Goal: Information Seeking & Learning: Learn about a topic

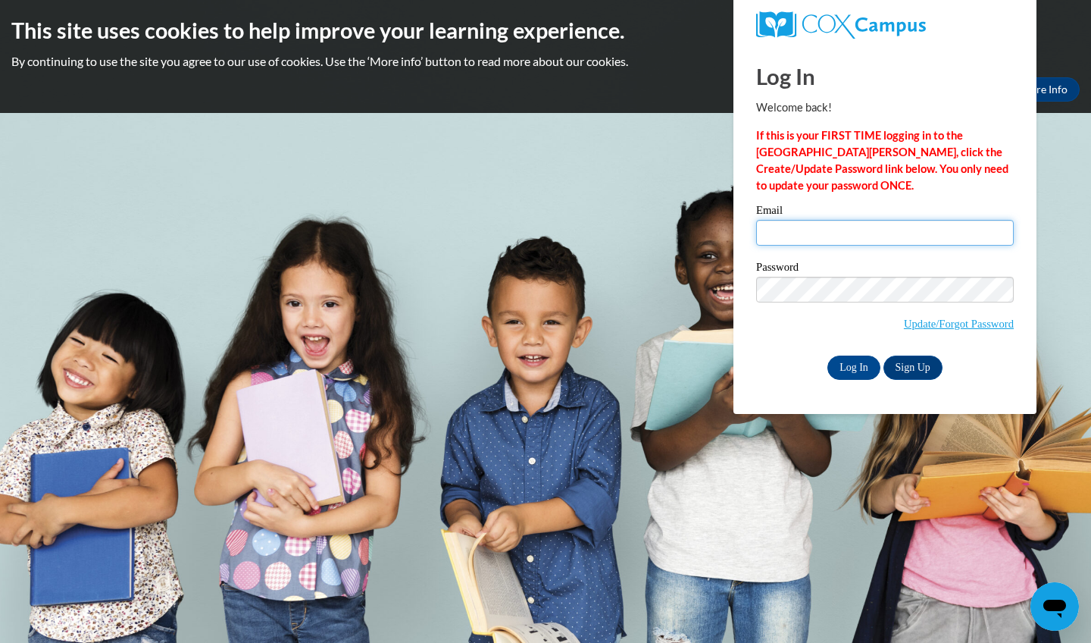
type input "mariahspaulding16@gmail.com"
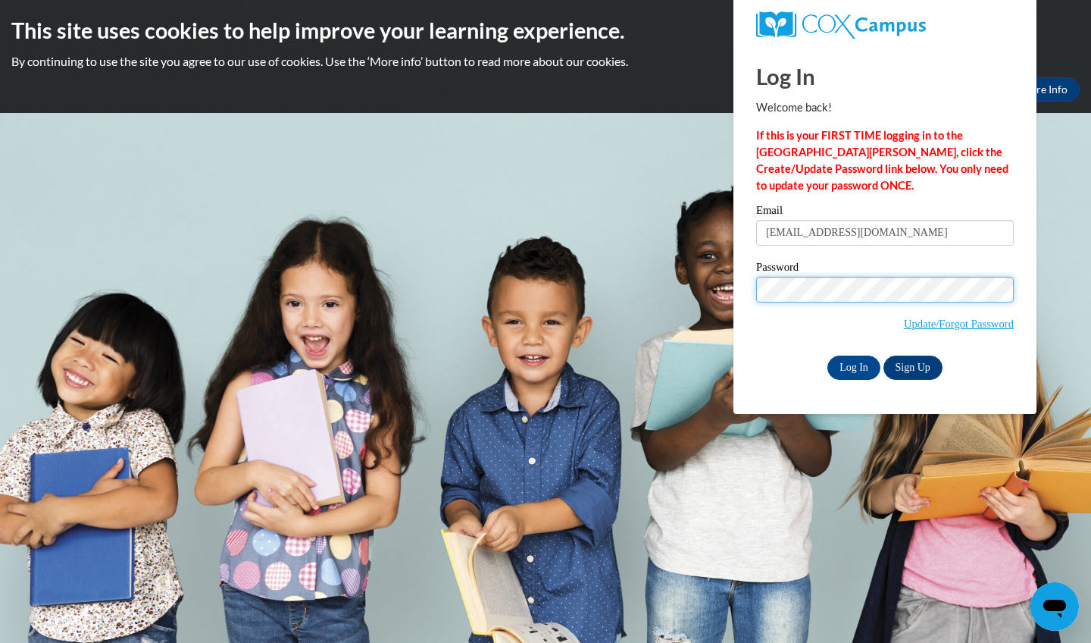
click at [853, 365] on input "Log In" at bounding box center [854, 367] width 53 height 24
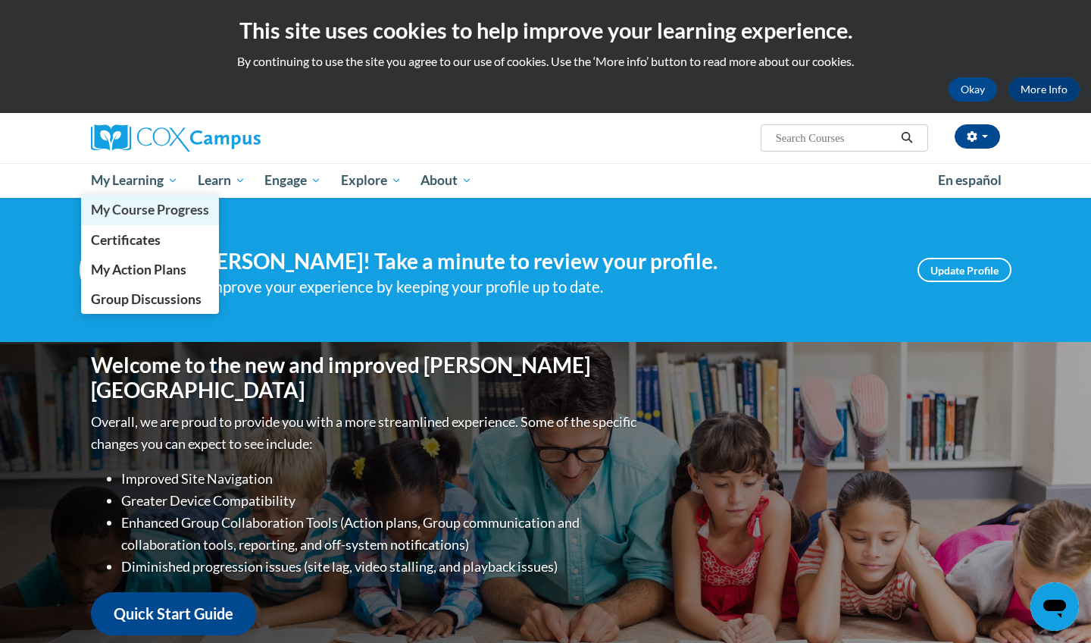
click at [128, 202] on span "My Course Progress" at bounding box center [150, 210] width 118 height 16
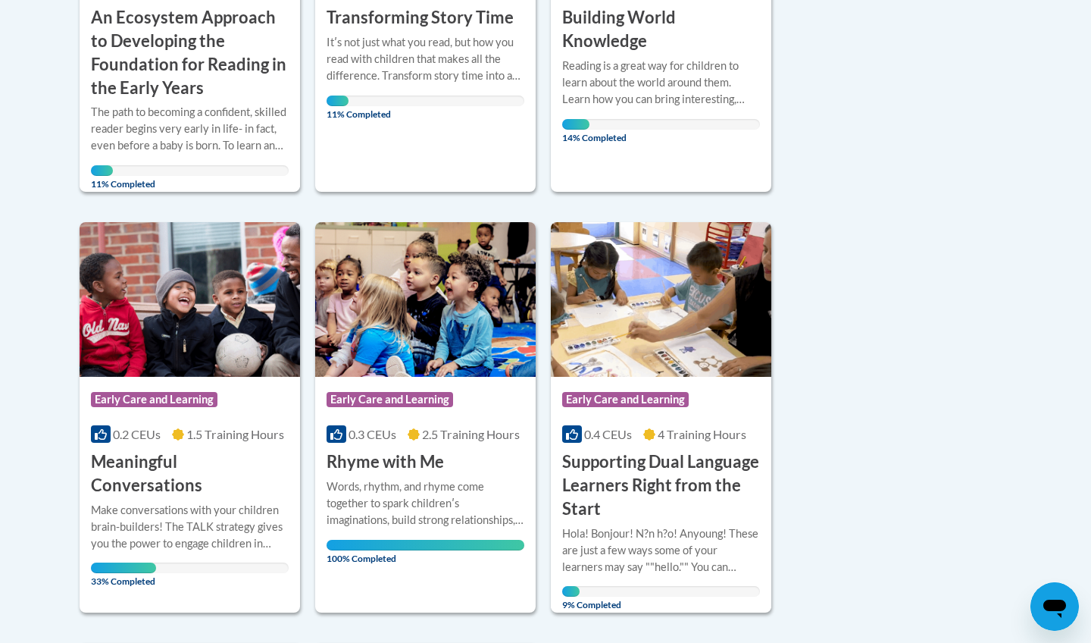
scroll to position [634, 0]
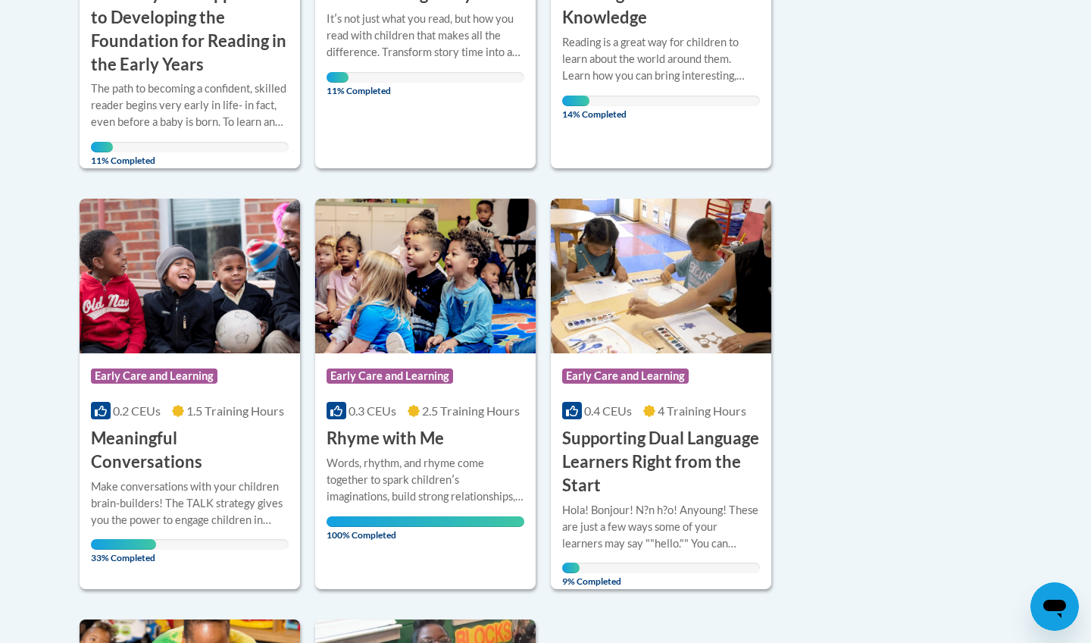
click at [214, 427] on h3 "Meaningful Conversations" at bounding box center [190, 450] width 198 height 47
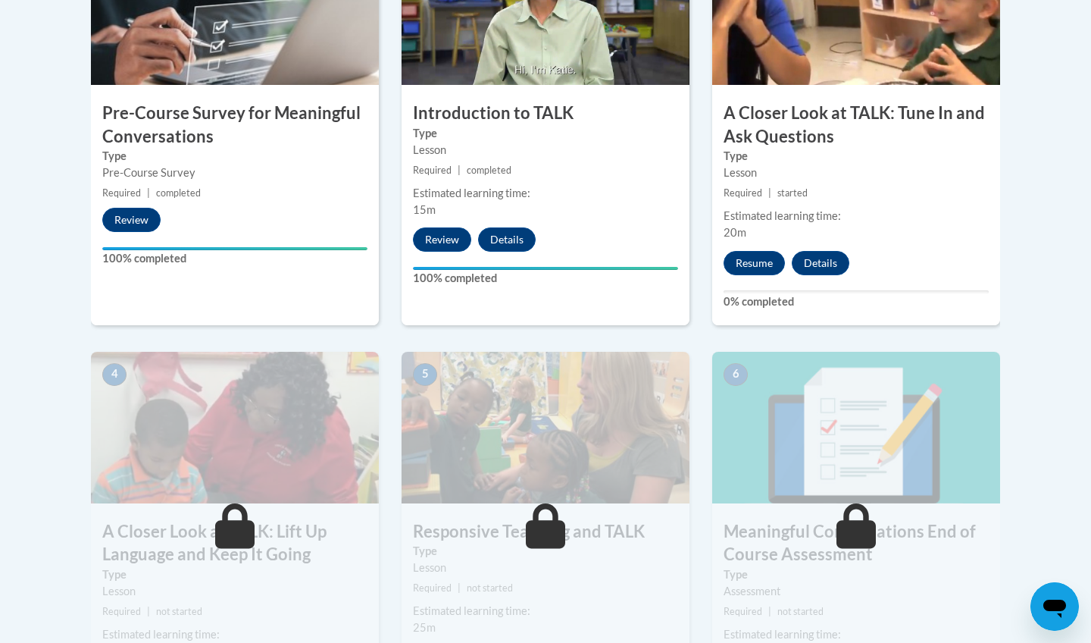
scroll to position [586, 0]
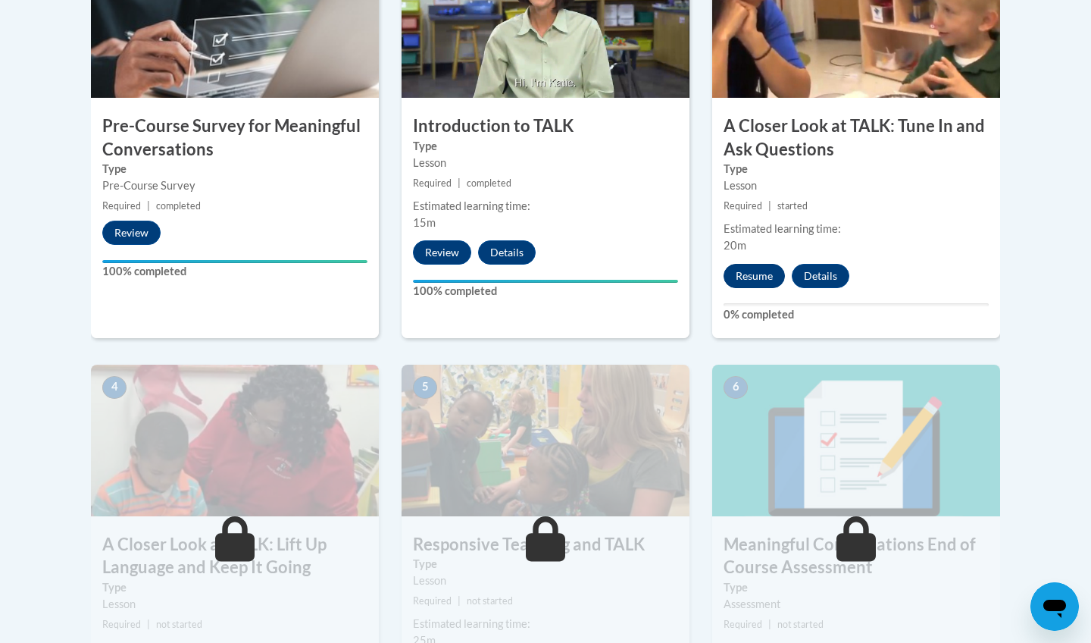
click at [759, 280] on button "Resume" at bounding box center [754, 276] width 61 height 24
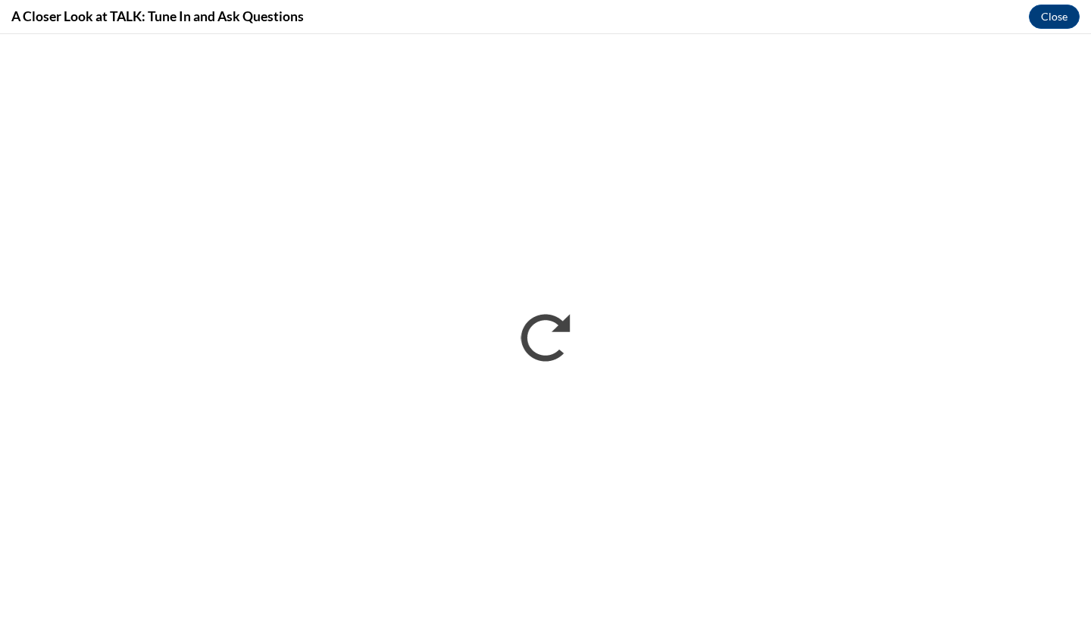
scroll to position [0, 0]
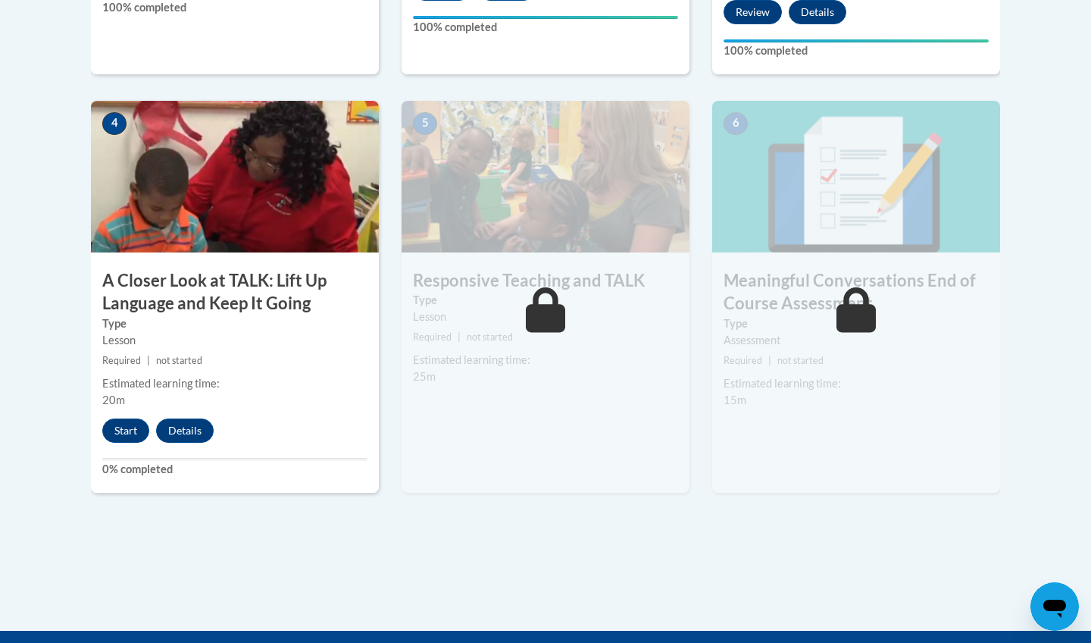
scroll to position [856, 0]
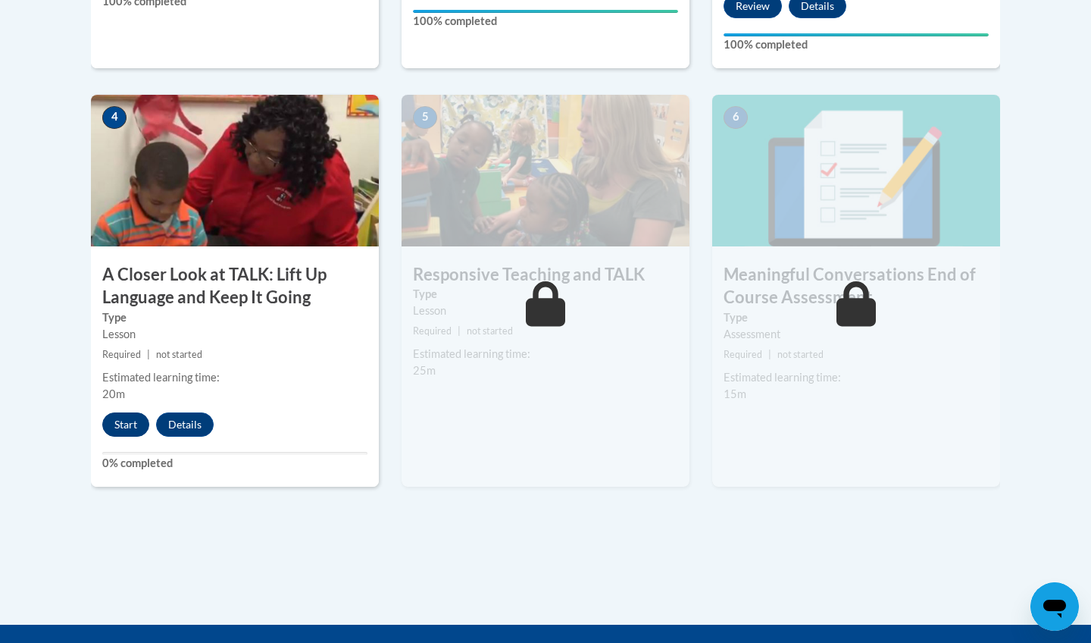
click at [126, 424] on button "Start" at bounding box center [125, 424] width 47 height 24
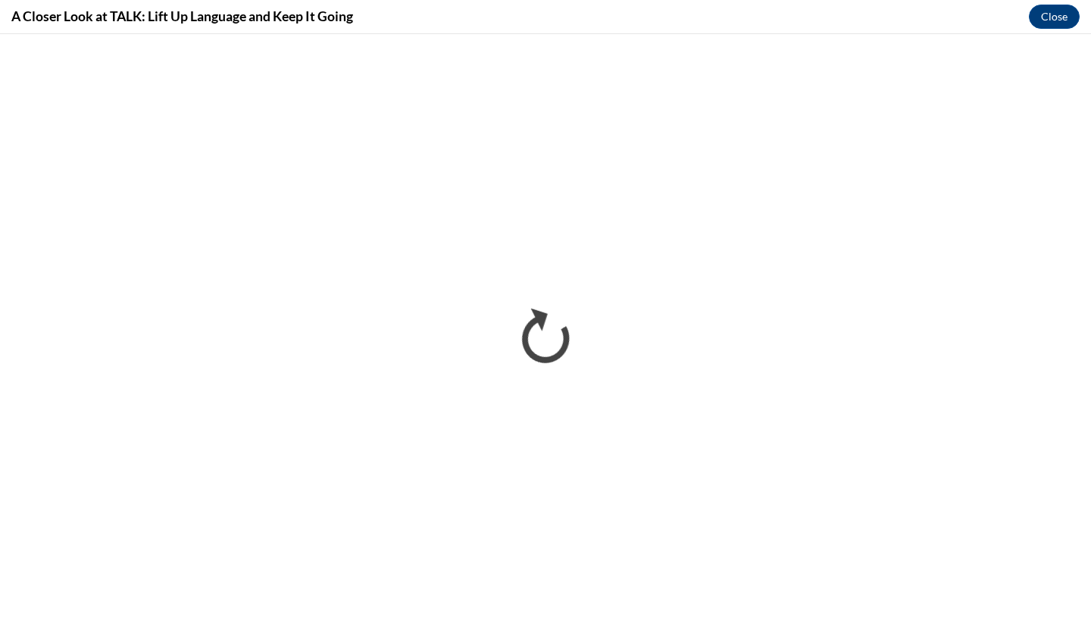
scroll to position [0, 0]
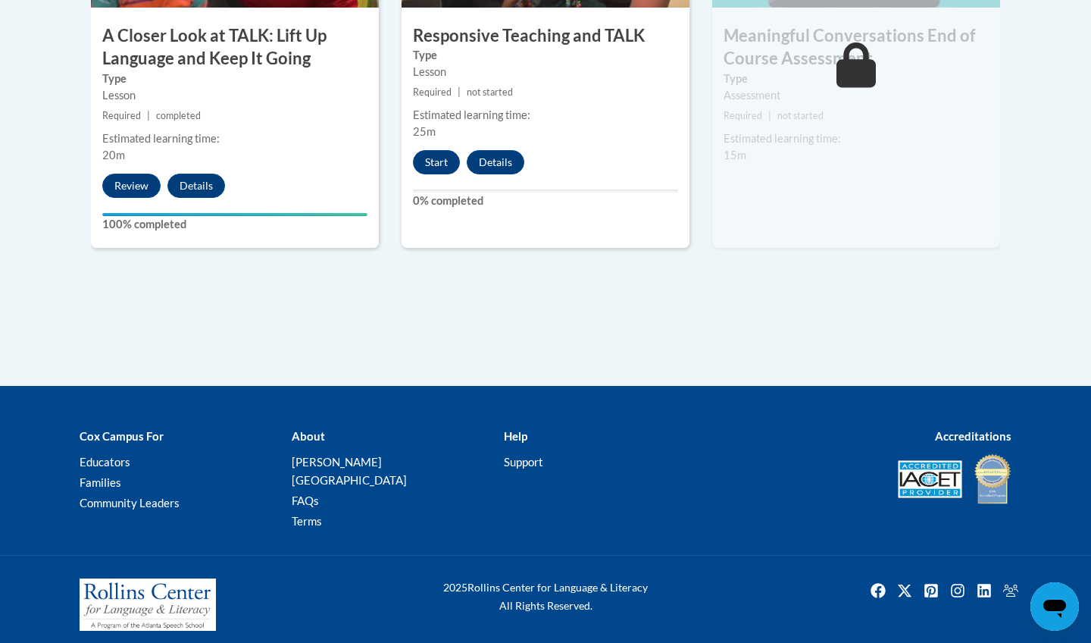
scroll to position [1084, 0]
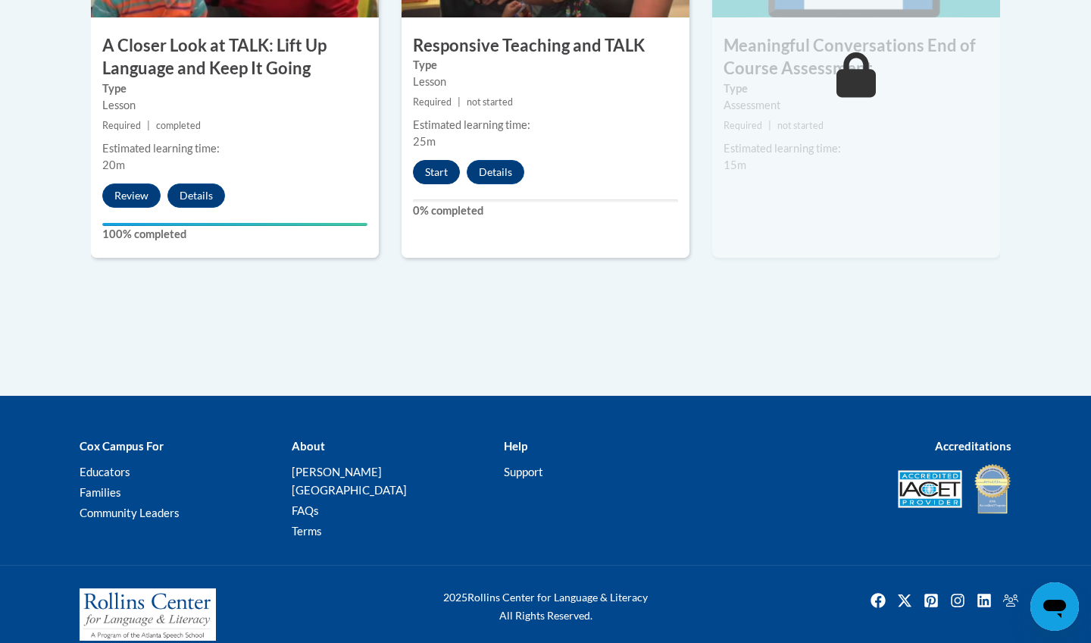
click at [438, 160] on button "Start" at bounding box center [436, 172] width 47 height 24
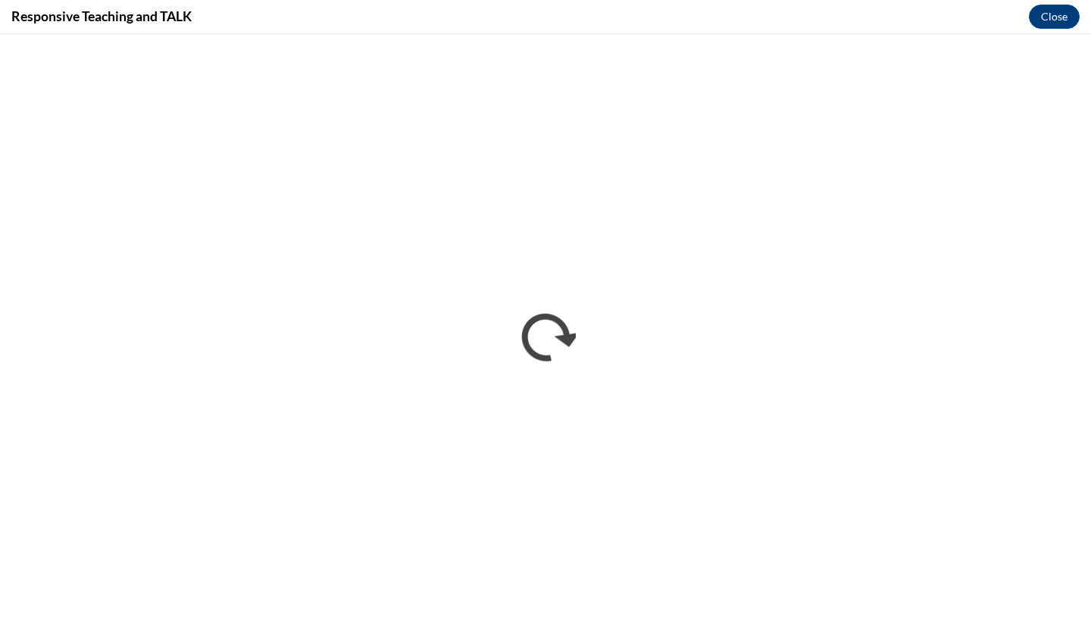
scroll to position [0, 0]
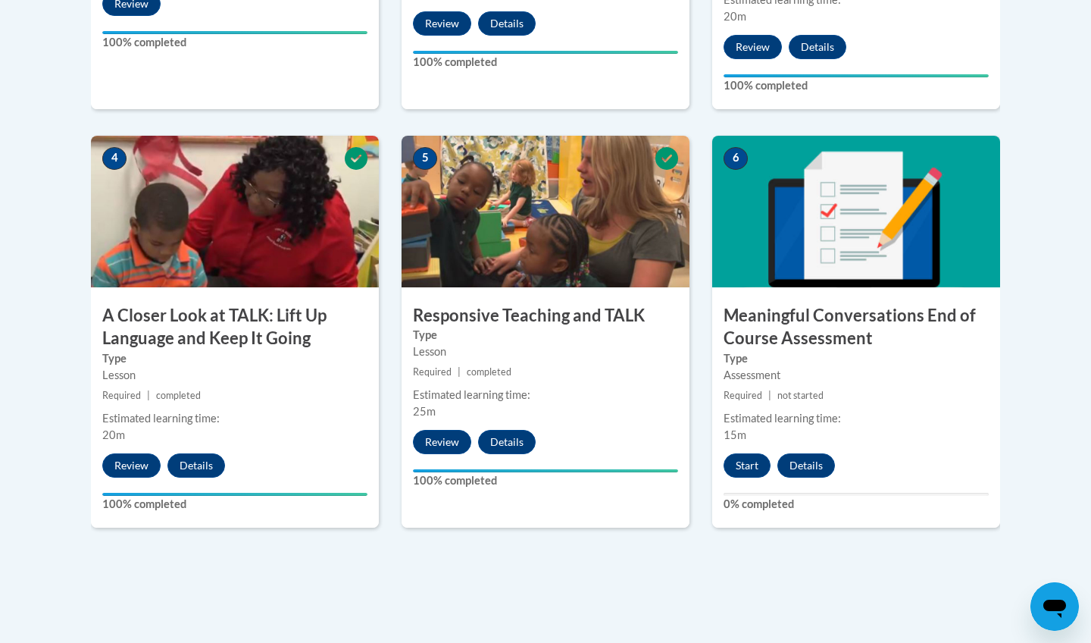
scroll to position [827, 0]
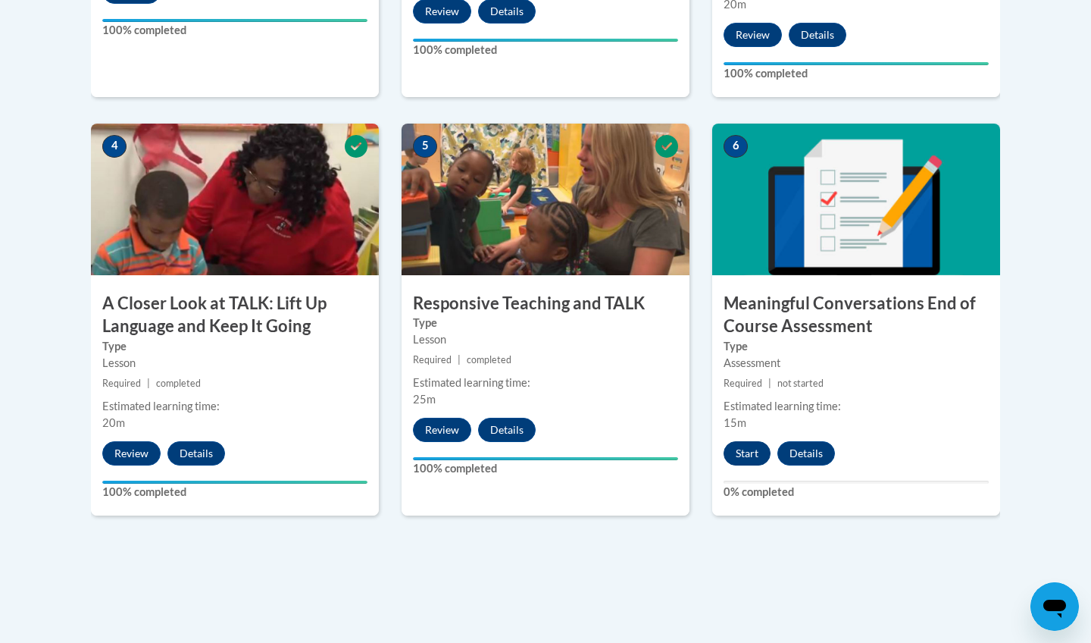
click at [759, 452] on button "Start" at bounding box center [747, 453] width 47 height 24
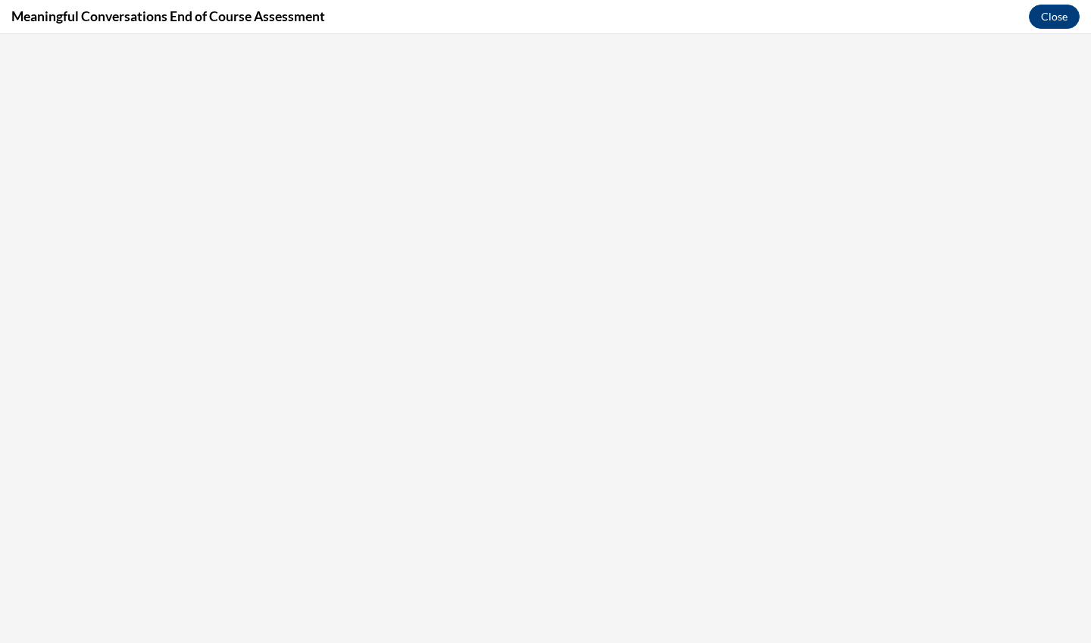
scroll to position [0, 0]
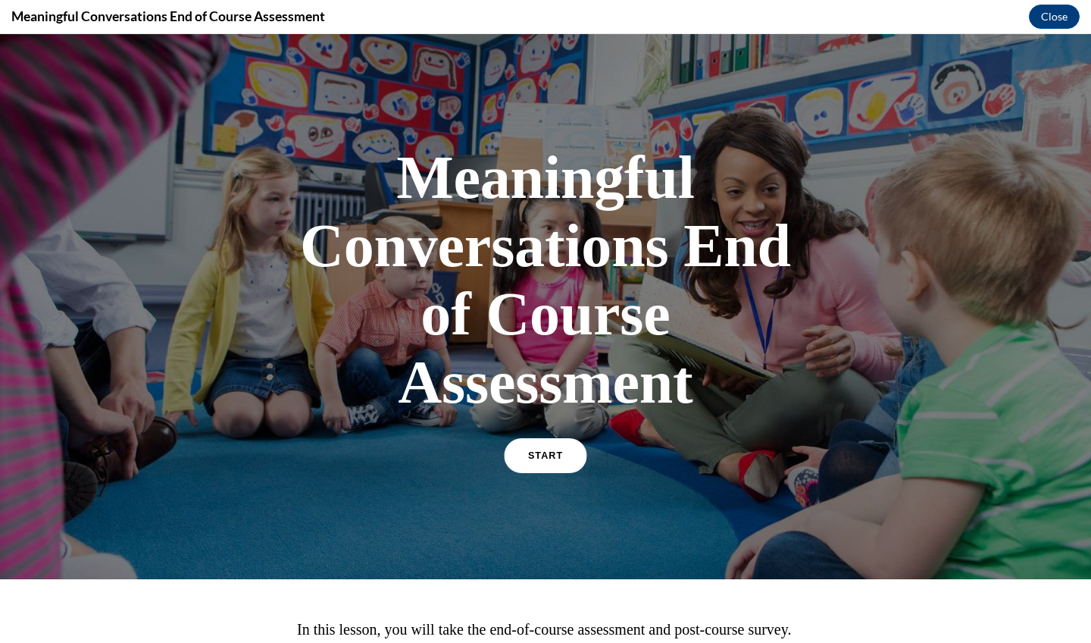
click at [525, 455] on link "START" at bounding box center [545, 455] width 83 height 35
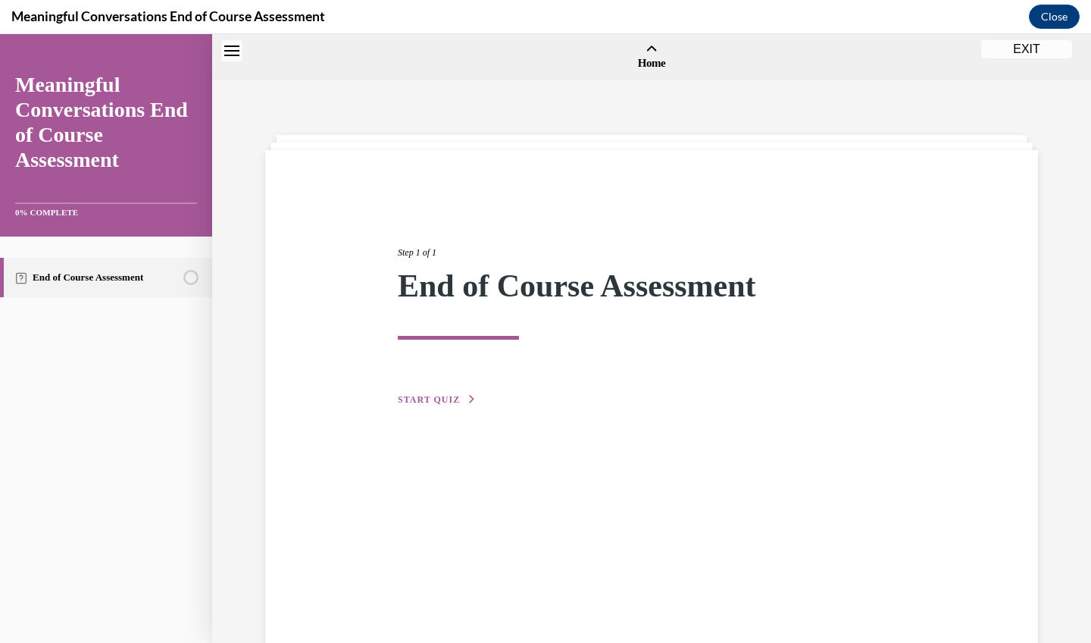
scroll to position [47, 0]
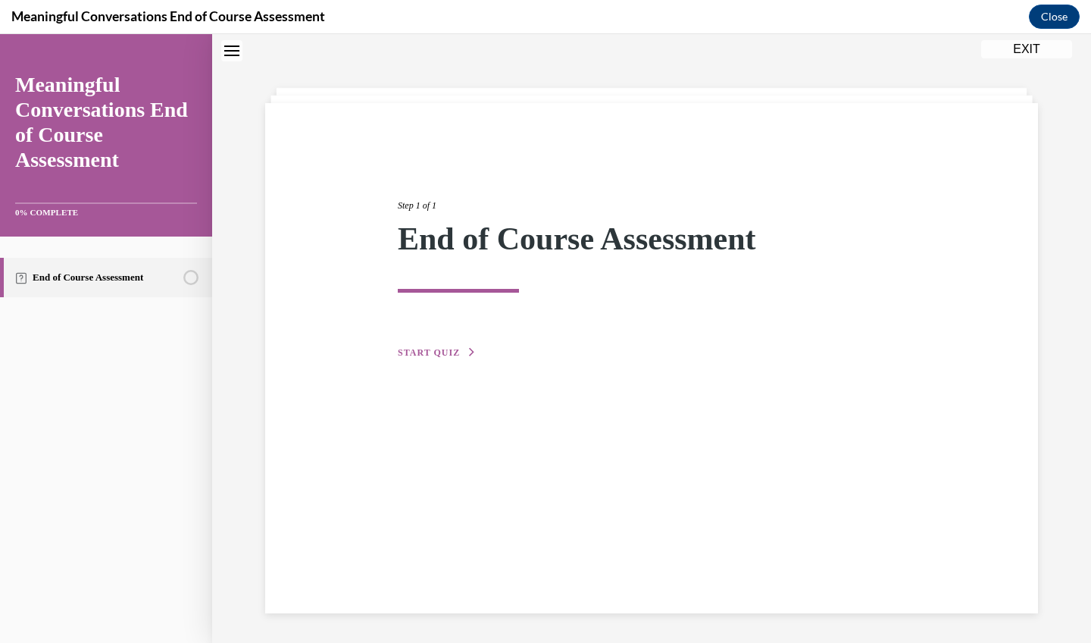
click at [439, 355] on span "START QUIZ" at bounding box center [429, 352] width 62 height 11
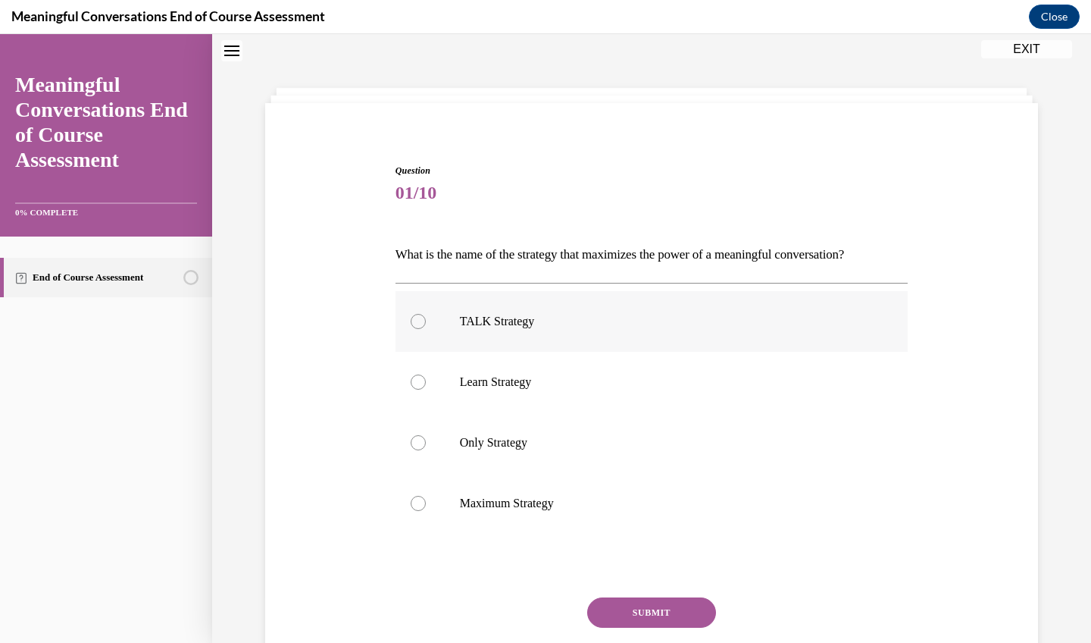
click at [543, 335] on label "TALK Strategy" at bounding box center [652, 321] width 513 height 61
click at [426, 329] on input "TALK Strategy" at bounding box center [418, 321] width 15 height 15
radio input "true"
click at [641, 615] on button "SUBMIT" at bounding box center [651, 612] width 129 height 30
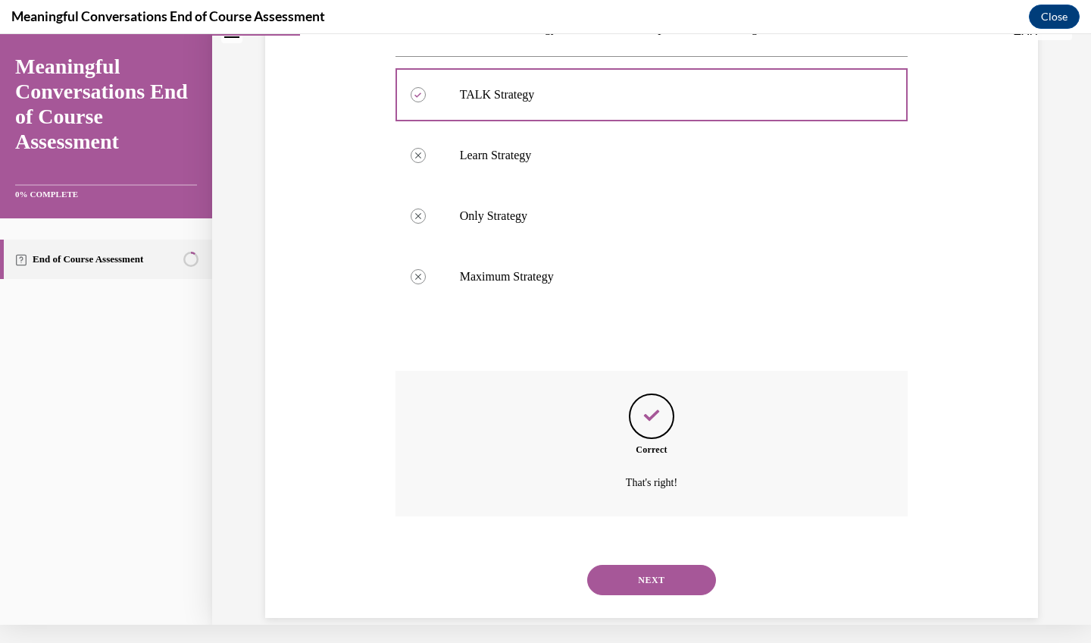
scroll to position [260, 0]
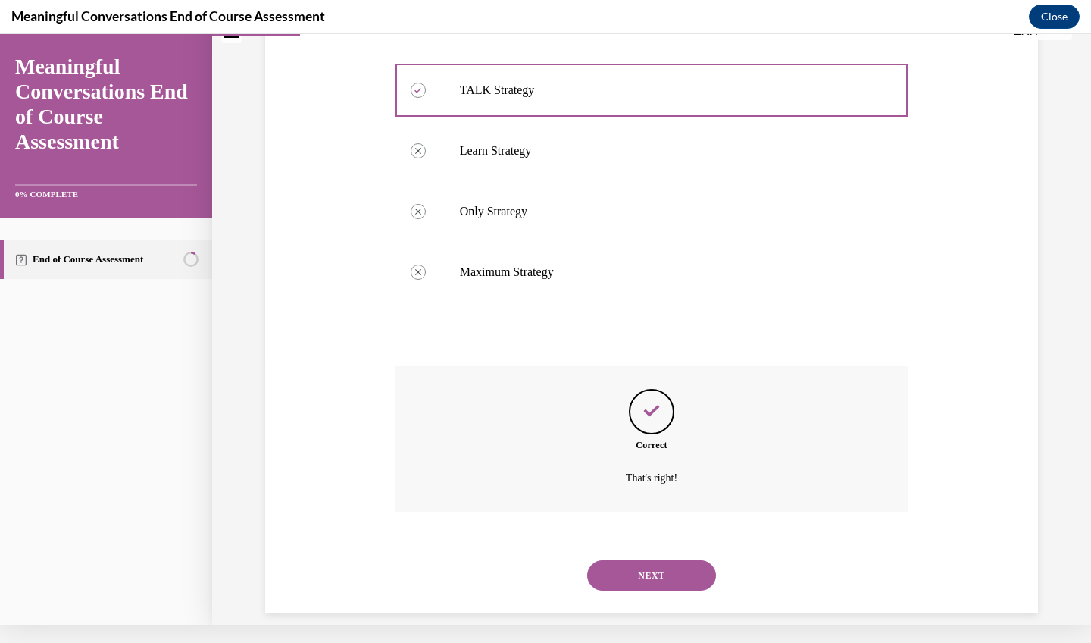
click at [636, 563] on button "NEXT" at bounding box center [651, 575] width 129 height 30
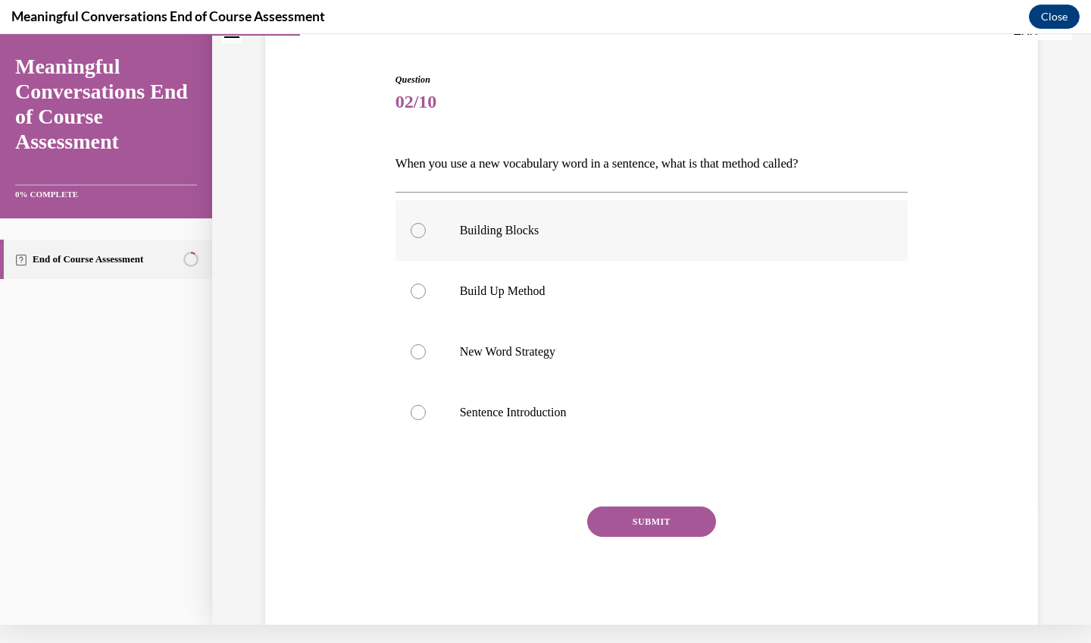
scroll to position [117, 0]
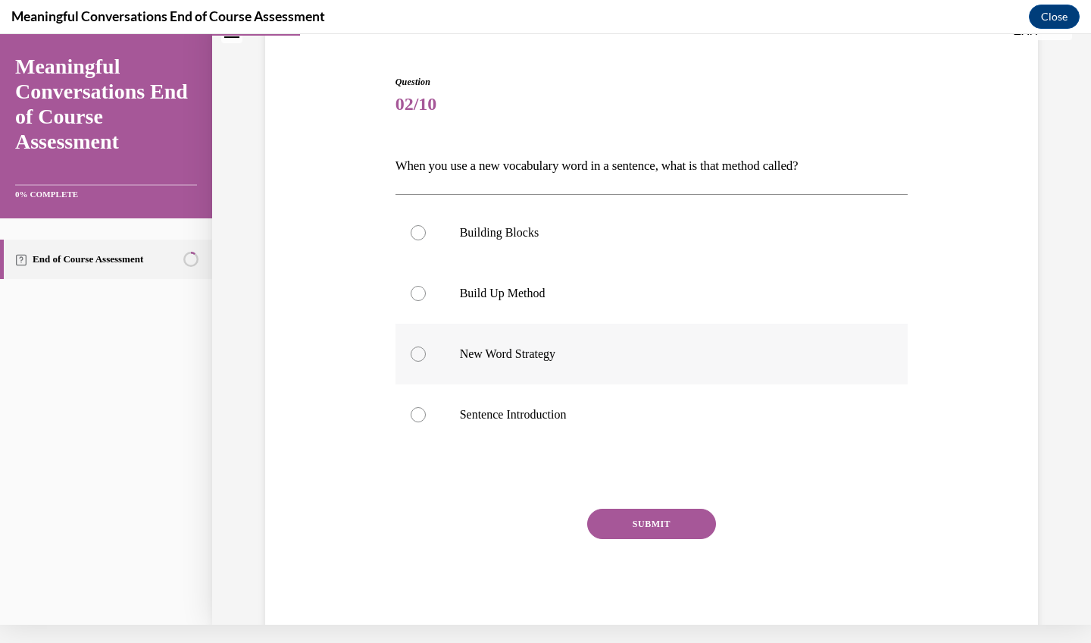
click at [639, 368] on label "New Word Strategy" at bounding box center [652, 354] width 513 height 61
click at [426, 361] on input "New Word Strategy" at bounding box center [418, 353] width 15 height 15
radio input "true"
click at [659, 522] on button "SUBMIT" at bounding box center [651, 524] width 129 height 30
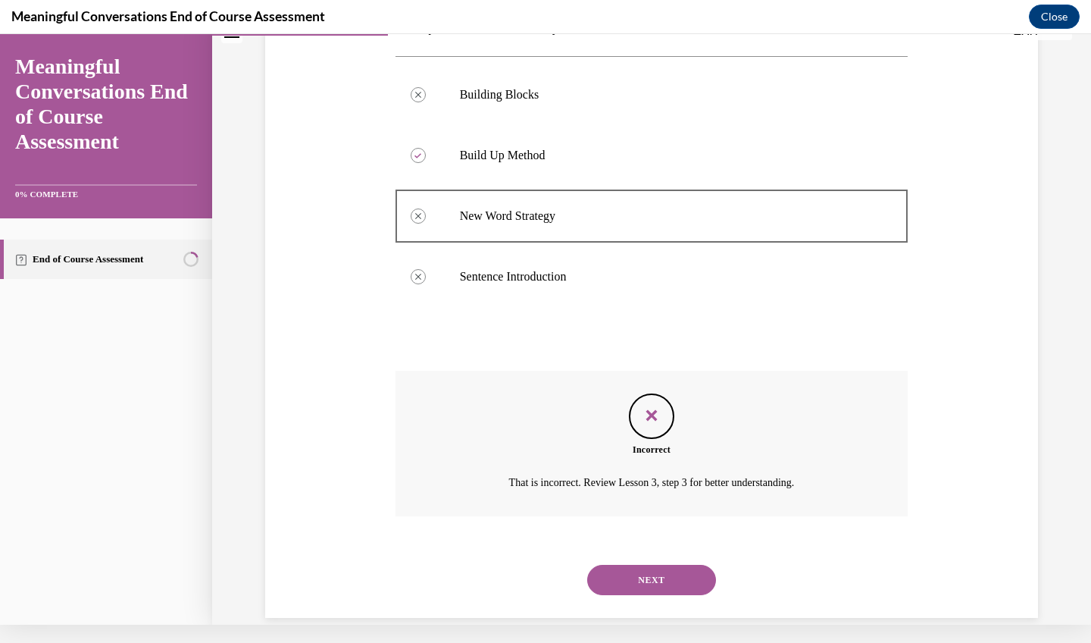
scroll to position [260, 0]
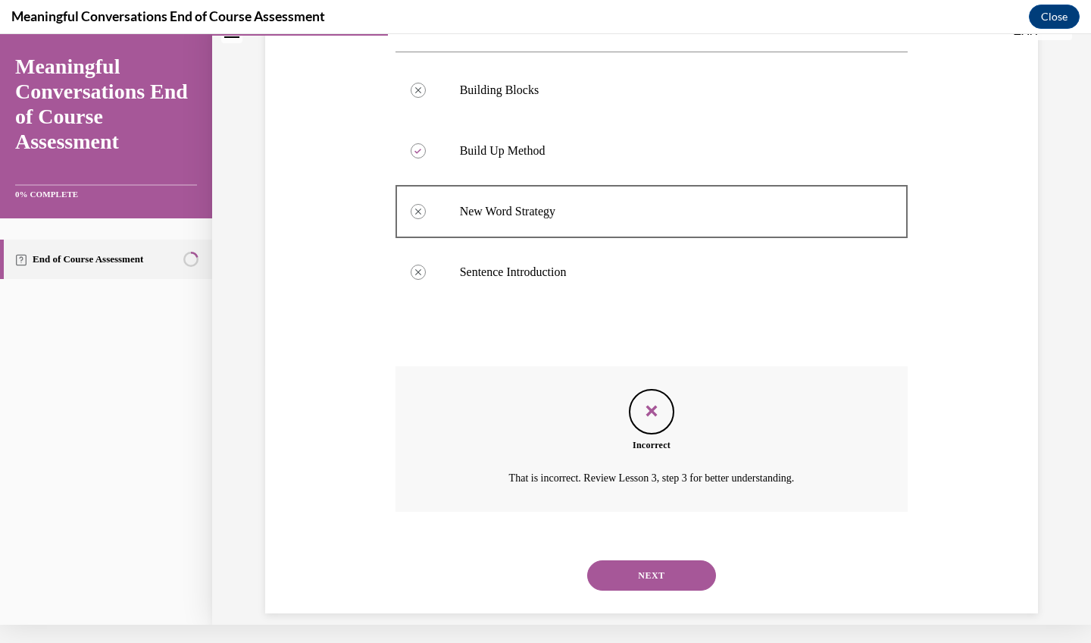
click at [664, 565] on button "NEXT" at bounding box center [651, 575] width 129 height 30
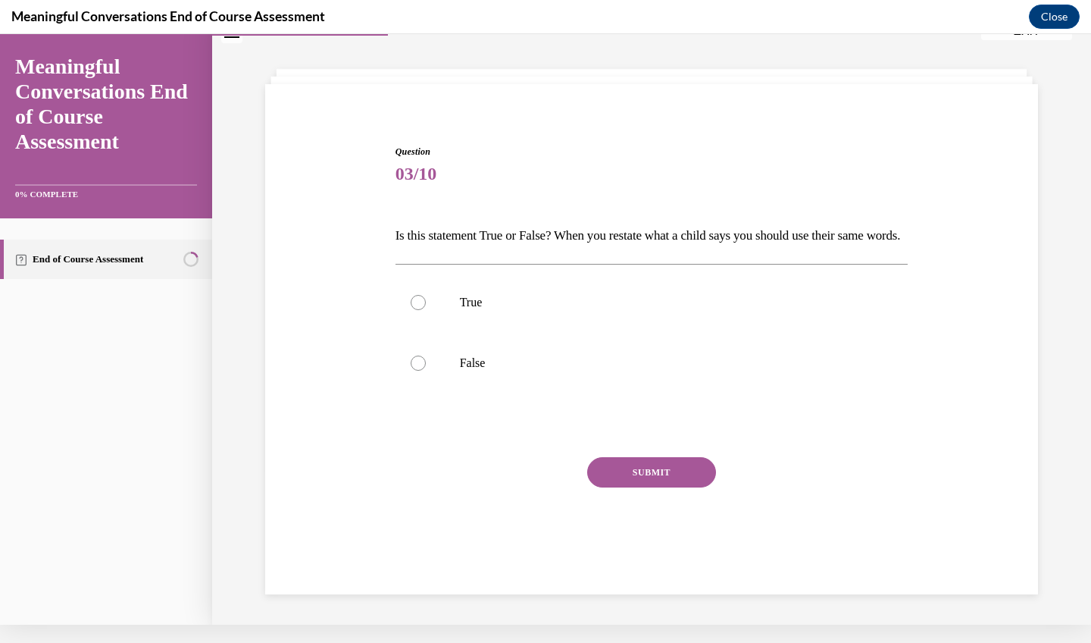
scroll to position [48, 0]
click at [458, 322] on label "True" at bounding box center [652, 302] width 513 height 61
click at [426, 310] on input "True" at bounding box center [418, 302] width 15 height 15
radio input "true"
click at [648, 487] on button "SUBMIT" at bounding box center [651, 472] width 129 height 30
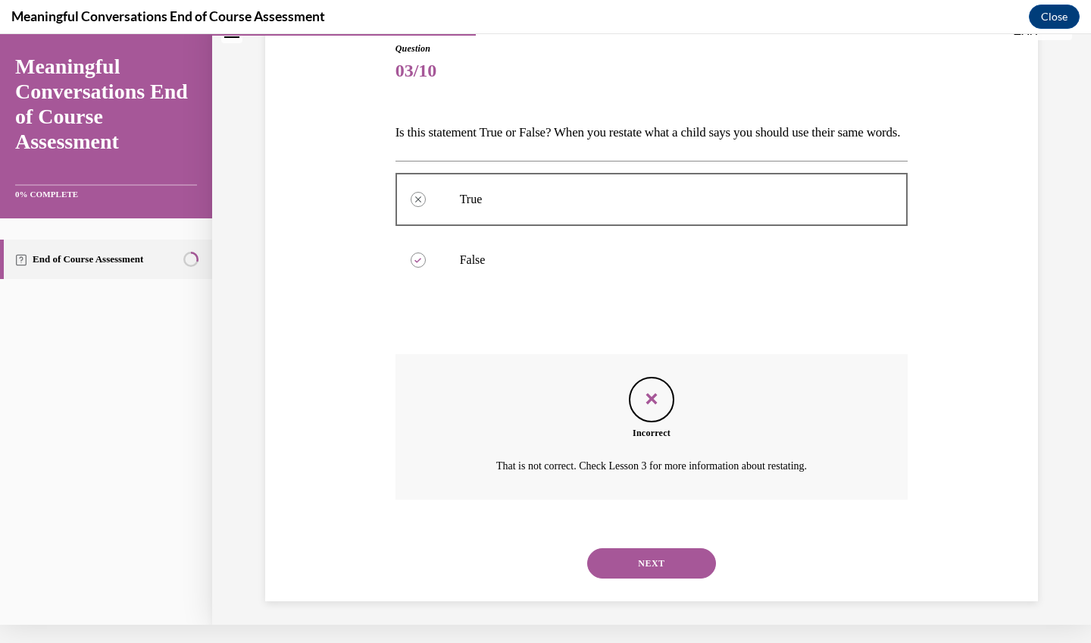
scroll to position [164, 0]
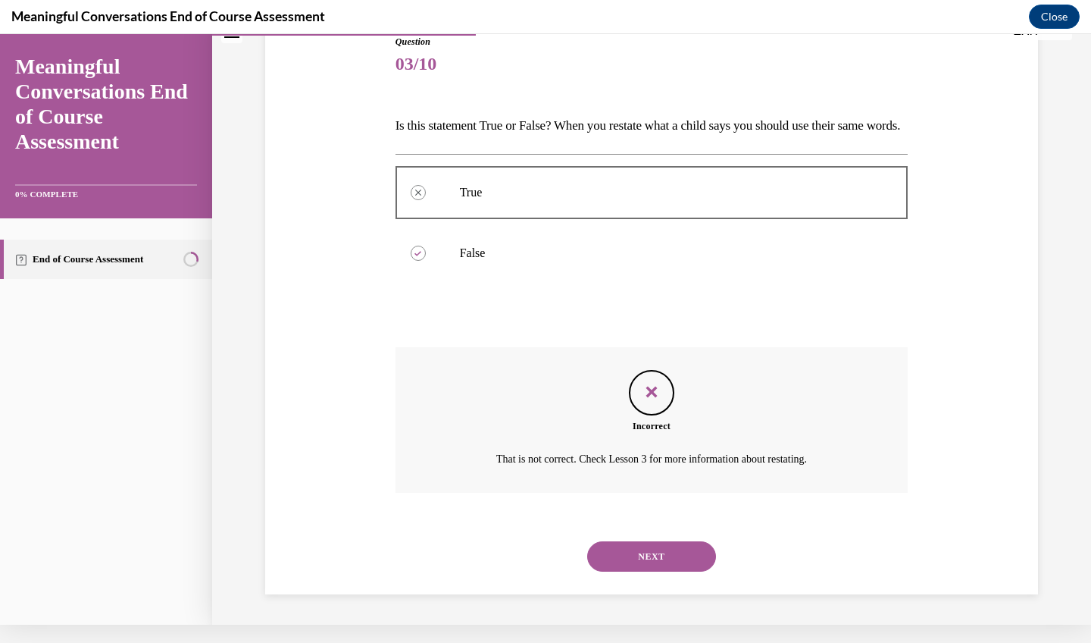
click at [643, 559] on button "NEXT" at bounding box center [651, 556] width 129 height 30
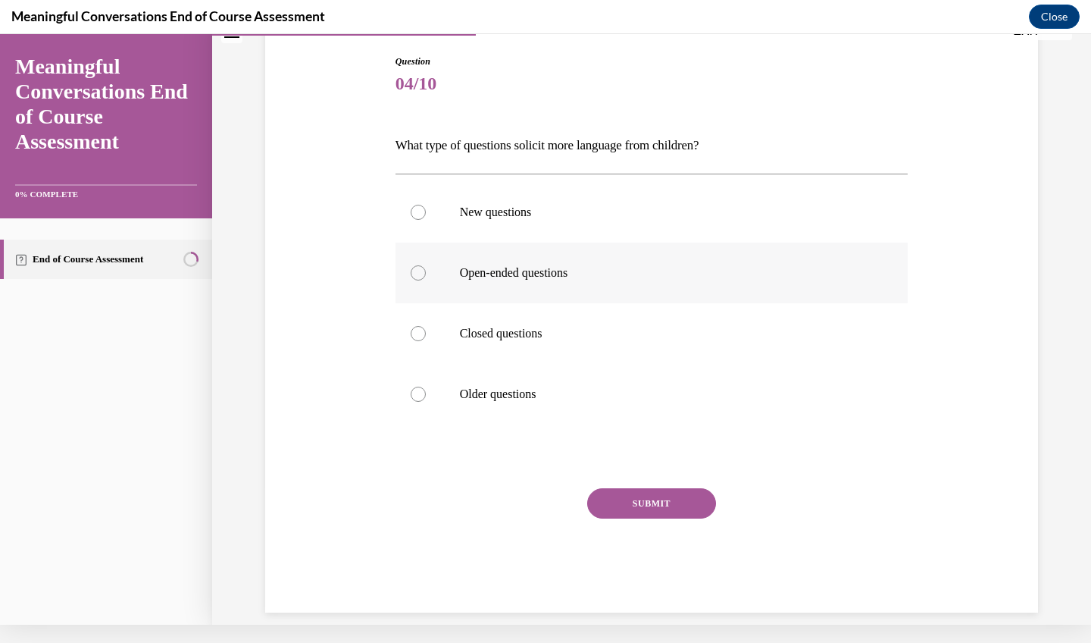
click at [653, 258] on label "Open-ended questions" at bounding box center [652, 273] width 513 height 61
click at [426, 265] on input "Open-ended questions" at bounding box center [418, 272] width 15 height 15
radio input "true"
click at [680, 471] on div "Question 04/10 What type of questions solicit more language from children? New …" at bounding box center [652, 334] width 513 height 558
click at [655, 480] on div "Question 04/10 What type of questions solicit more language from children? New …" at bounding box center [652, 334] width 513 height 558
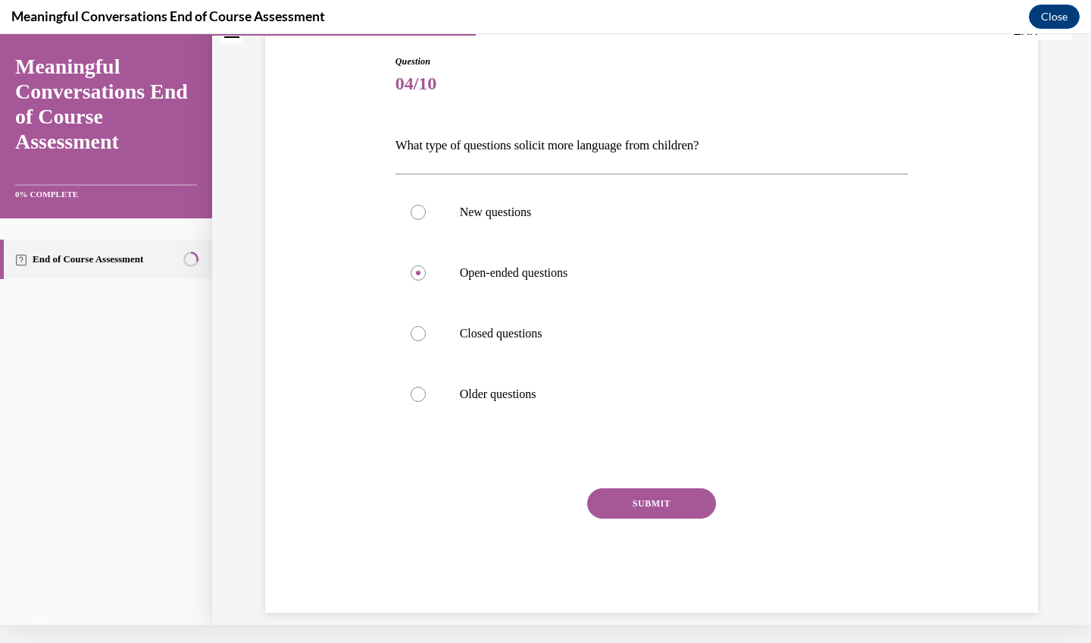
click at [645, 464] on div at bounding box center [652, 456] width 513 height 18
click at [639, 480] on div "Question 04/10 What type of questions solicit more language from children? New …" at bounding box center [652, 334] width 513 height 558
drag, startPoint x: 649, startPoint y: 471, endPoint x: 649, endPoint y: 487, distance: 15.9
click at [649, 471] on div "Question 04/10 What type of questions solicit more language from children? New …" at bounding box center [652, 334] width 513 height 558
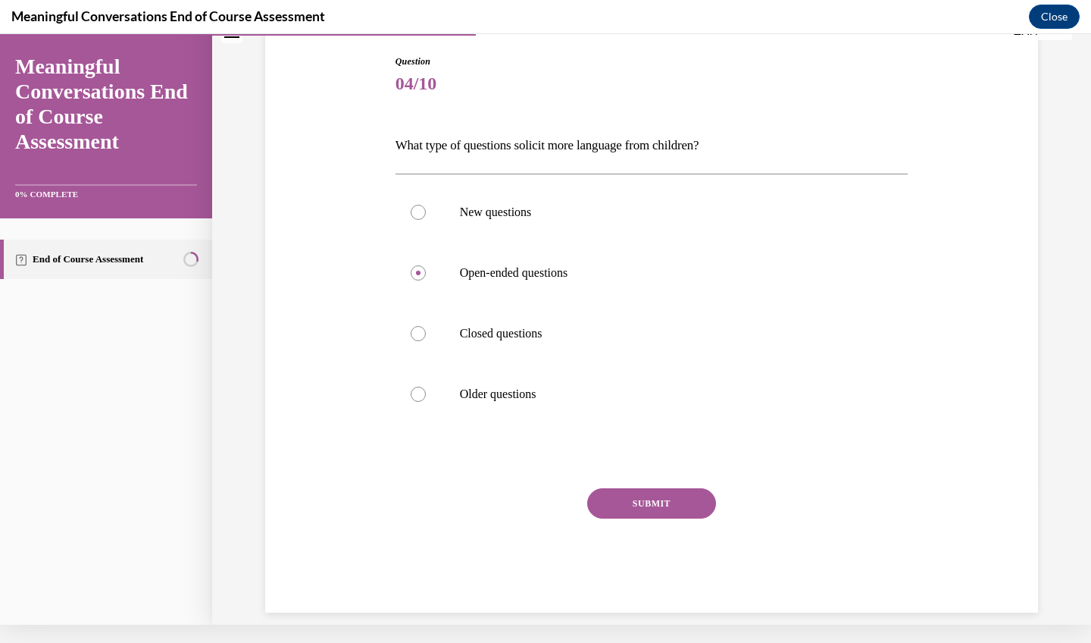
click at [649, 489] on button "SUBMIT" at bounding box center [651, 503] width 129 height 30
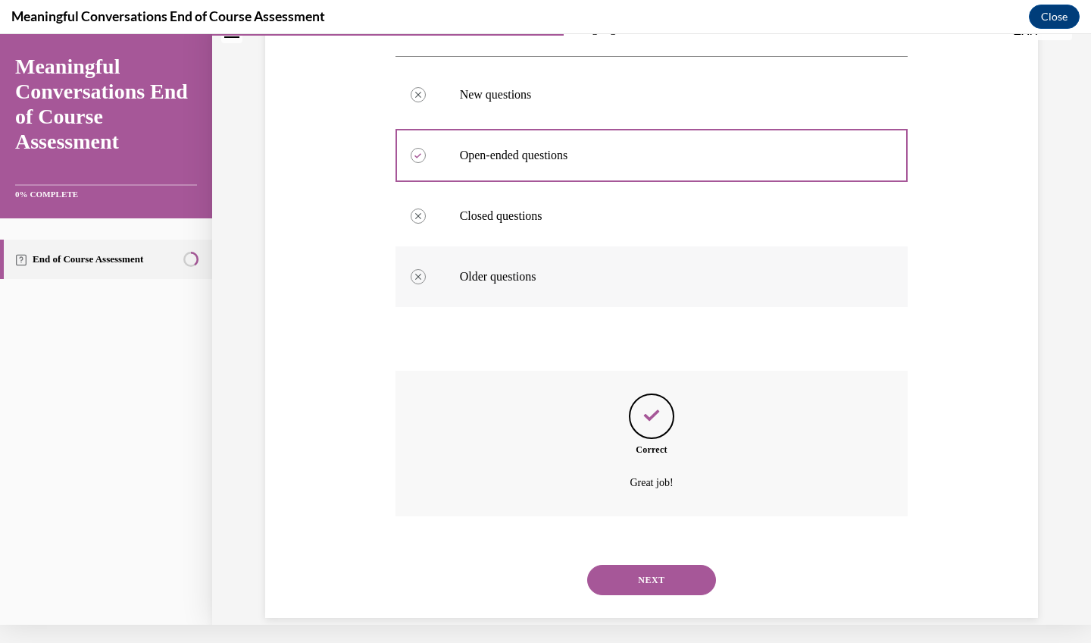
scroll to position [260, 0]
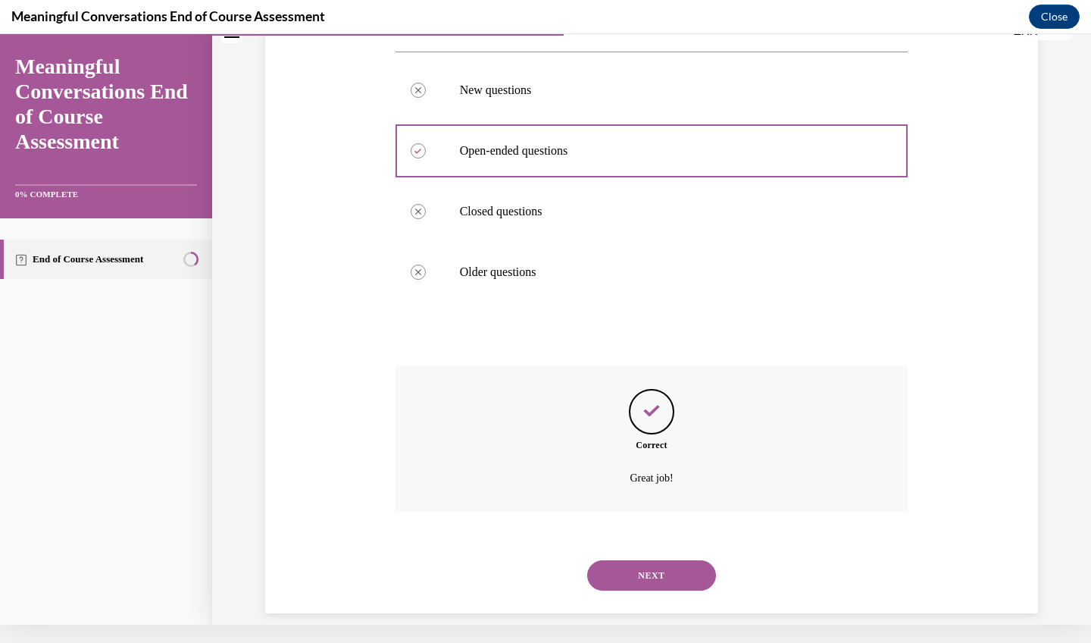
click at [655, 560] on button "NEXT" at bounding box center [651, 575] width 129 height 30
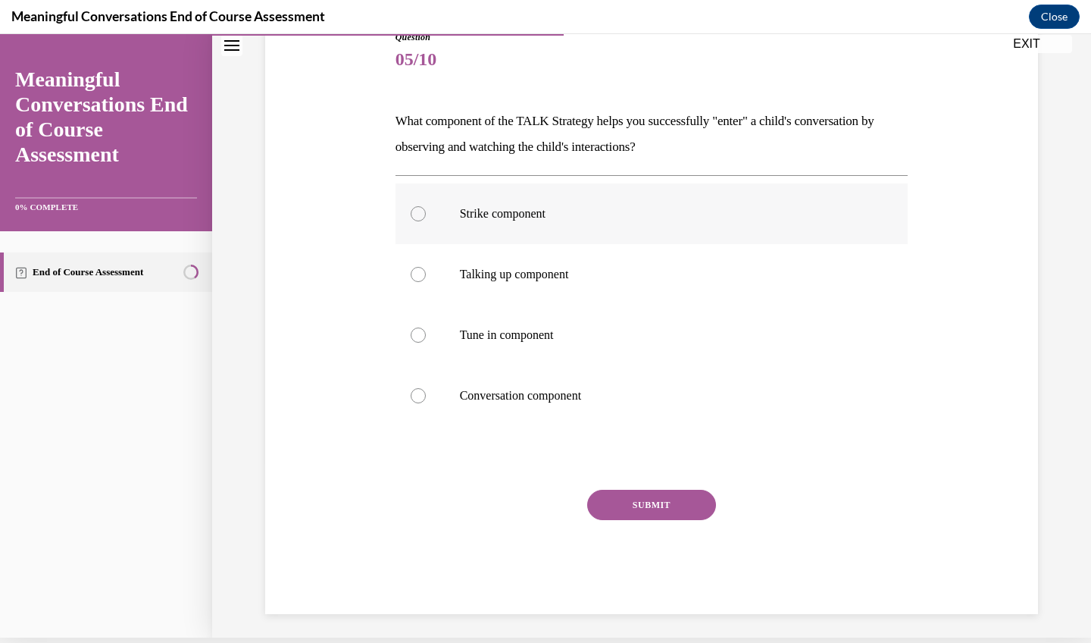
scroll to position [164, 0]
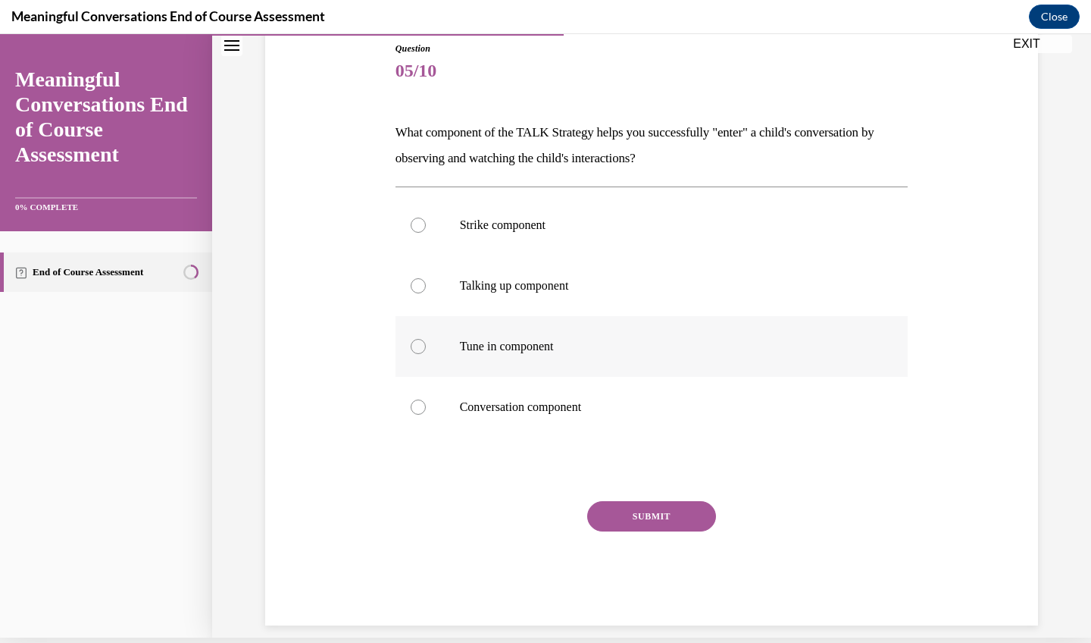
click at [693, 340] on p "Tune in component" at bounding box center [665, 346] width 411 height 15
click at [426, 340] on input "Tune in component" at bounding box center [418, 346] width 15 height 15
radio input "true"
click at [678, 511] on button "SUBMIT" at bounding box center [651, 516] width 129 height 30
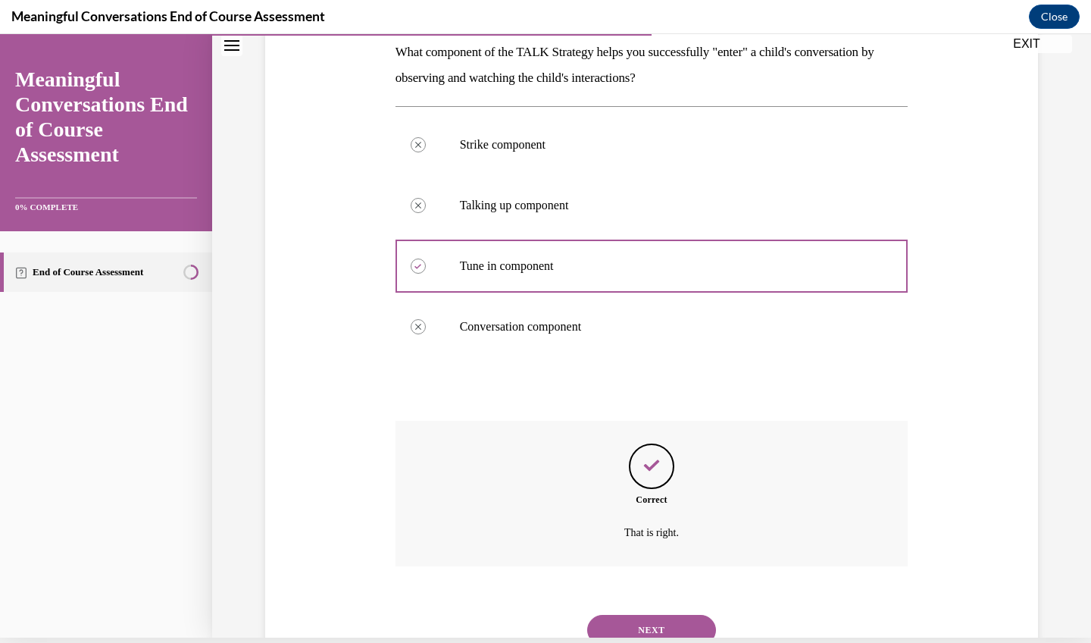
scroll to position [286, 0]
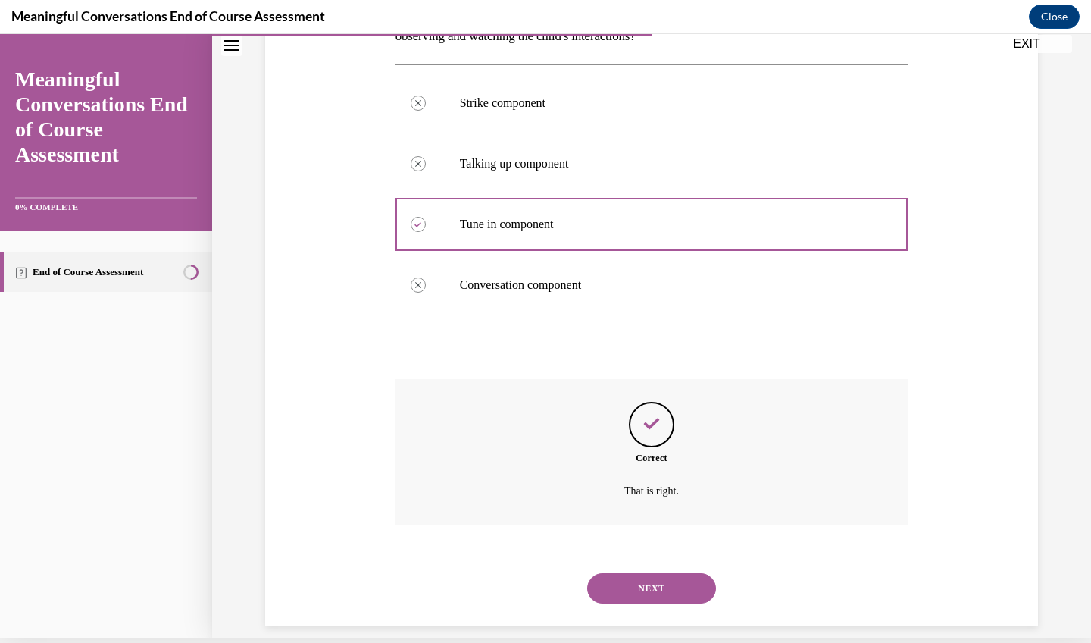
click at [650, 573] on button "NEXT" at bounding box center [651, 588] width 129 height 30
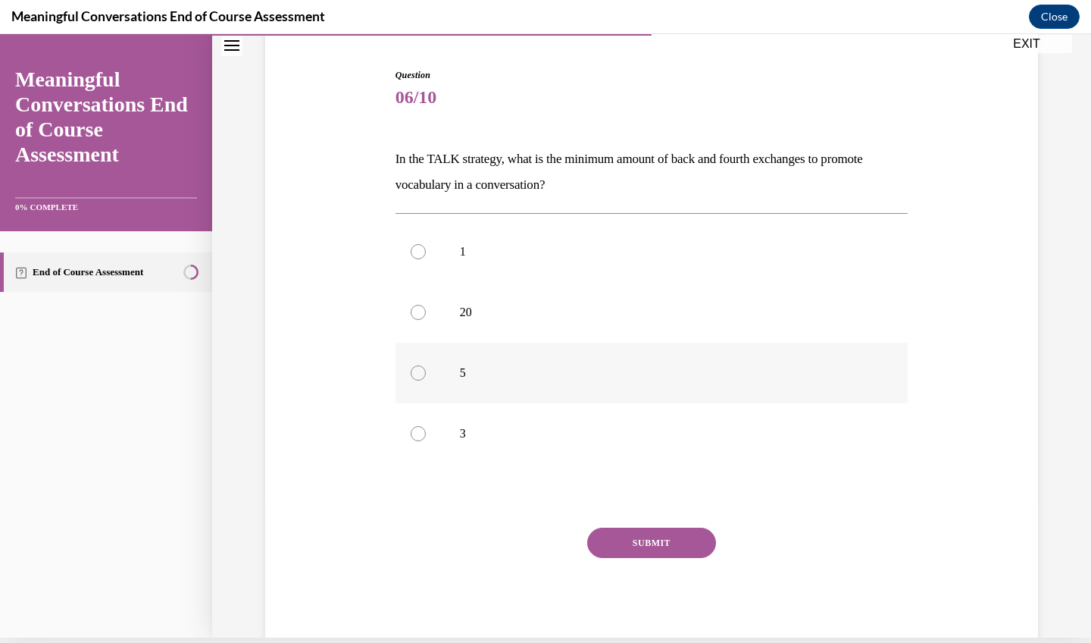
scroll to position [133, 0]
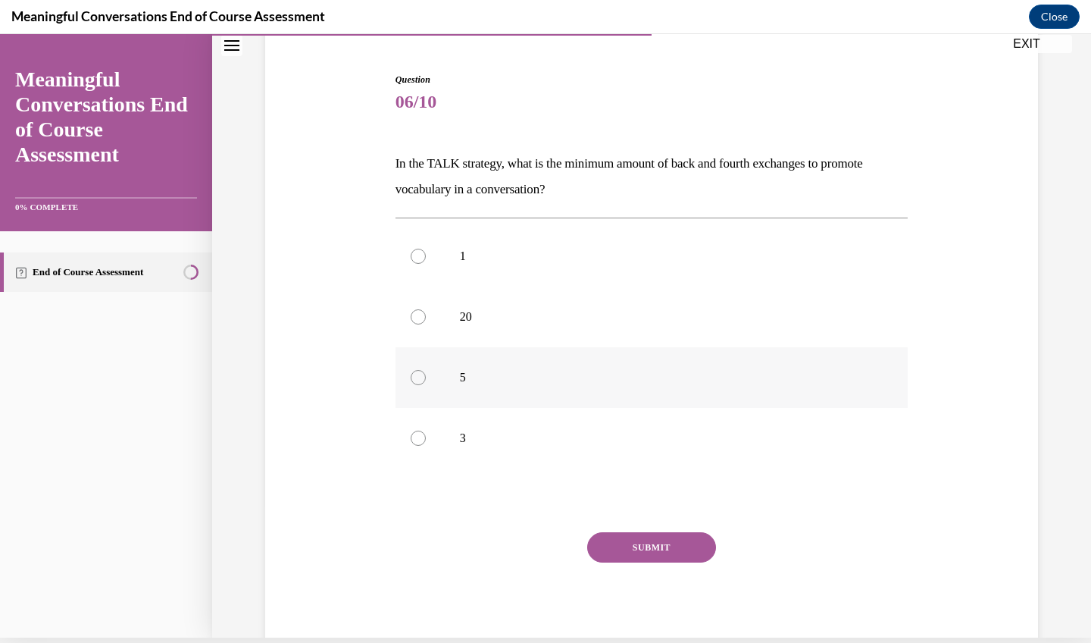
click at [479, 372] on p "5" at bounding box center [665, 377] width 411 height 15
click at [426, 372] on input "5" at bounding box center [418, 377] width 15 height 15
radio input "true"
click at [678, 537] on button "SUBMIT" at bounding box center [651, 547] width 129 height 30
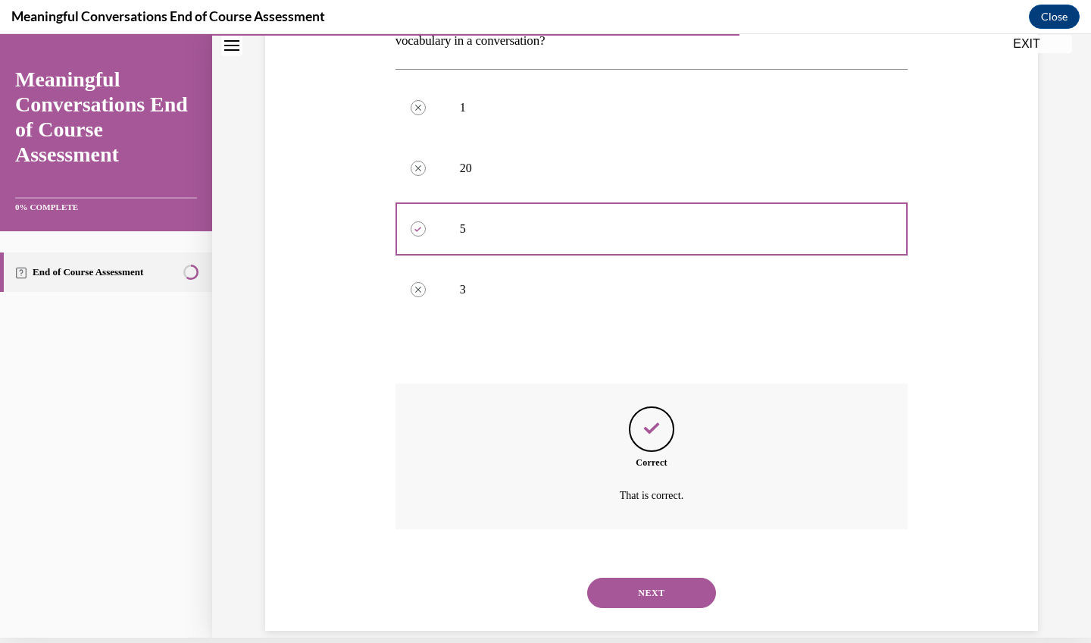
scroll to position [286, 0]
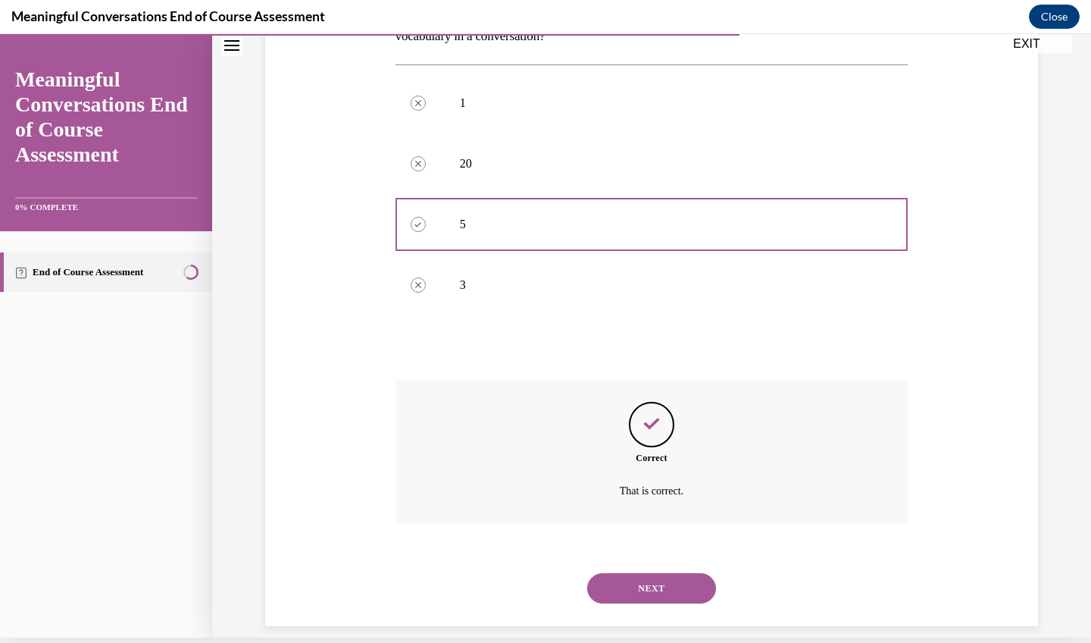
click at [655, 573] on button "NEXT" at bounding box center [651, 588] width 129 height 30
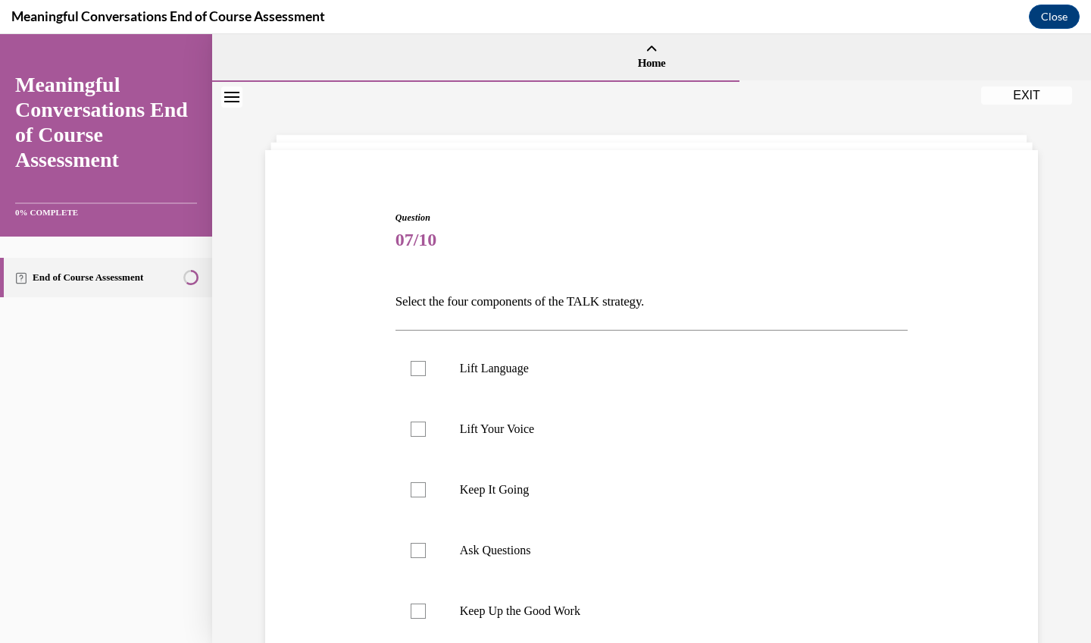
click at [718, 239] on span "07/10" at bounding box center [652, 239] width 513 height 30
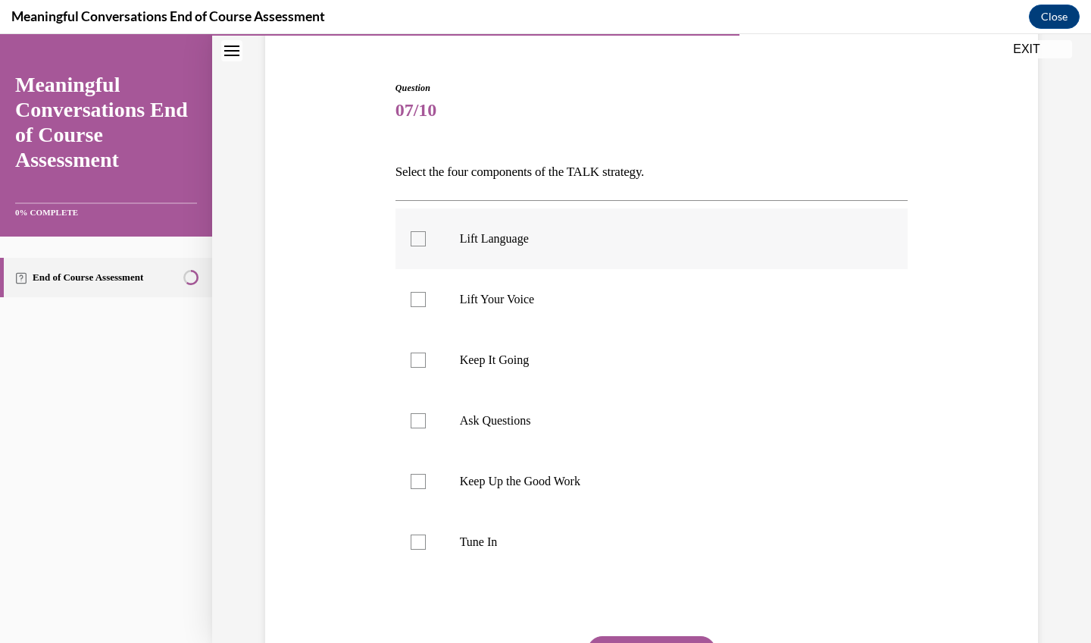
scroll to position [130, 0]
click at [462, 551] on label "Tune In" at bounding box center [652, 541] width 513 height 61
click at [426, 549] on input "Tune In" at bounding box center [418, 541] width 15 height 15
checkbox input "true"
click at [497, 360] on p "Keep It Going" at bounding box center [665, 359] width 411 height 15
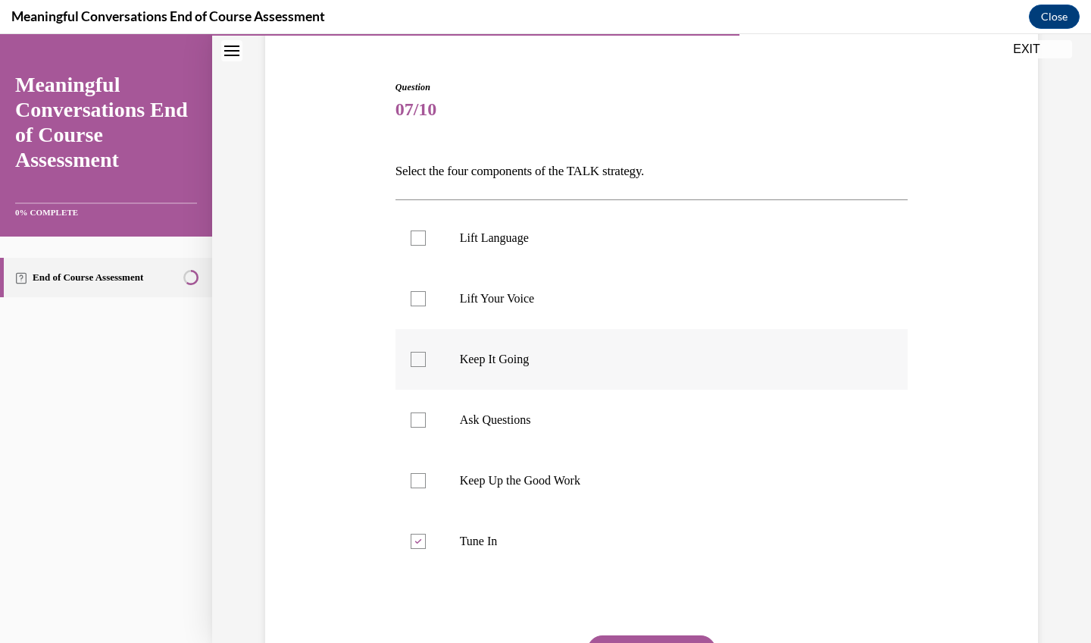
click at [426, 360] on input "Keep It Going" at bounding box center [418, 359] width 15 height 15
checkbox input "true"
click at [503, 417] on p "Ask Questions" at bounding box center [665, 419] width 411 height 15
click at [426, 417] on input "Ask Questions" at bounding box center [418, 419] width 15 height 15
checkbox input "true"
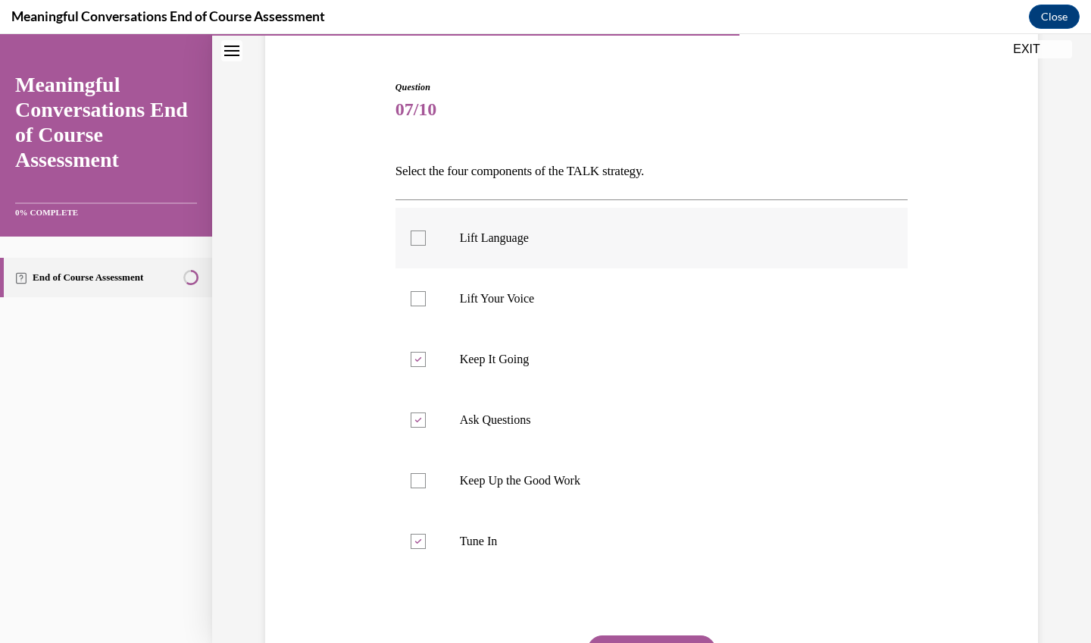
click at [509, 246] on label "Lift Language" at bounding box center [652, 238] width 513 height 61
click at [426, 246] on input "Lift Language" at bounding box center [418, 237] width 15 height 15
checkbox input "true"
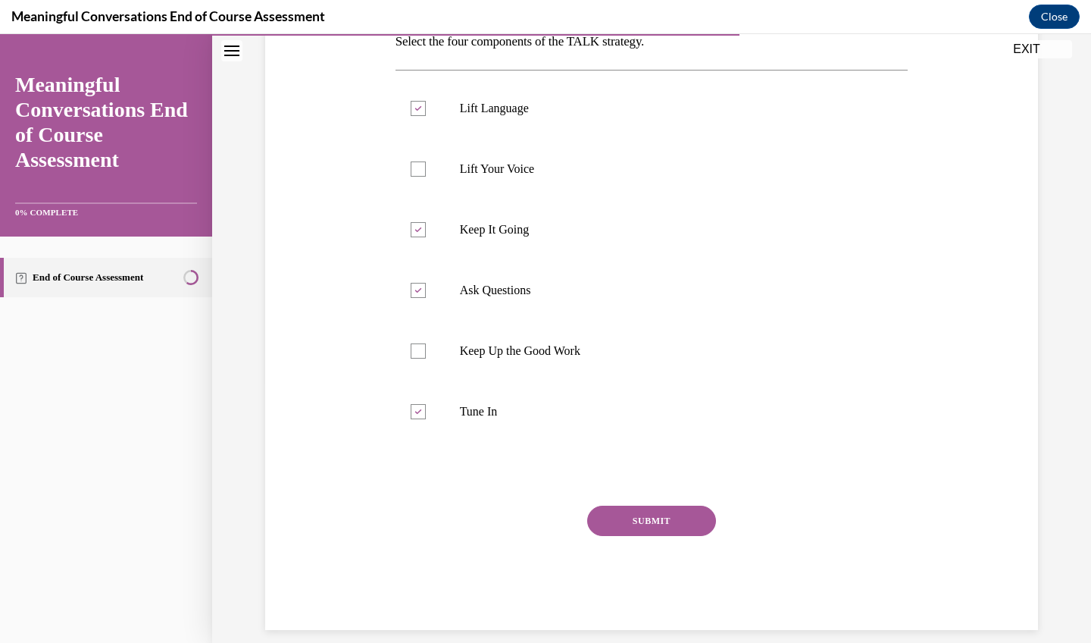
scroll to position [259, 0]
click at [688, 520] on button "SUBMIT" at bounding box center [651, 521] width 129 height 30
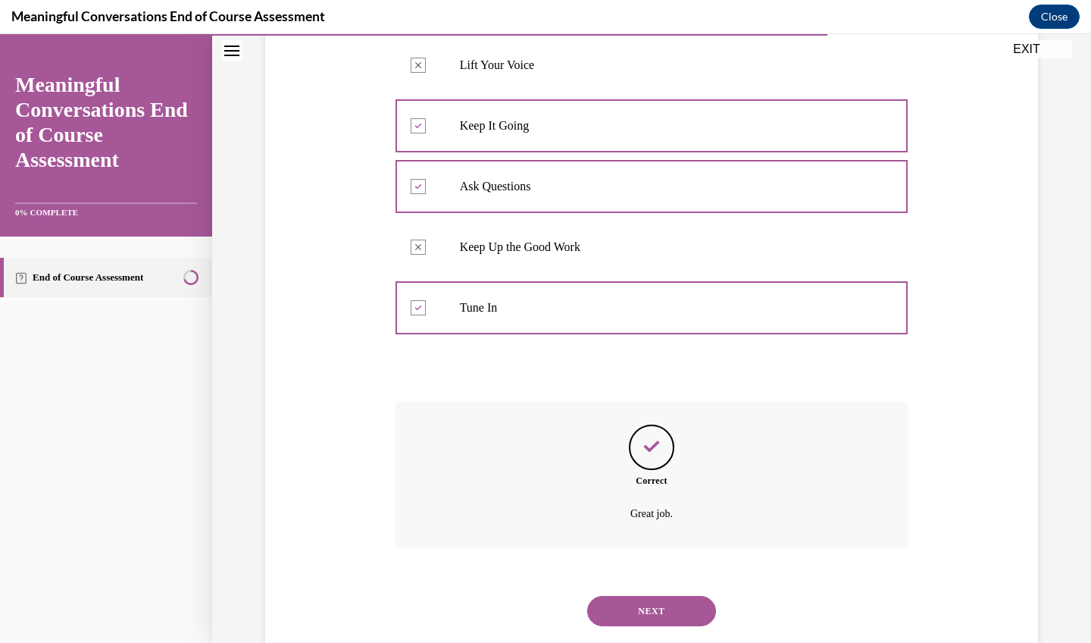
scroll to position [381, 0]
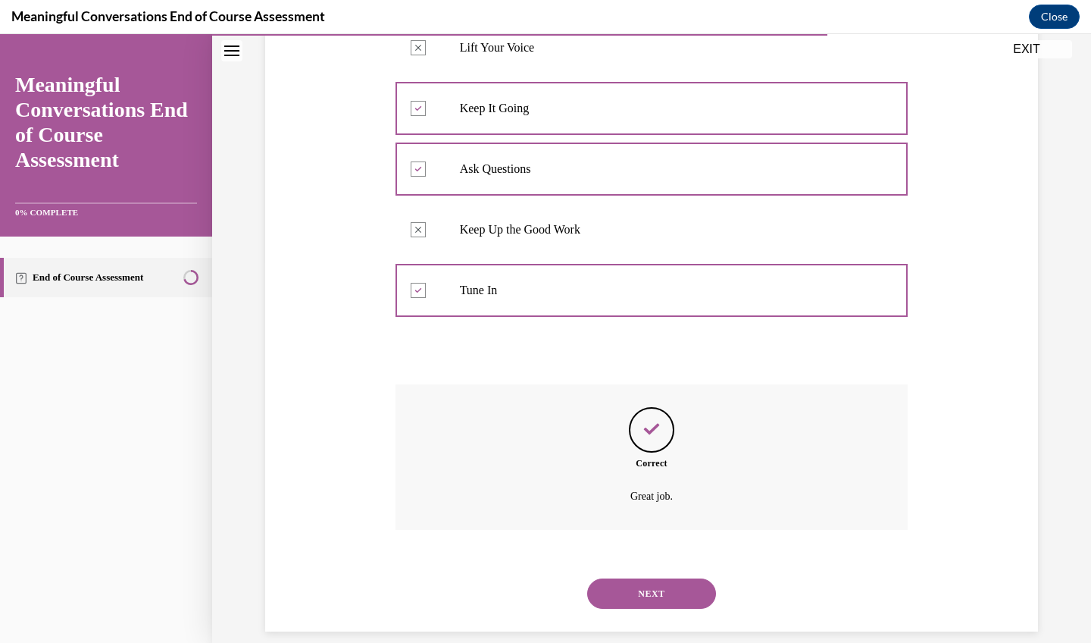
click at [664, 578] on button "NEXT" at bounding box center [651, 593] width 129 height 30
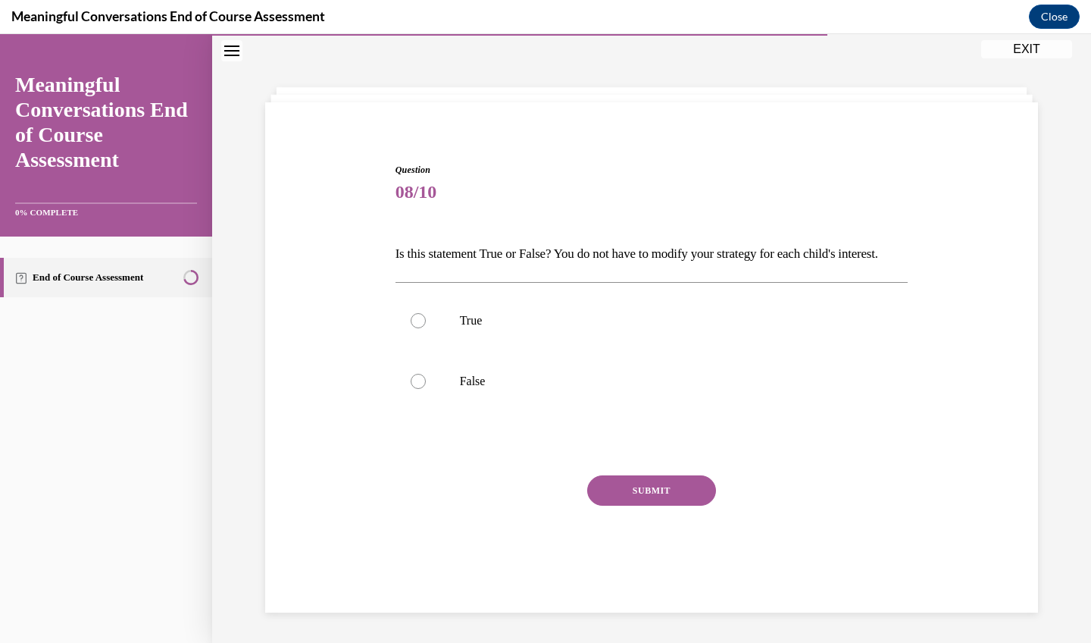
click at [1091, 276] on div "Question 08/10 Is this statement True or False? You do not have to modify your …" at bounding box center [651, 338] width 879 height 609
click at [461, 389] on p "False" at bounding box center [665, 381] width 411 height 15
click at [426, 389] on input "False" at bounding box center [418, 381] width 15 height 15
radio input "true"
click at [634, 505] on button "SUBMIT" at bounding box center [651, 490] width 129 height 30
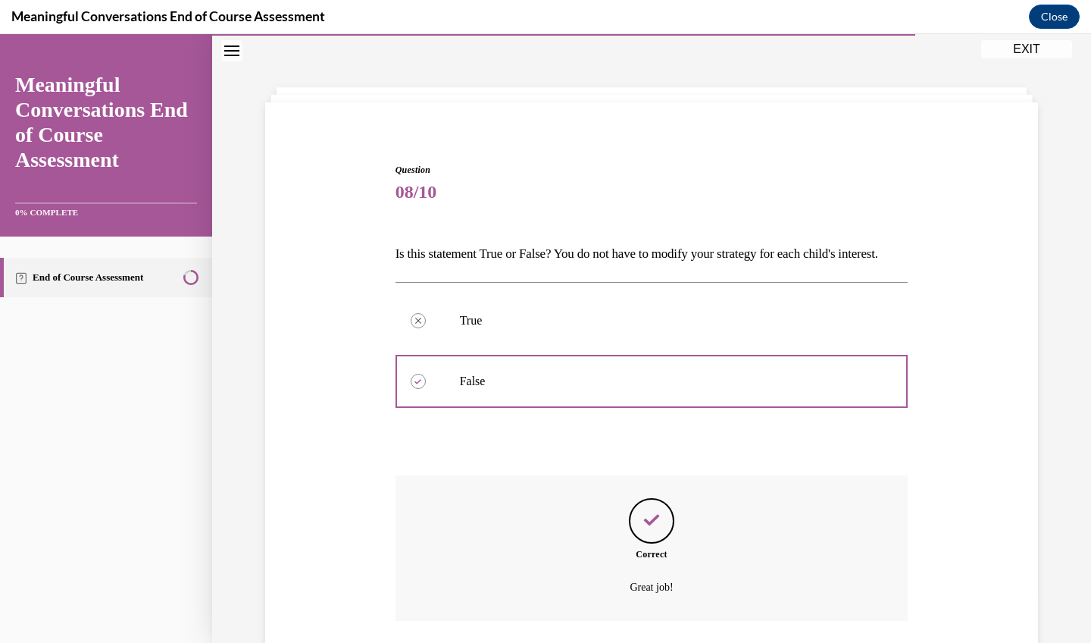
scroll to position [164, 0]
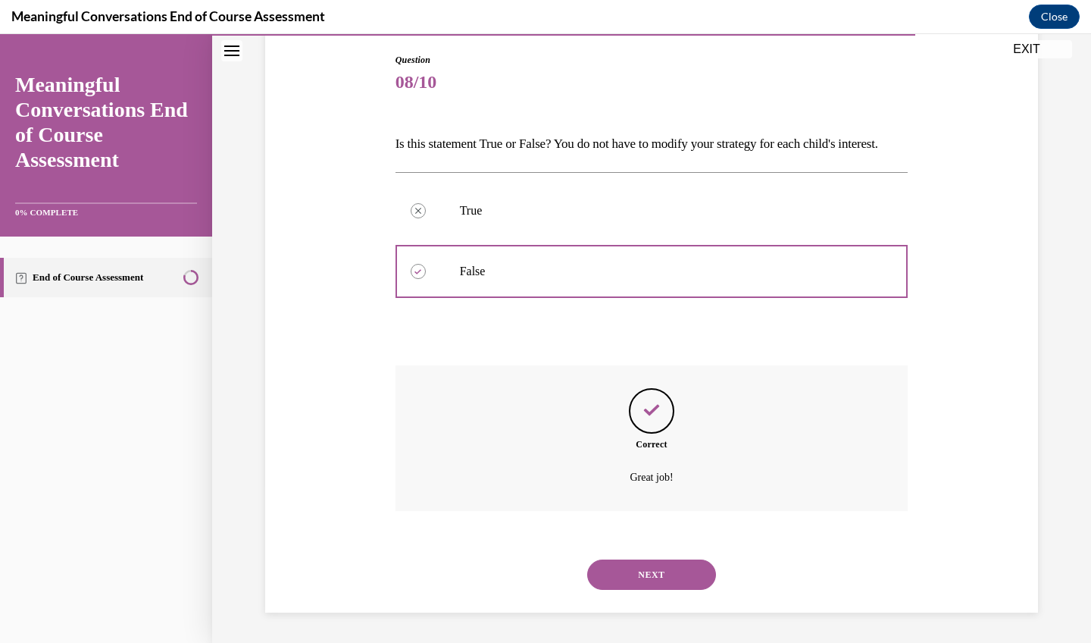
click at [644, 569] on button "NEXT" at bounding box center [651, 574] width 129 height 30
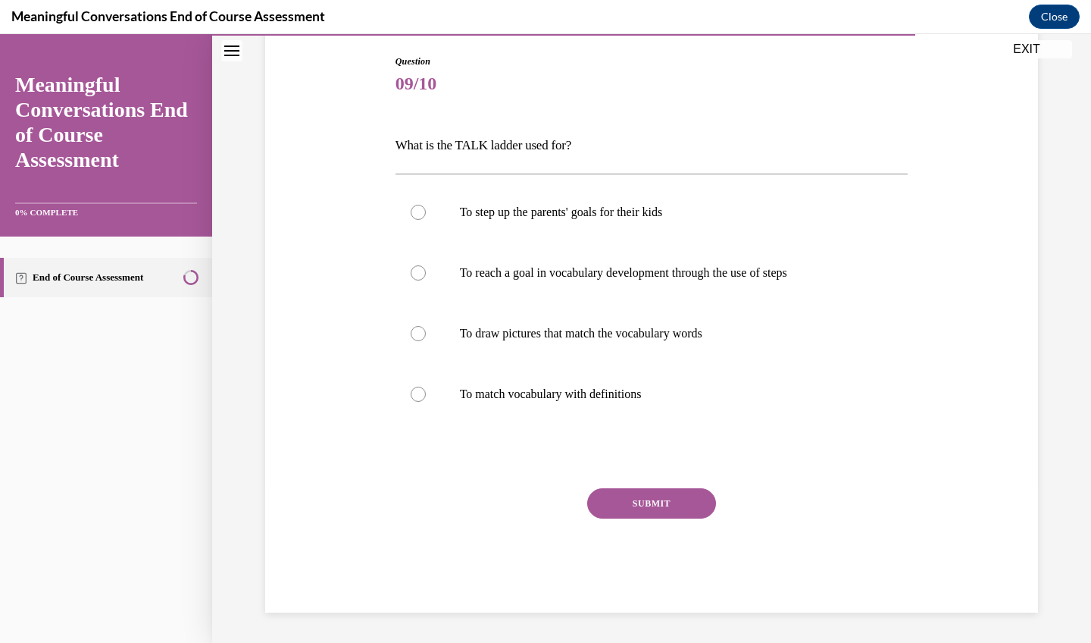
scroll to position [138, 0]
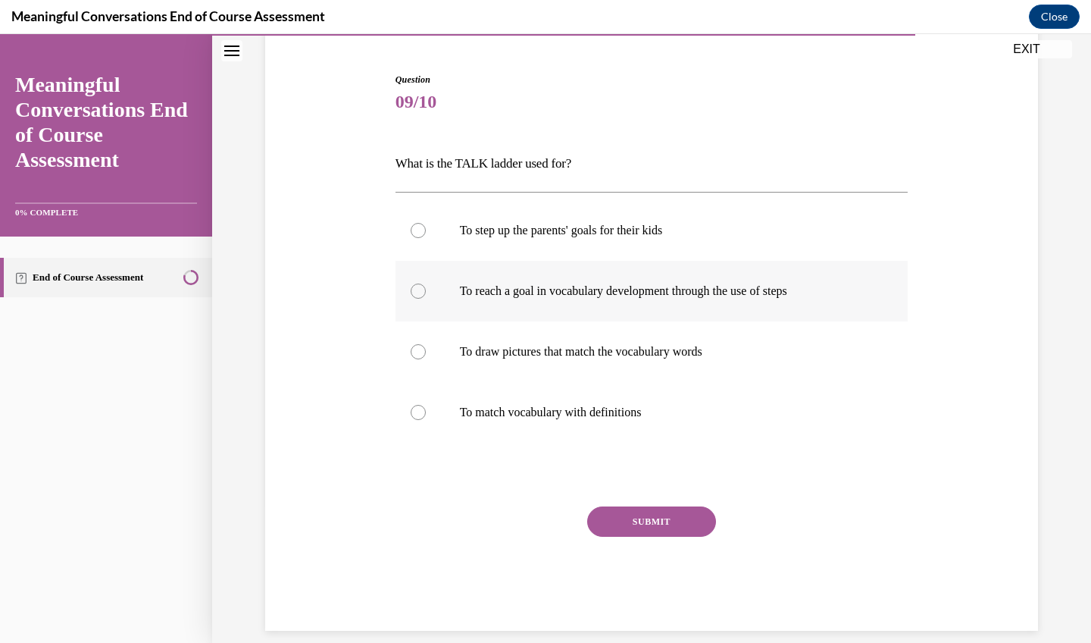
click at [640, 267] on label "To reach a goal in vocabulary development through the use of steps" at bounding box center [652, 291] width 513 height 61
click at [426, 283] on input "To reach a goal in vocabulary development through the use of steps" at bounding box center [418, 290] width 15 height 15
radio input "true"
click at [646, 496] on div "Question 09/10 What is the TALK ladder used for? To step up the parents' goals …" at bounding box center [652, 352] width 513 height 558
click at [653, 515] on button "SUBMIT" at bounding box center [651, 521] width 129 height 30
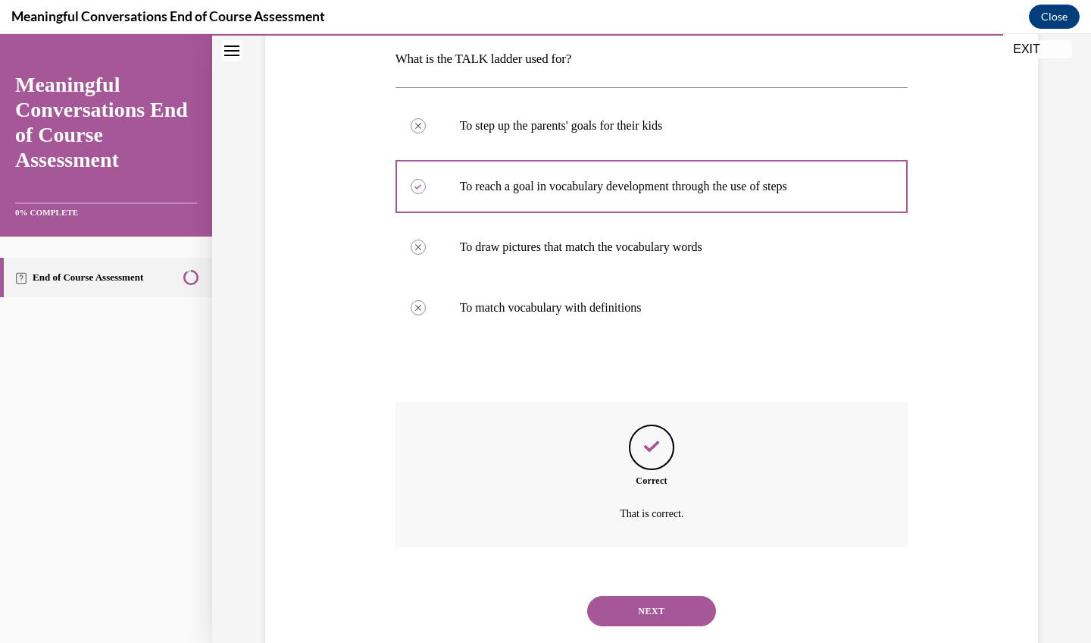
scroll to position [260, 0]
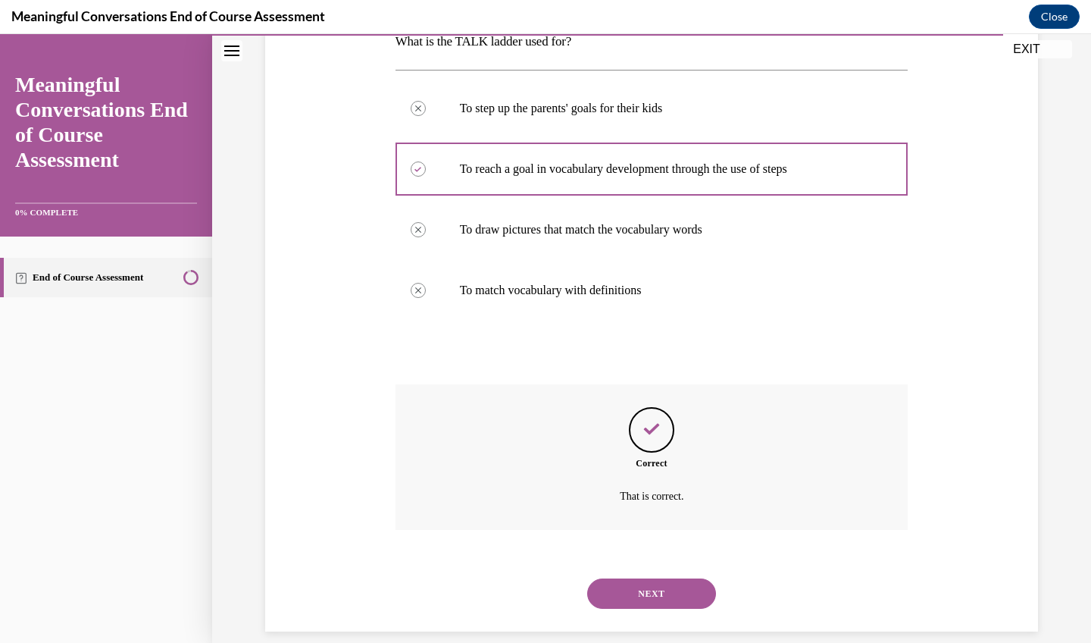
click at [643, 578] on button "NEXT" at bounding box center [651, 593] width 129 height 30
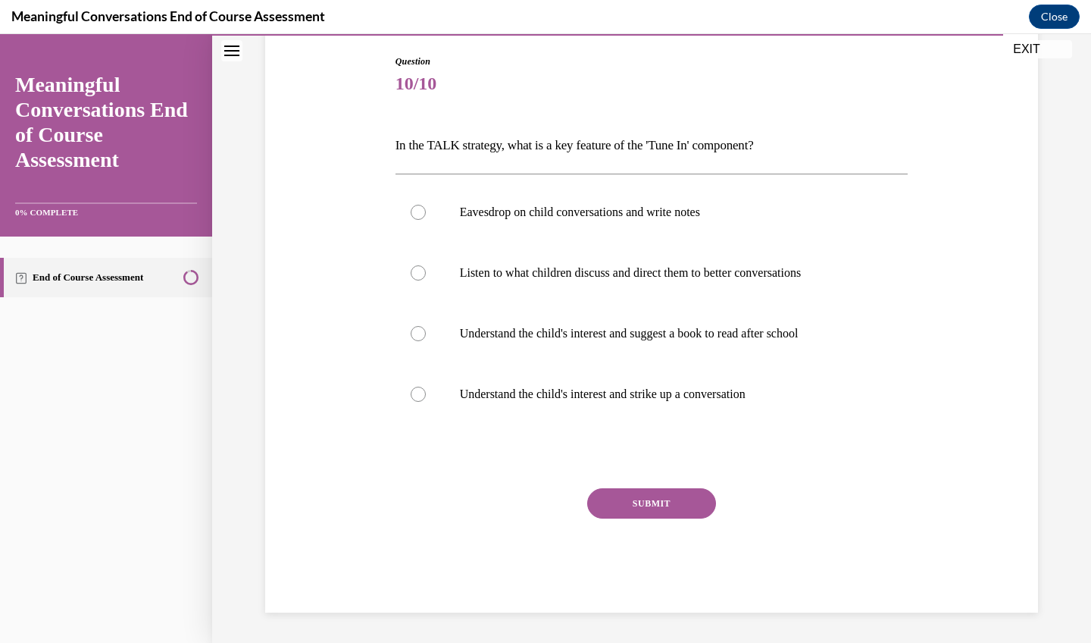
scroll to position [137, 0]
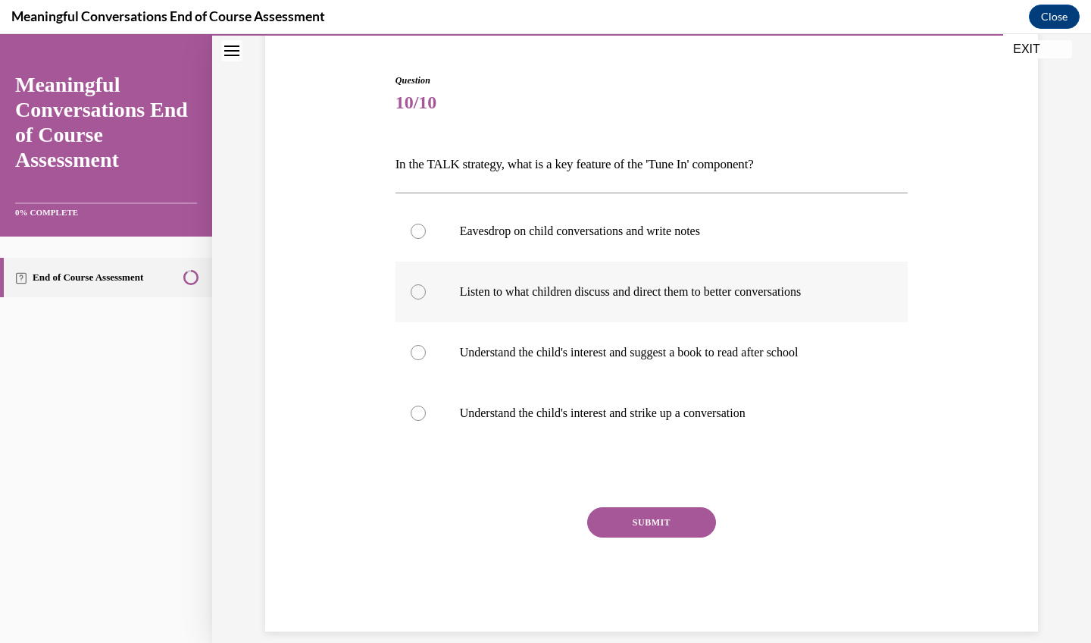
click at [722, 302] on label "Listen to what children discuss and direct them to better conversations" at bounding box center [652, 291] width 513 height 61
click at [426, 299] on input "Listen to what children discuss and direct them to better conversations" at bounding box center [418, 291] width 15 height 15
radio input "true"
click at [666, 515] on button "SUBMIT" at bounding box center [651, 522] width 129 height 30
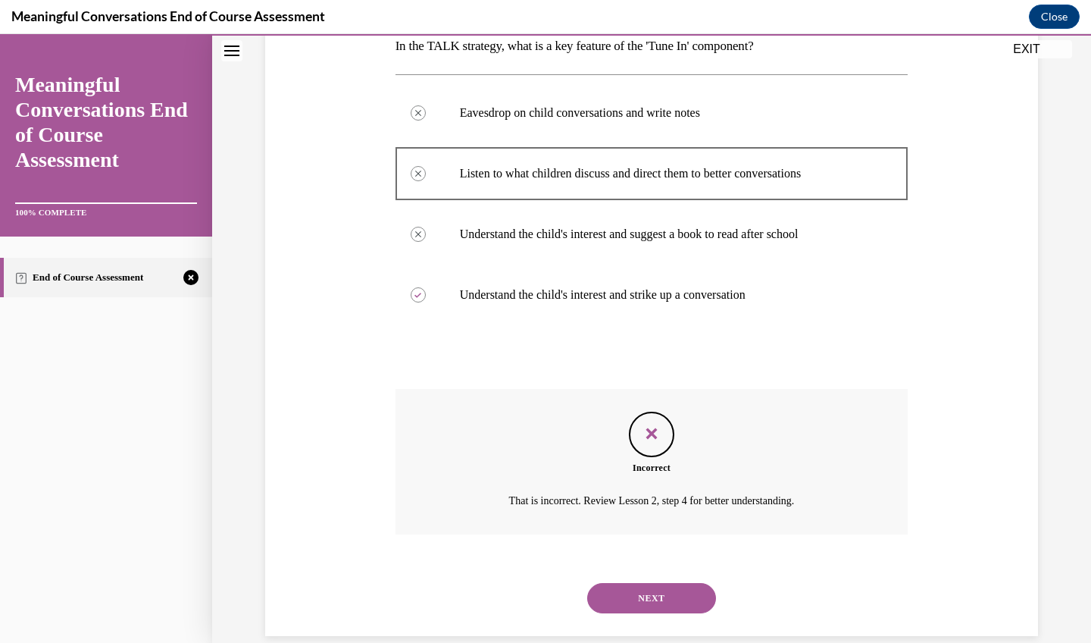
scroll to position [260, 0]
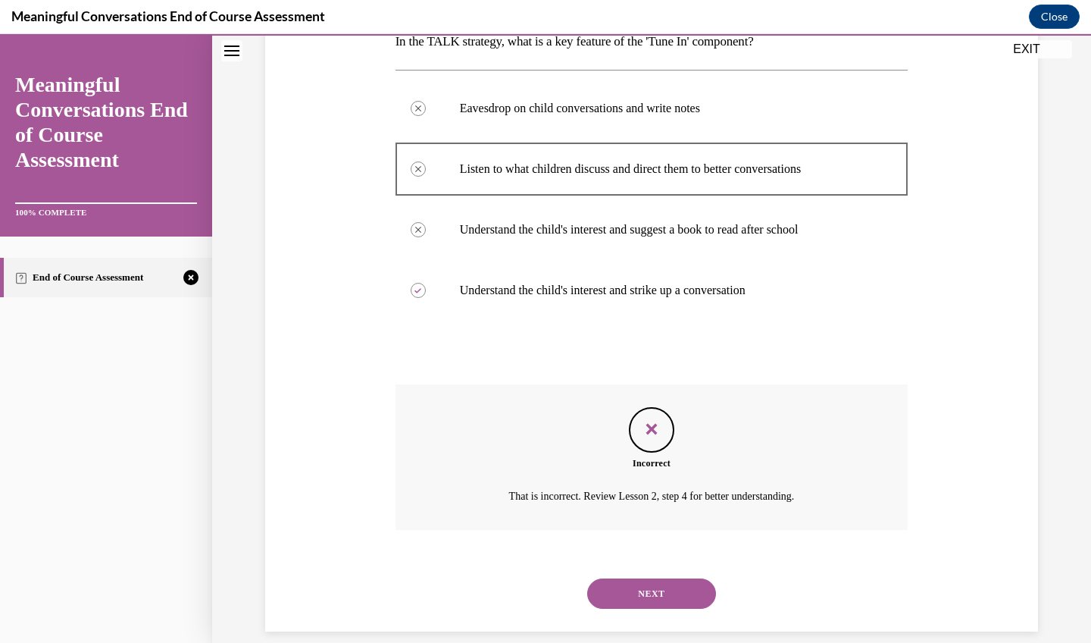
click at [659, 578] on button "NEXT" at bounding box center [651, 593] width 129 height 30
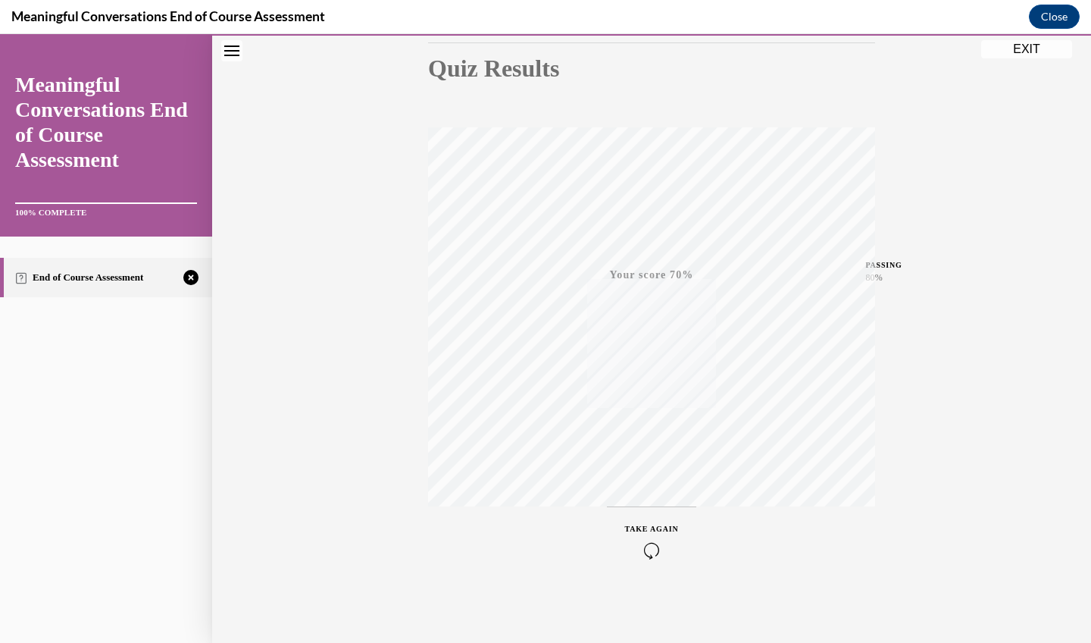
click at [652, 540] on div "TAKE AGAIN" at bounding box center [652, 541] width 54 height 36
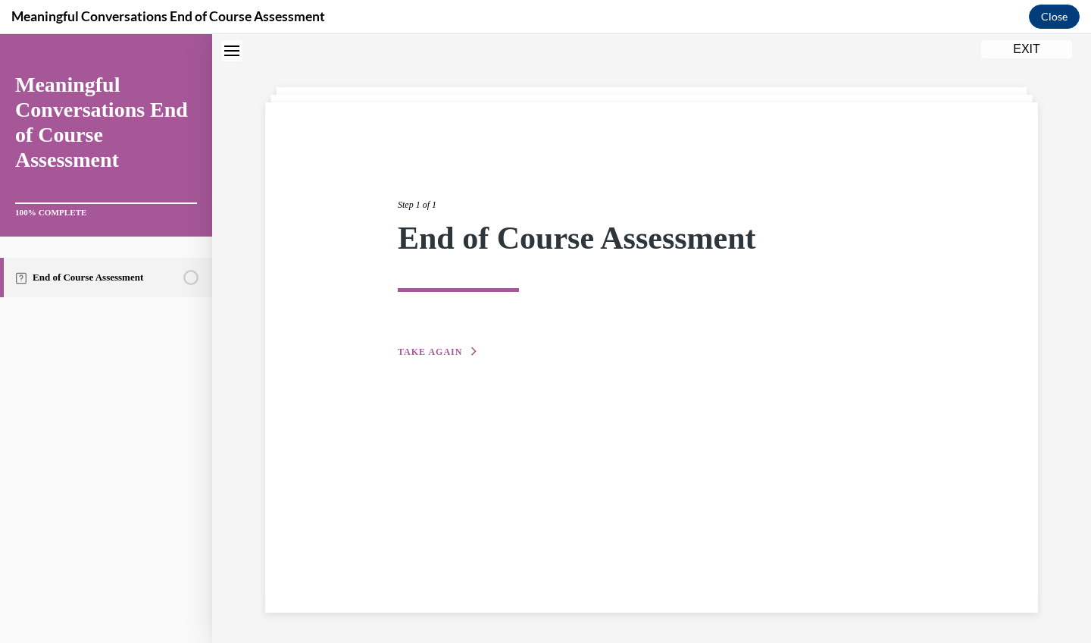
click at [446, 353] on span "TAKE AGAIN" at bounding box center [430, 351] width 64 height 11
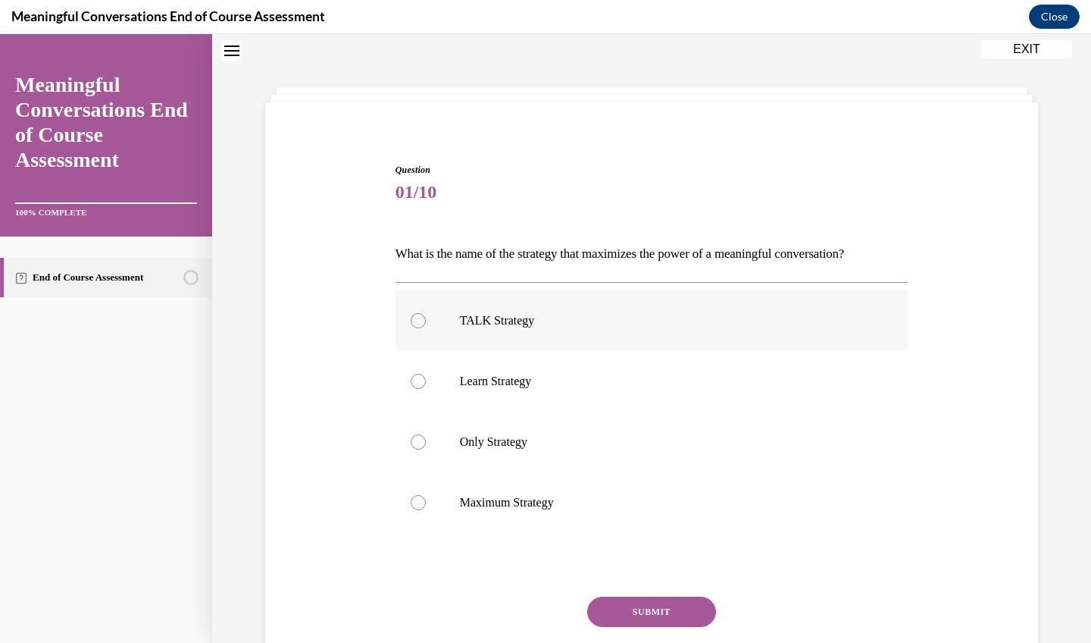
click at [672, 321] on p "TALK Strategy" at bounding box center [665, 320] width 411 height 15
click at [426, 321] on input "TALK Strategy" at bounding box center [418, 320] width 15 height 15
radio input "true"
click at [637, 605] on button "SUBMIT" at bounding box center [651, 611] width 129 height 30
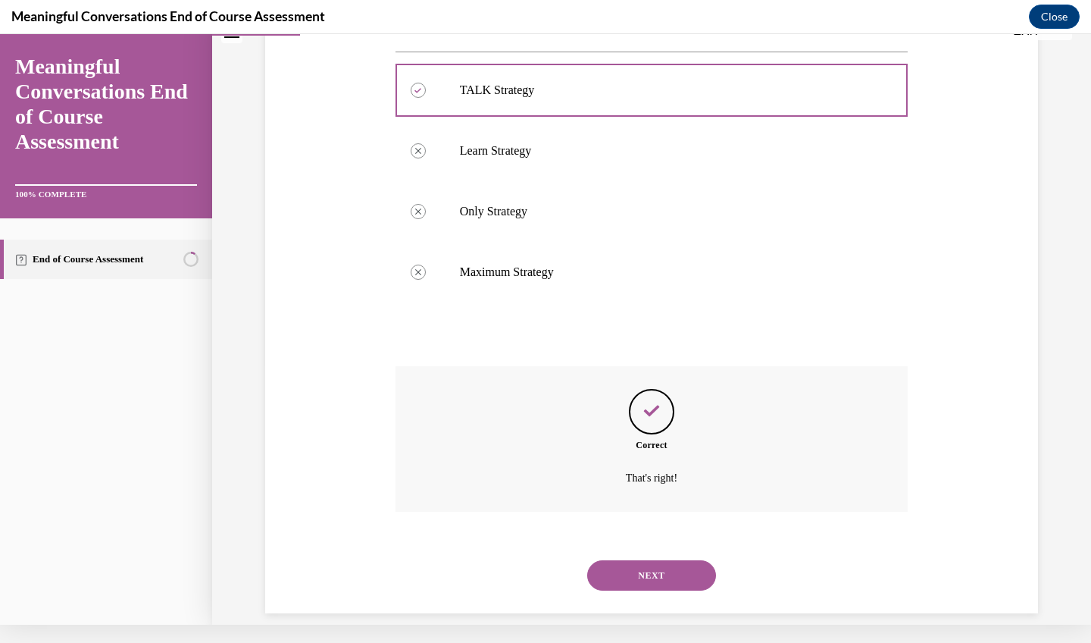
click at [636, 565] on button "NEXT" at bounding box center [651, 575] width 129 height 30
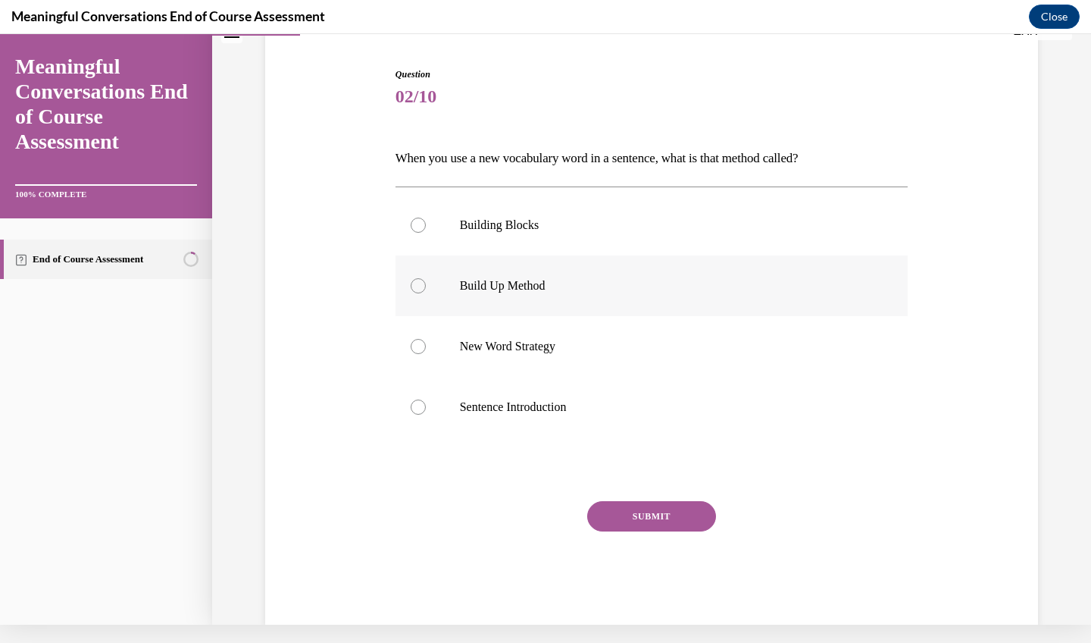
scroll to position [120, 0]
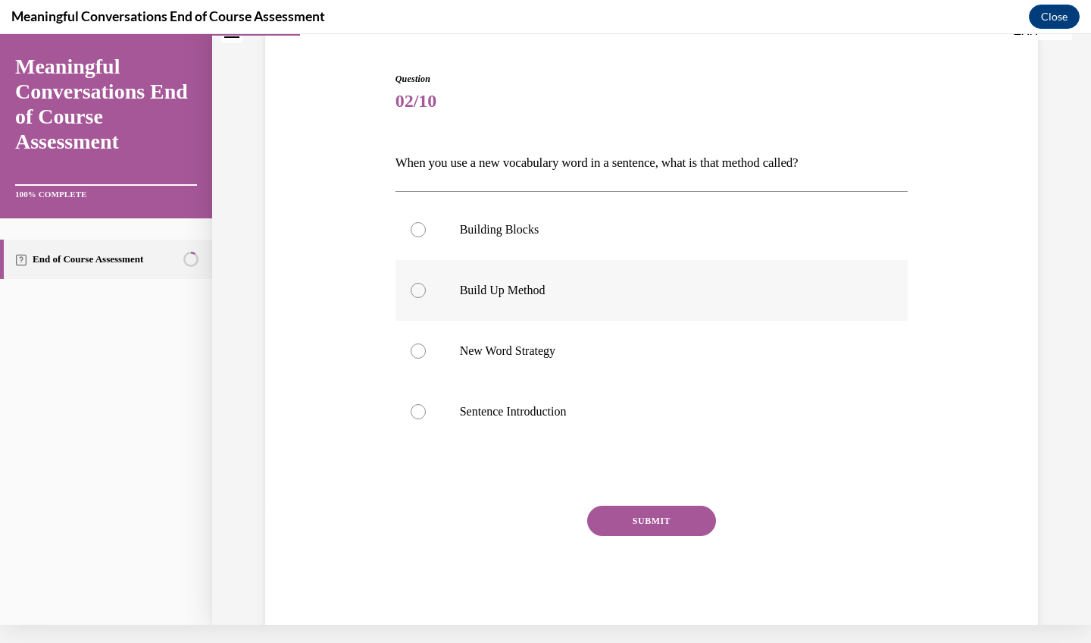
click at [549, 289] on p "Build Up Method" at bounding box center [665, 290] width 411 height 15
click at [426, 289] on input "Build Up Method" at bounding box center [418, 290] width 15 height 15
radio input "true"
click at [660, 518] on button "SUBMIT" at bounding box center [651, 520] width 129 height 30
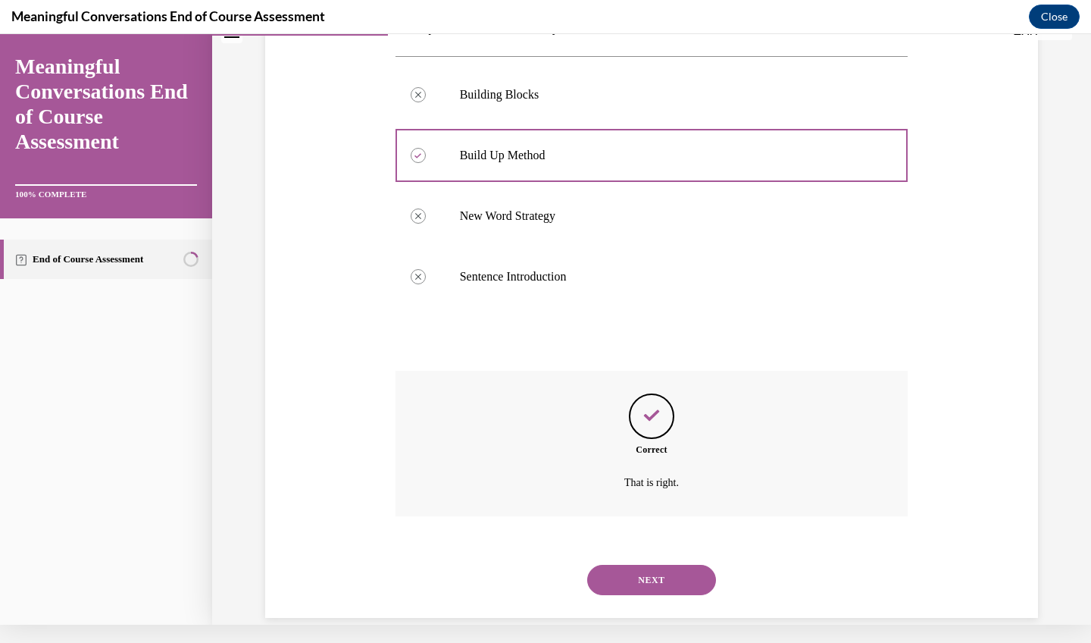
scroll to position [260, 0]
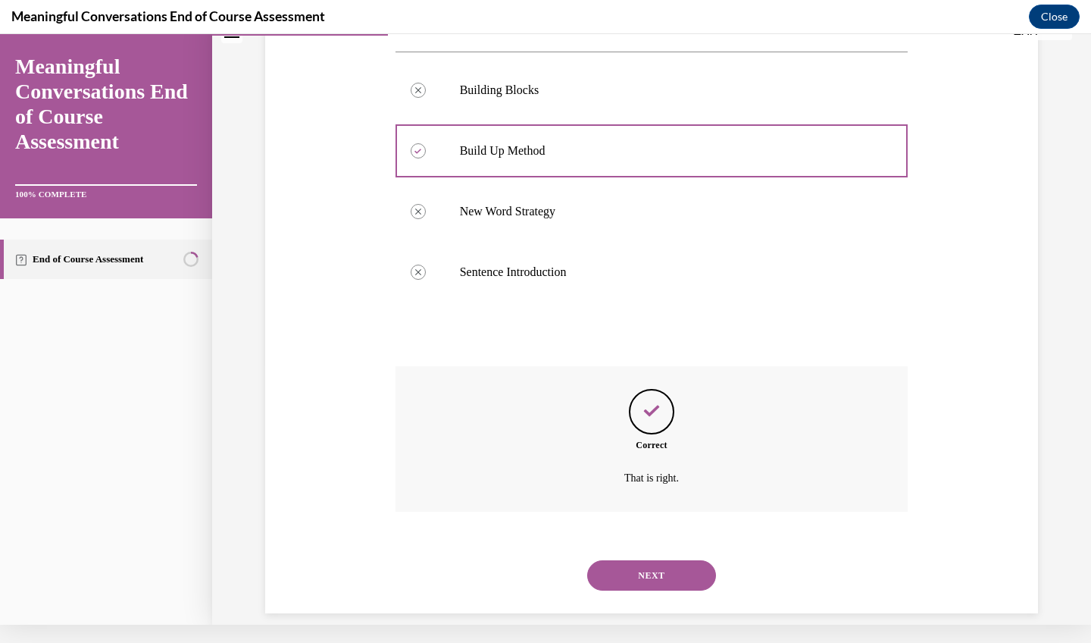
click at [665, 561] on button "NEXT" at bounding box center [651, 575] width 129 height 30
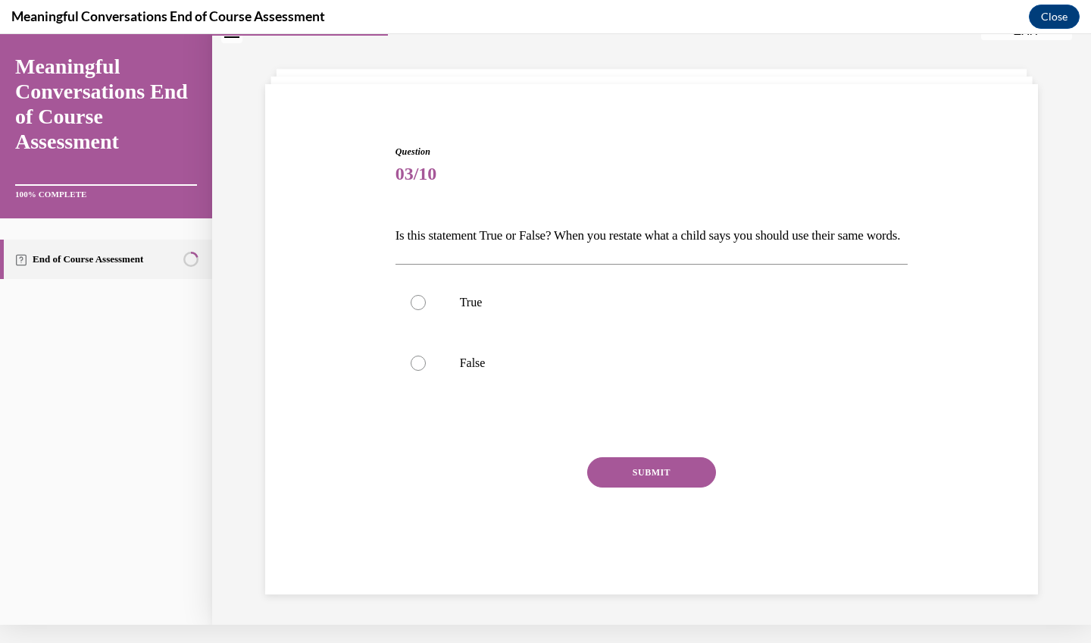
scroll to position [48, 0]
click at [576, 393] on label "False" at bounding box center [652, 363] width 513 height 61
click at [426, 371] on input "False" at bounding box center [418, 362] width 15 height 15
radio input "true"
click at [631, 487] on button "SUBMIT" at bounding box center [651, 472] width 129 height 30
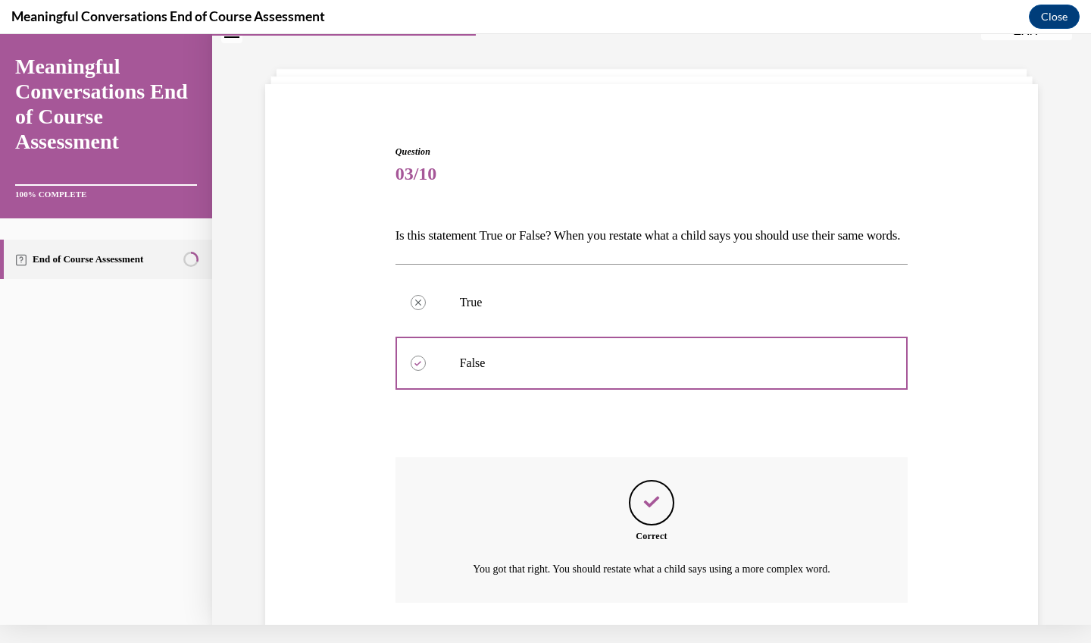
scroll to position [164, 0]
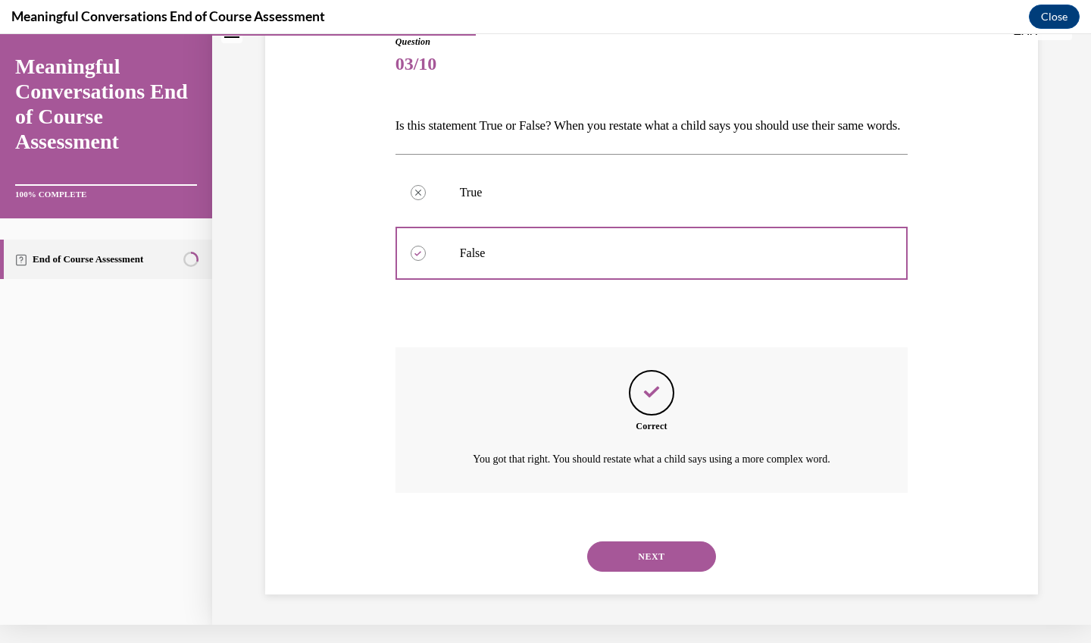
click at [661, 568] on button "NEXT" at bounding box center [651, 556] width 129 height 30
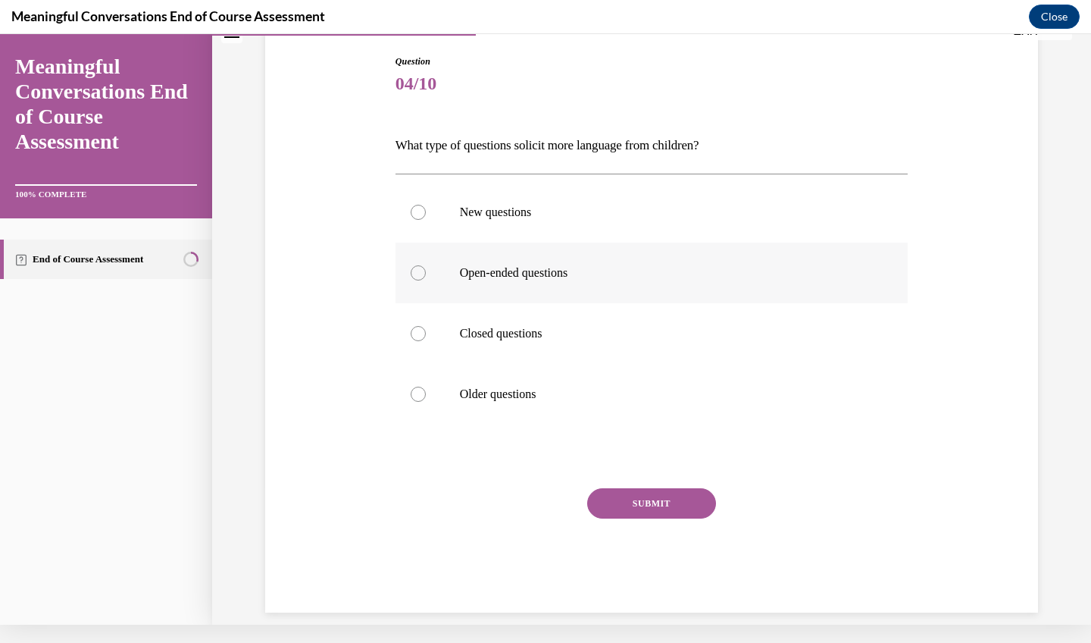
click at [599, 261] on label "Open-ended questions" at bounding box center [652, 273] width 513 height 61
click at [426, 265] on input "Open-ended questions" at bounding box center [418, 272] width 15 height 15
radio input "true"
click at [656, 466] on div "Question 04/10 What type of questions solicit more language from children? New …" at bounding box center [652, 334] width 513 height 558
click at [659, 480] on div "Question 04/10 What type of questions solicit more language from children? New …" at bounding box center [652, 334] width 513 height 558
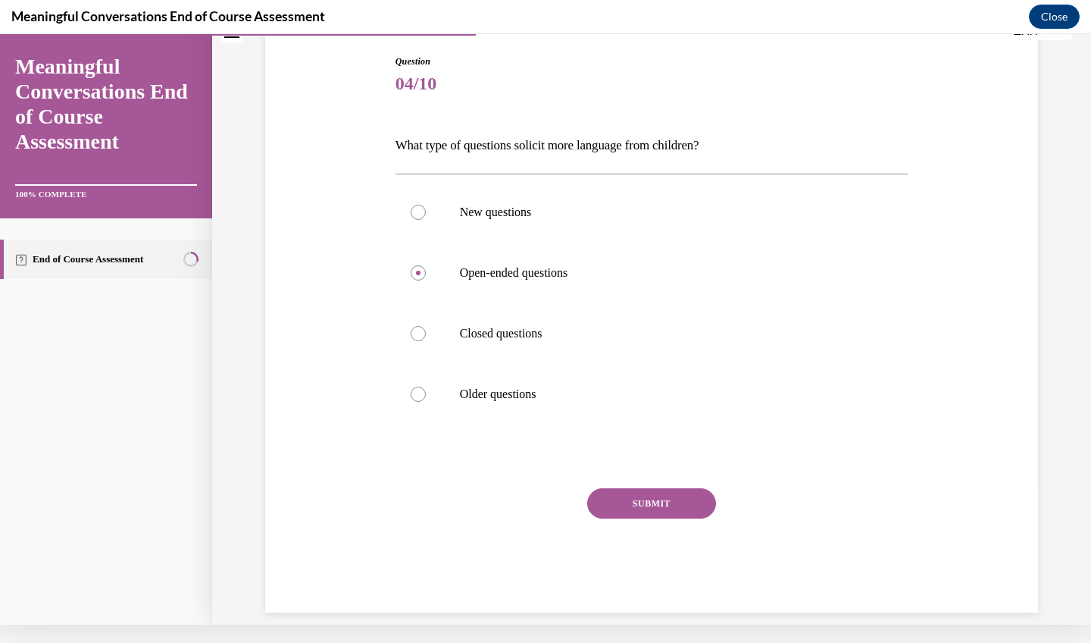
click at [658, 472] on div "Question 04/10 What type of questions solicit more language from children? New …" at bounding box center [652, 334] width 513 height 558
click at [658, 493] on button "SUBMIT" at bounding box center [651, 503] width 129 height 30
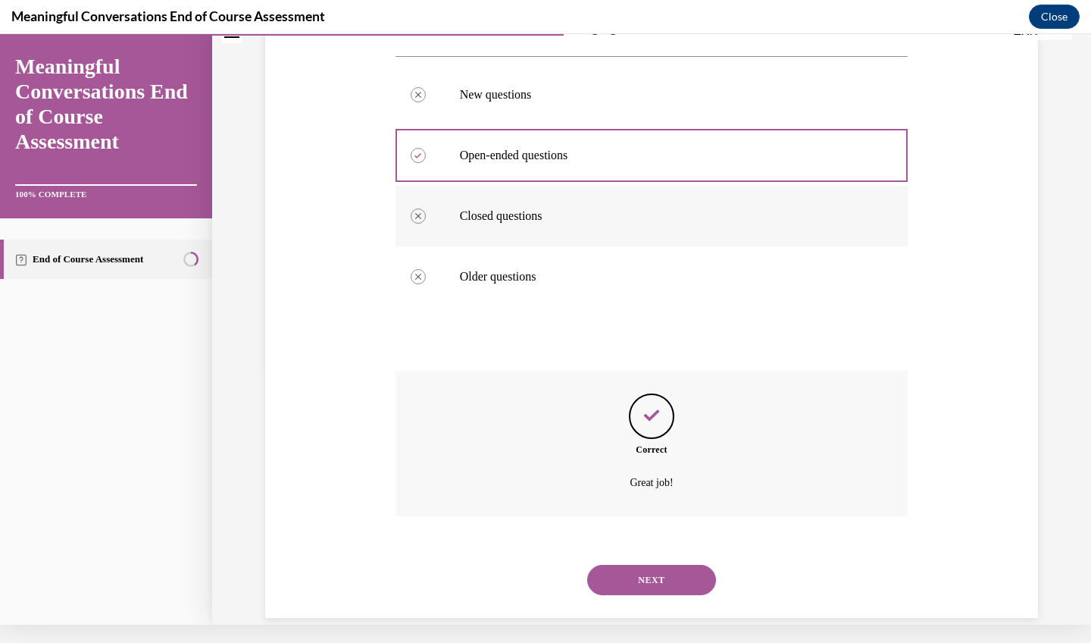
scroll to position [260, 0]
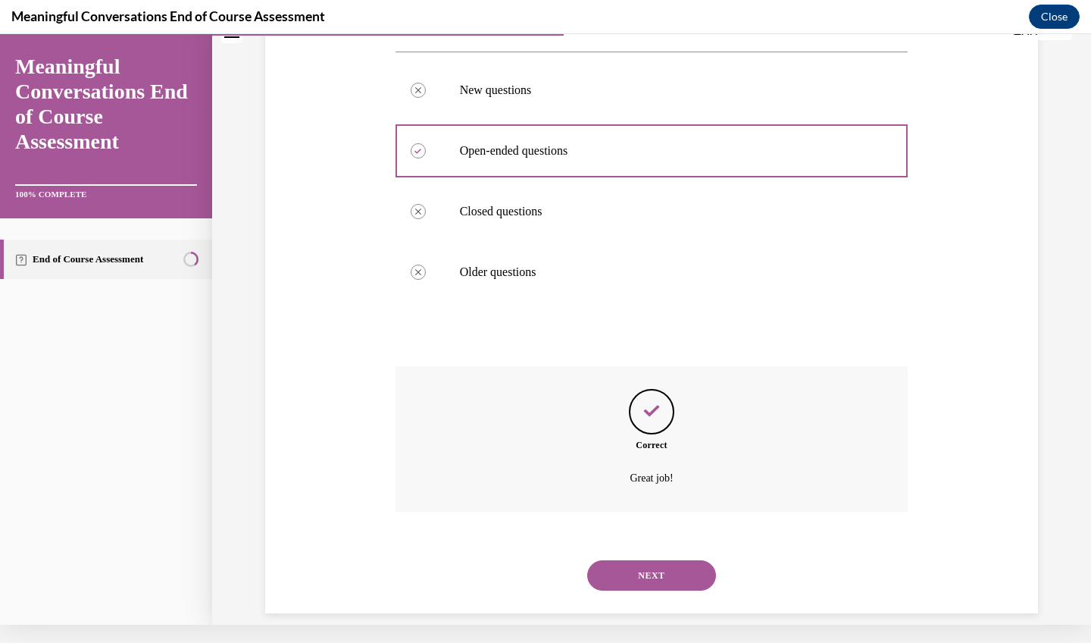
click at [639, 560] on button "NEXT" at bounding box center [651, 575] width 129 height 30
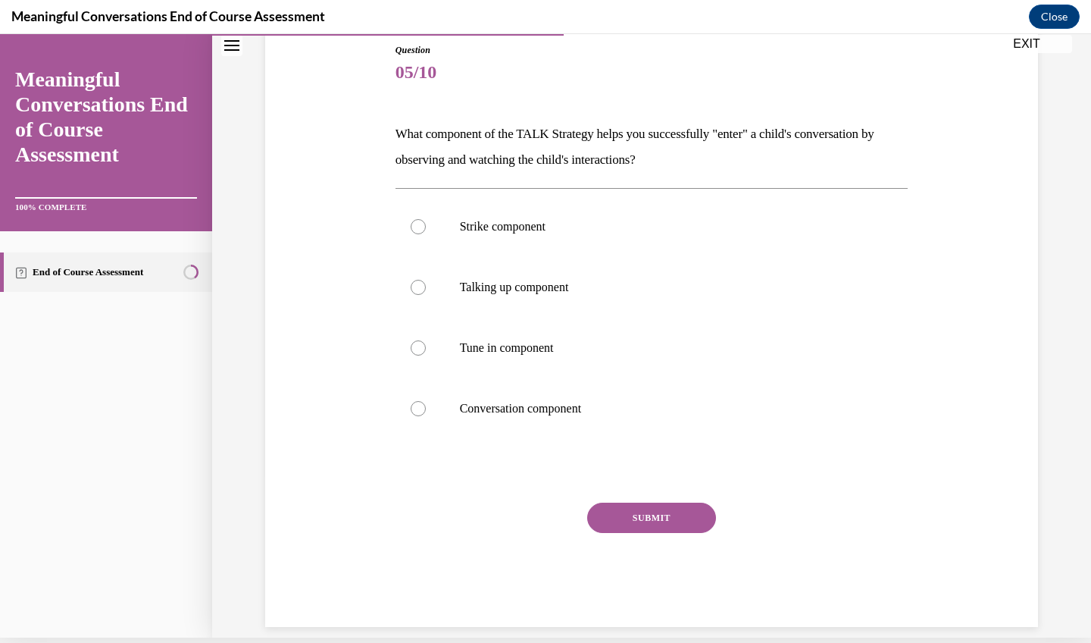
scroll to position [161, 0]
click at [511, 374] on label "Tune in component" at bounding box center [652, 348] width 513 height 61
click at [426, 356] on input "Tune in component" at bounding box center [418, 348] width 15 height 15
radio input "true"
click at [660, 527] on button "SUBMIT" at bounding box center [651, 518] width 129 height 30
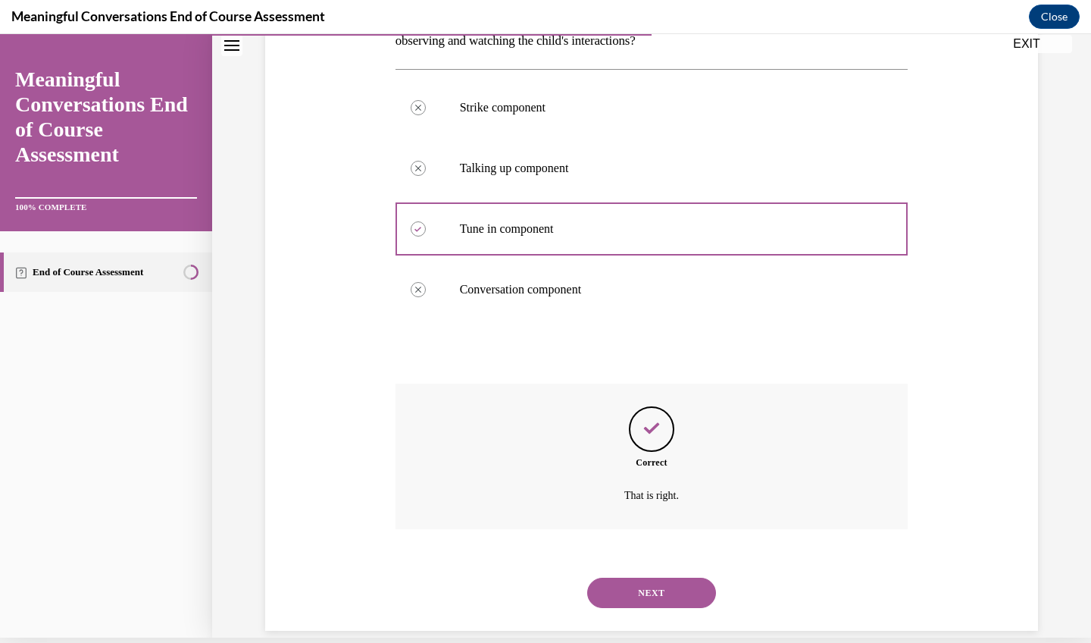
scroll to position [286, 0]
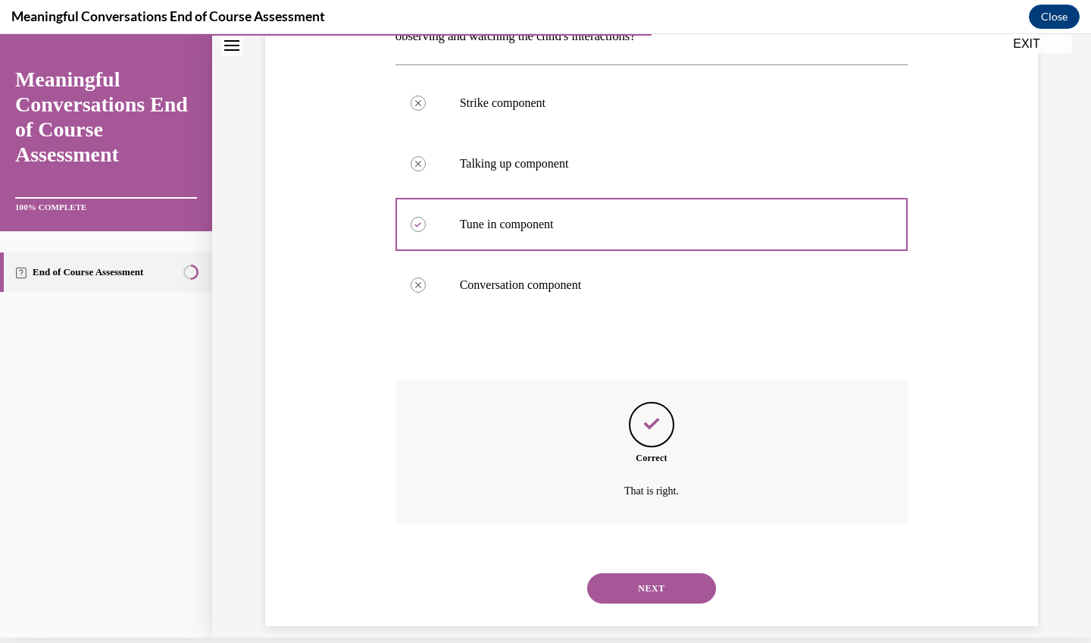
click at [663, 573] on button "NEXT" at bounding box center [651, 588] width 129 height 30
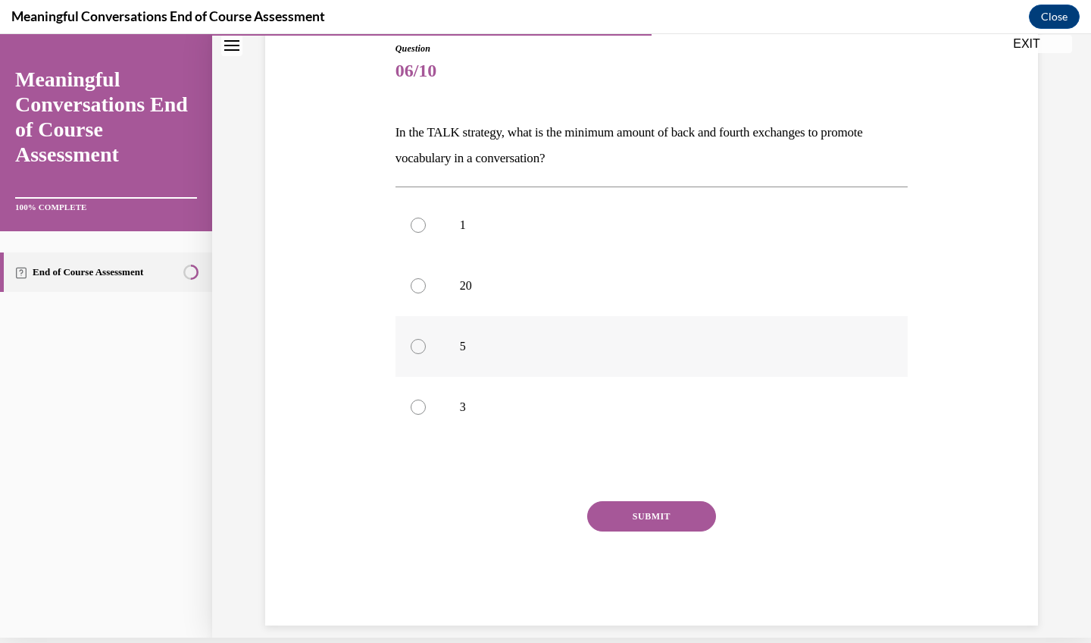
click at [412, 372] on label "5" at bounding box center [652, 346] width 513 height 61
click at [412, 354] on input "5" at bounding box center [418, 346] width 15 height 15
radio input "true"
click at [665, 395] on label "3" at bounding box center [652, 407] width 513 height 61
click at [426, 399] on input "3" at bounding box center [418, 406] width 15 height 15
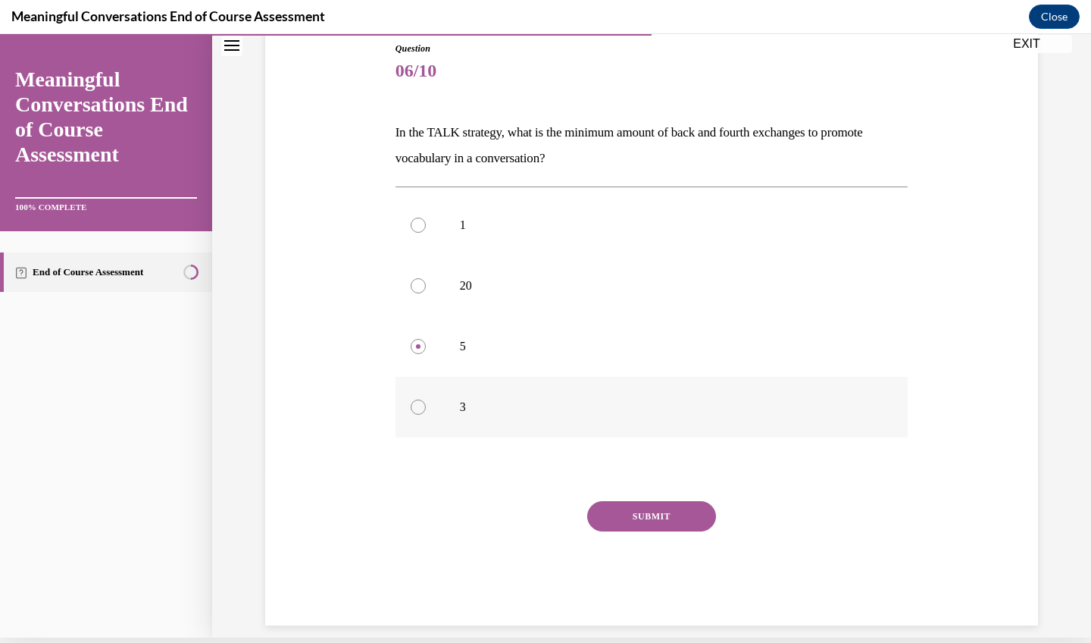
radio input "true"
click at [590, 264] on label "20" at bounding box center [652, 285] width 513 height 61
click at [426, 278] on input "20" at bounding box center [418, 285] width 15 height 15
radio input "true"
click at [436, 341] on label "5" at bounding box center [652, 346] width 513 height 61
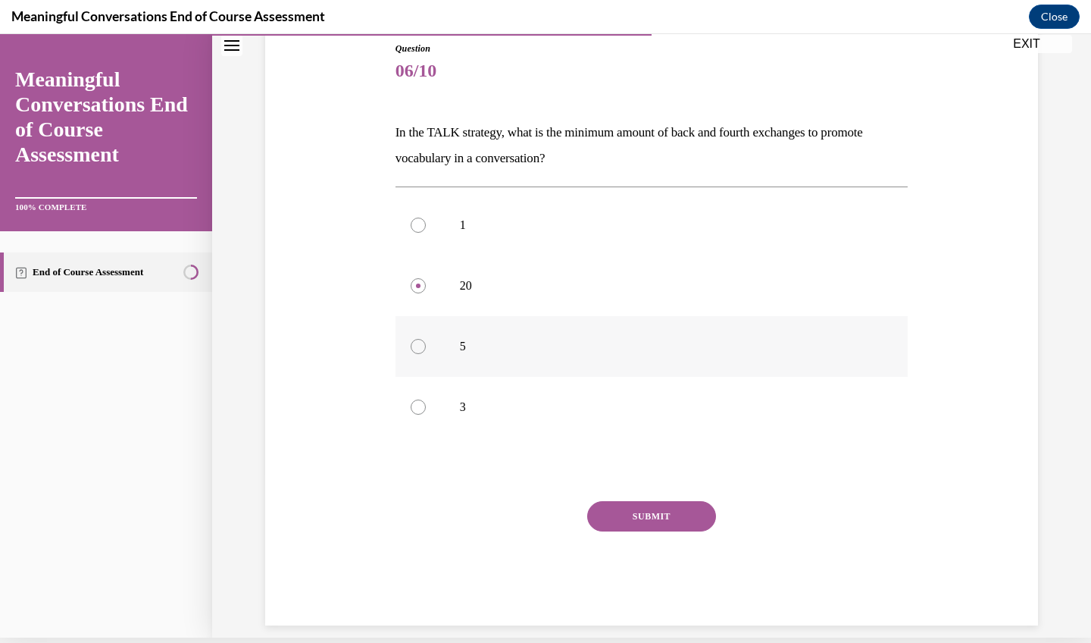
click at [426, 341] on input "5" at bounding box center [418, 346] width 15 height 15
radio input "true"
click at [673, 550] on div "SUBMIT" at bounding box center [652, 539] width 513 height 76
click at [649, 509] on button "SUBMIT" at bounding box center [651, 516] width 129 height 30
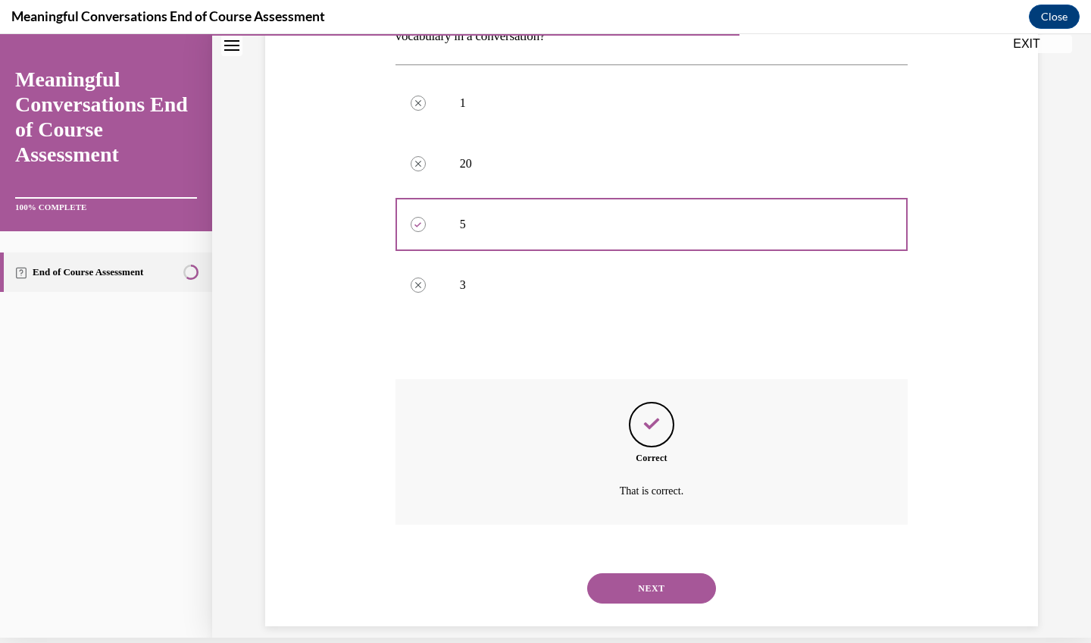
click at [658, 573] on button "NEXT" at bounding box center [651, 588] width 129 height 30
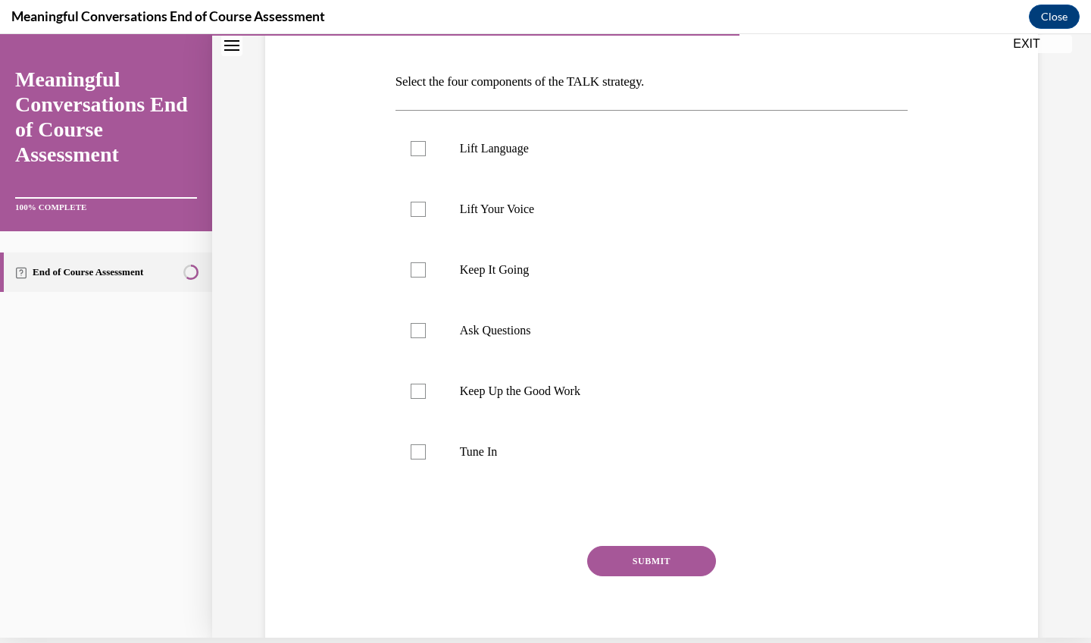
scroll to position [0, 0]
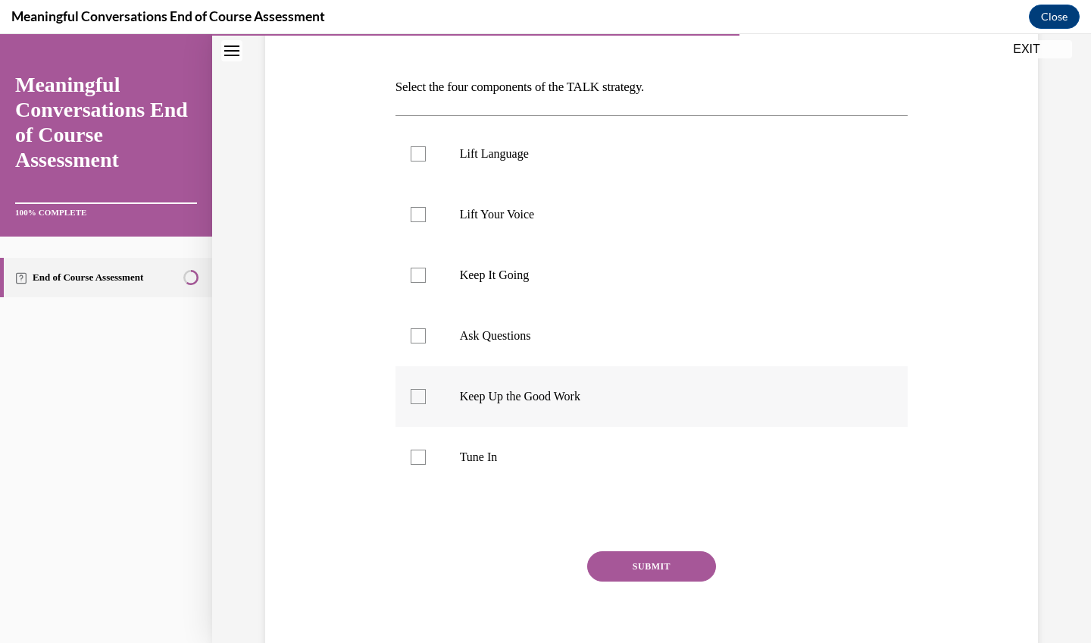
click at [494, 374] on label "Keep Up the Good Work" at bounding box center [652, 396] width 513 height 61
click at [426, 389] on input "Keep Up the Good Work" at bounding box center [418, 396] width 15 height 15
checkbox input "true"
click at [477, 534] on div "Question 07/10 Select the four components of the TALK strategy. Lift Language L…" at bounding box center [652, 335] width 513 height 679
click at [477, 552] on div "SUBMIT" at bounding box center [652, 589] width 513 height 76
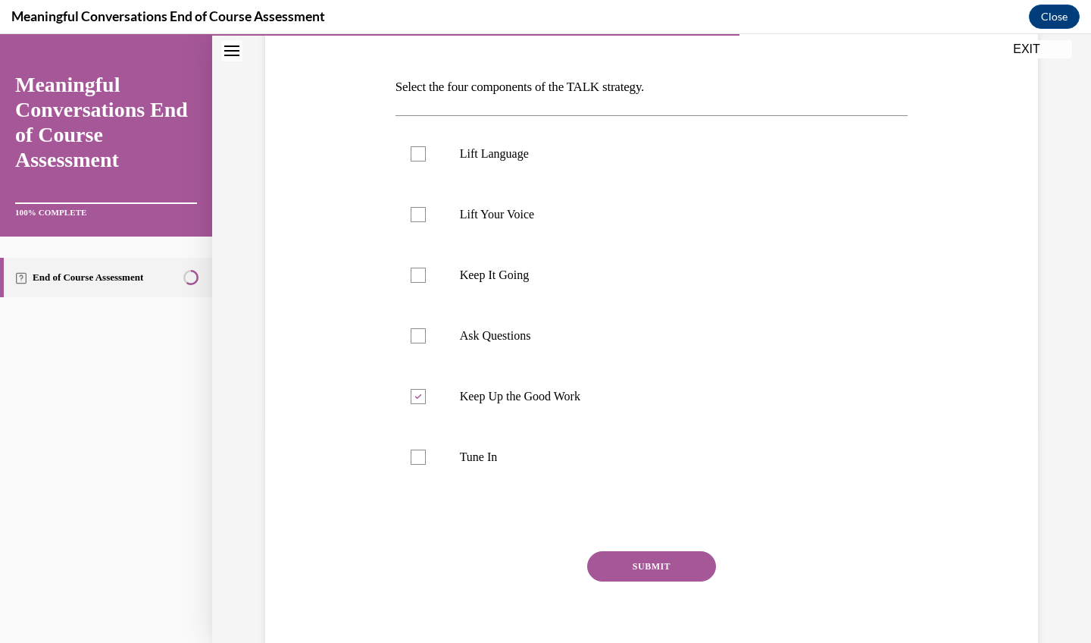
click at [910, 404] on div "Question 07/10 Select the four components of the TALK strategy. Lift Language L…" at bounding box center [652, 324] width 521 height 702
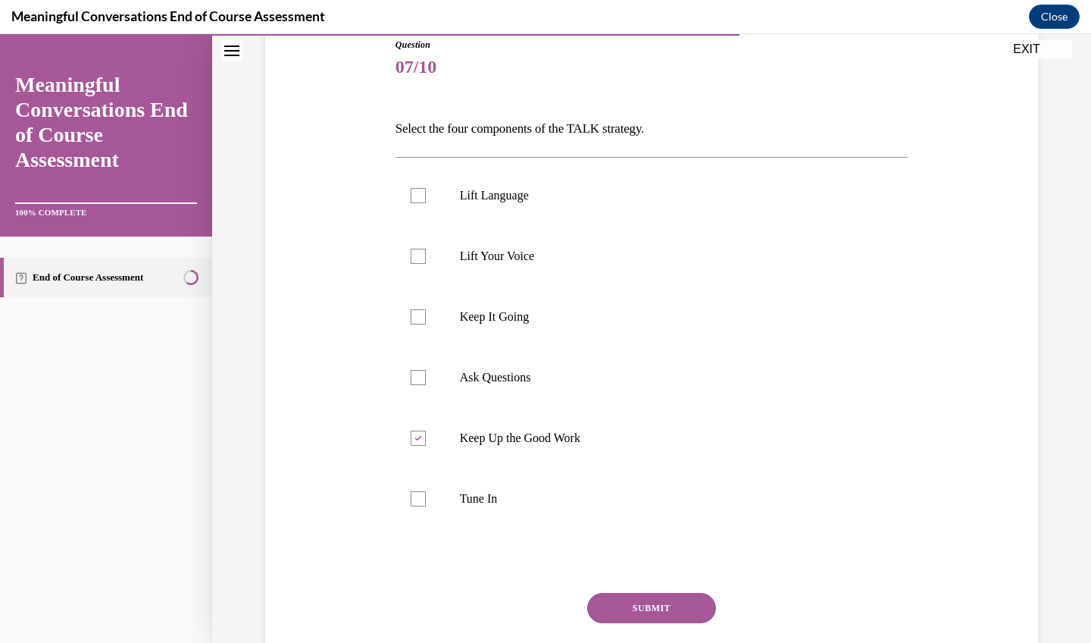
scroll to position [174, 0]
click at [419, 509] on label "Tune In" at bounding box center [652, 498] width 513 height 61
click at [419, 505] on input "Tune In" at bounding box center [418, 497] width 15 height 15
checkbox input "true"
click at [427, 436] on label "Keep Up the Good Work" at bounding box center [652, 437] width 513 height 61
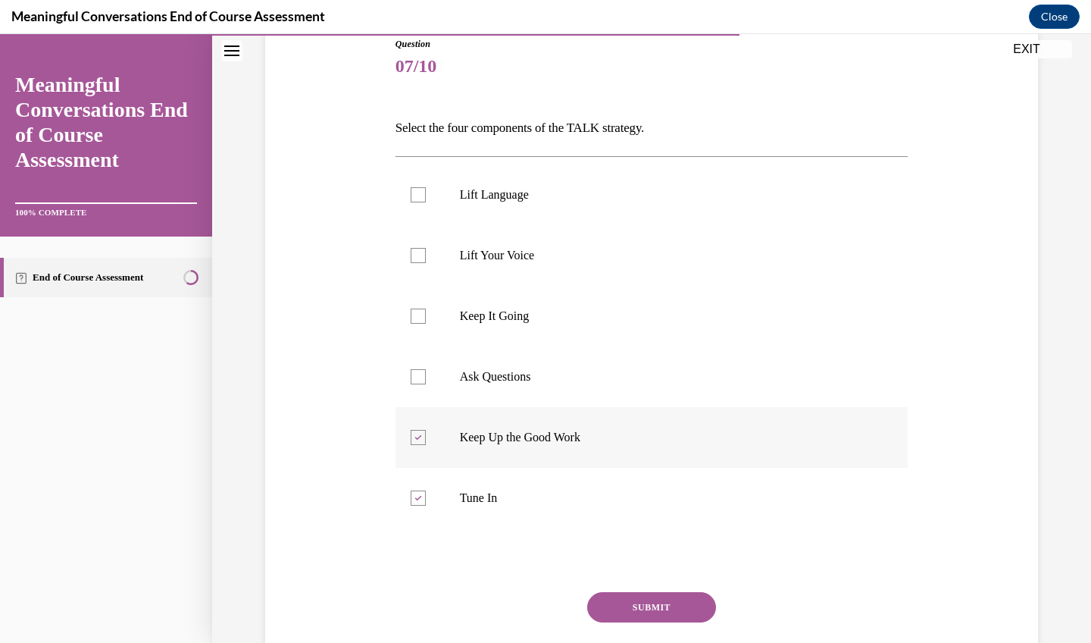
click at [426, 436] on input "Keep Up the Good Work" at bounding box center [418, 437] width 15 height 15
checkbox input "false"
click at [428, 364] on label "Ask Questions" at bounding box center [652, 376] width 513 height 61
click at [426, 369] on input "Ask Questions" at bounding box center [418, 376] width 15 height 15
checkbox input "true"
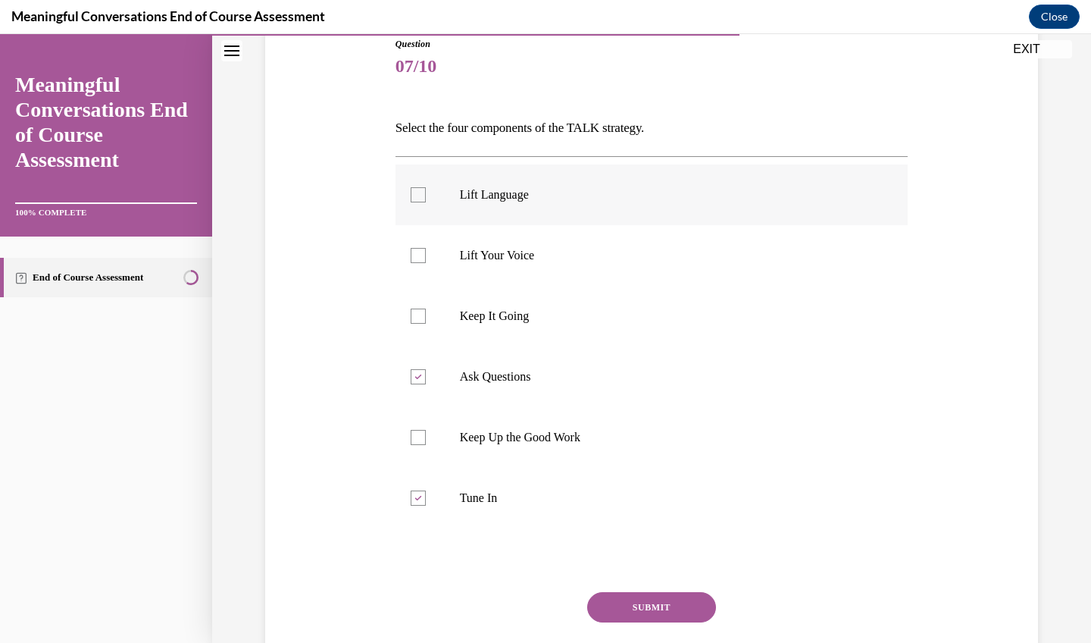
click at [419, 205] on label "Lift Language" at bounding box center [652, 194] width 513 height 61
click at [419, 202] on input "Lift Language" at bounding box center [418, 194] width 15 height 15
checkbox input "true"
click at [425, 326] on label "Keep It Going" at bounding box center [652, 316] width 513 height 61
click at [425, 324] on input "Keep It Going" at bounding box center [418, 315] width 15 height 15
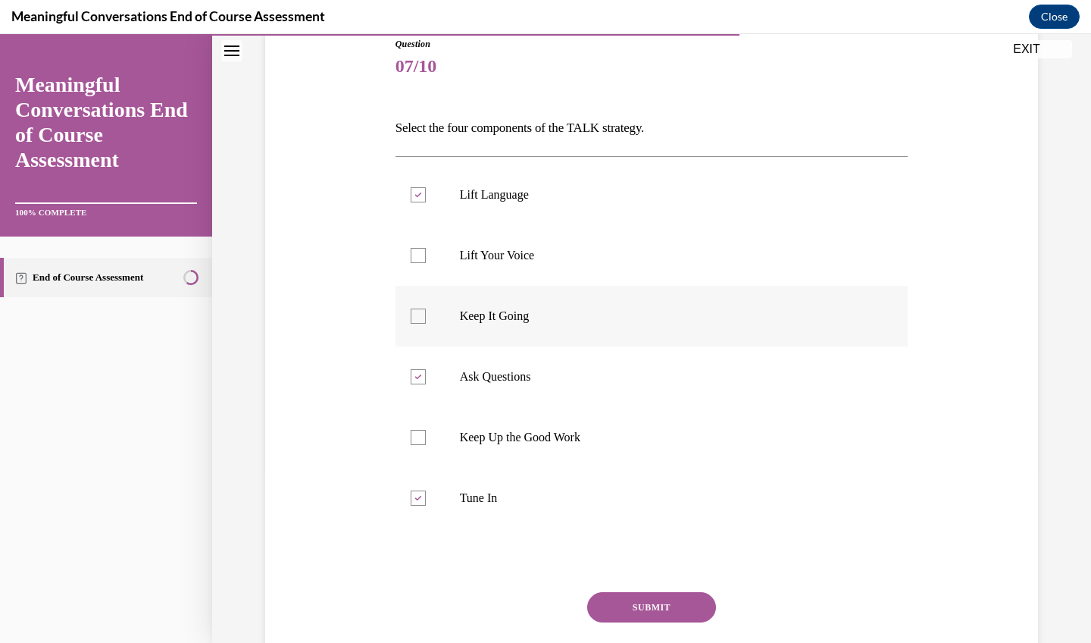
checkbox input "true"
click at [658, 616] on button "SUBMIT" at bounding box center [651, 607] width 129 height 30
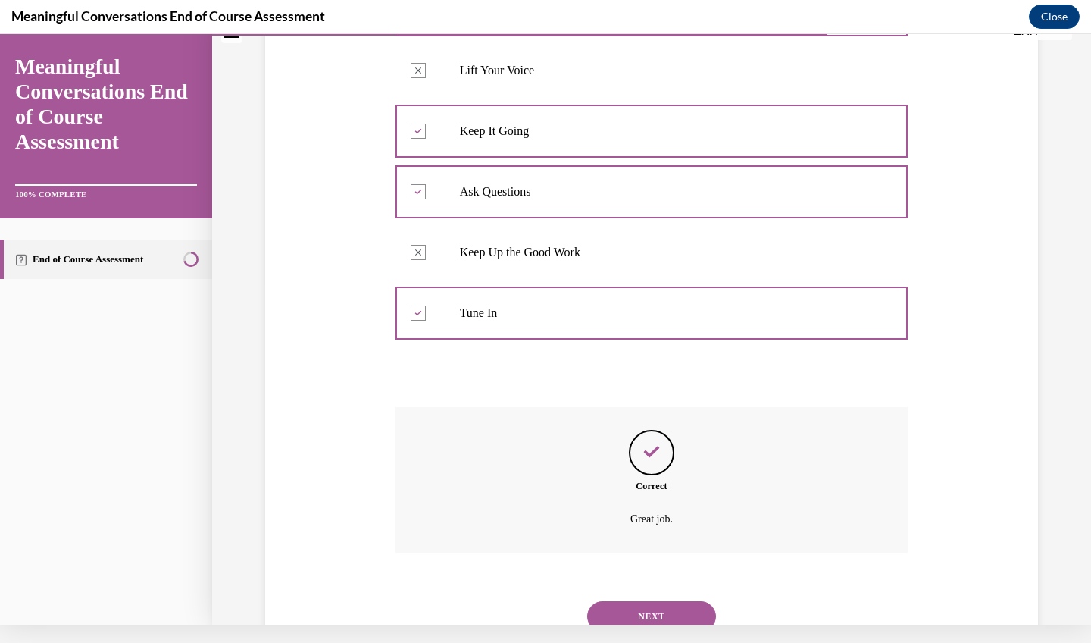
scroll to position [381, 0]
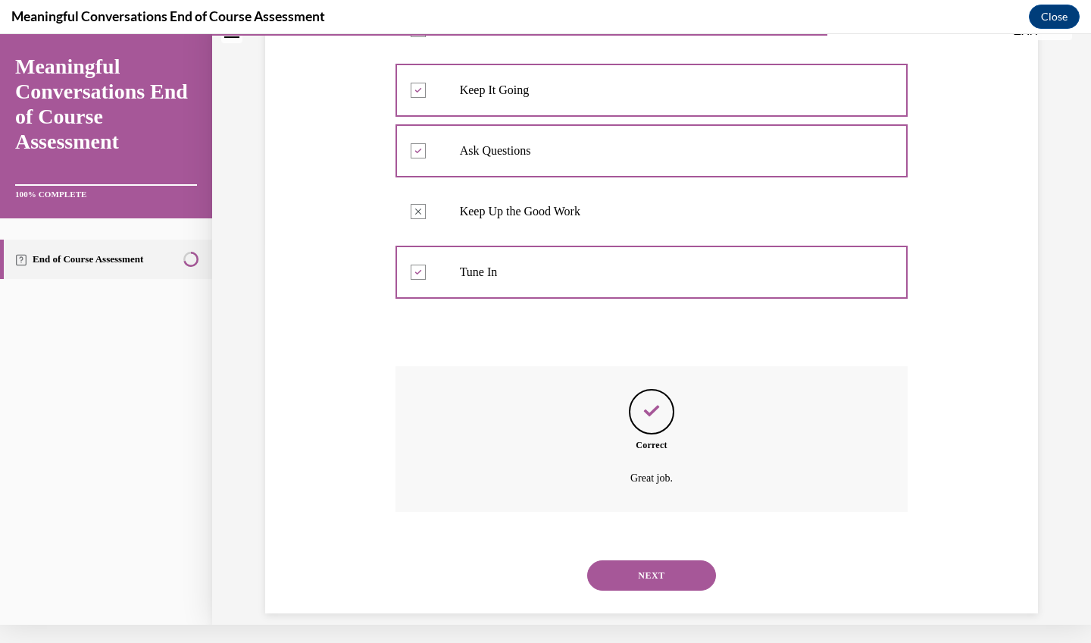
click at [686, 560] on button "NEXT" at bounding box center [651, 575] width 129 height 30
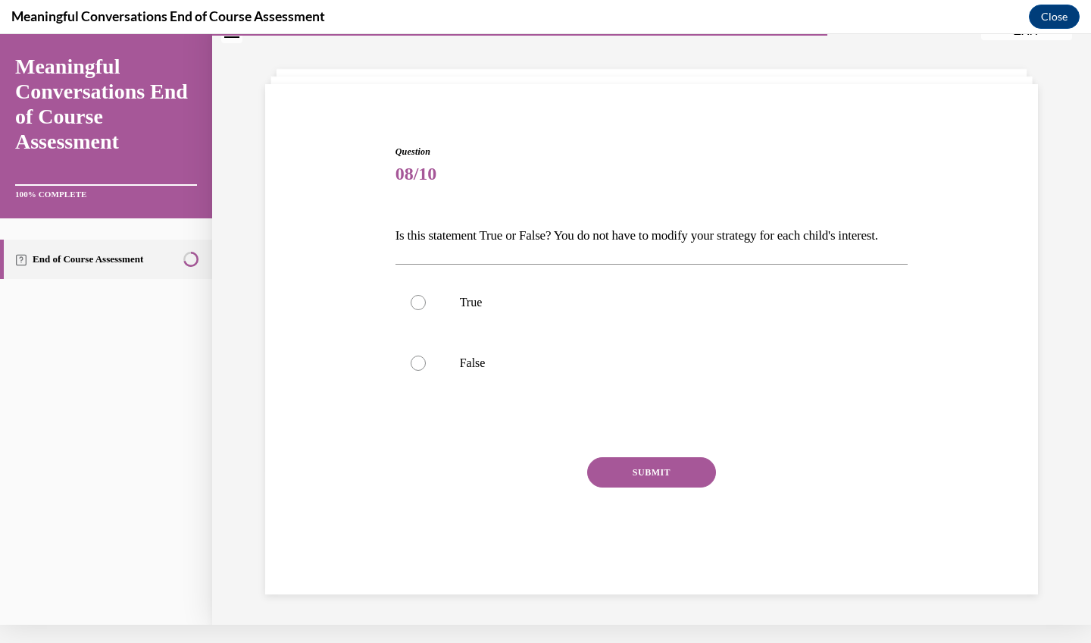
scroll to position [48, 0]
click at [545, 371] on label "False" at bounding box center [652, 363] width 513 height 61
click at [426, 371] on input "False" at bounding box center [418, 362] width 15 height 15
radio input "true"
click at [648, 487] on button "SUBMIT" at bounding box center [651, 472] width 129 height 30
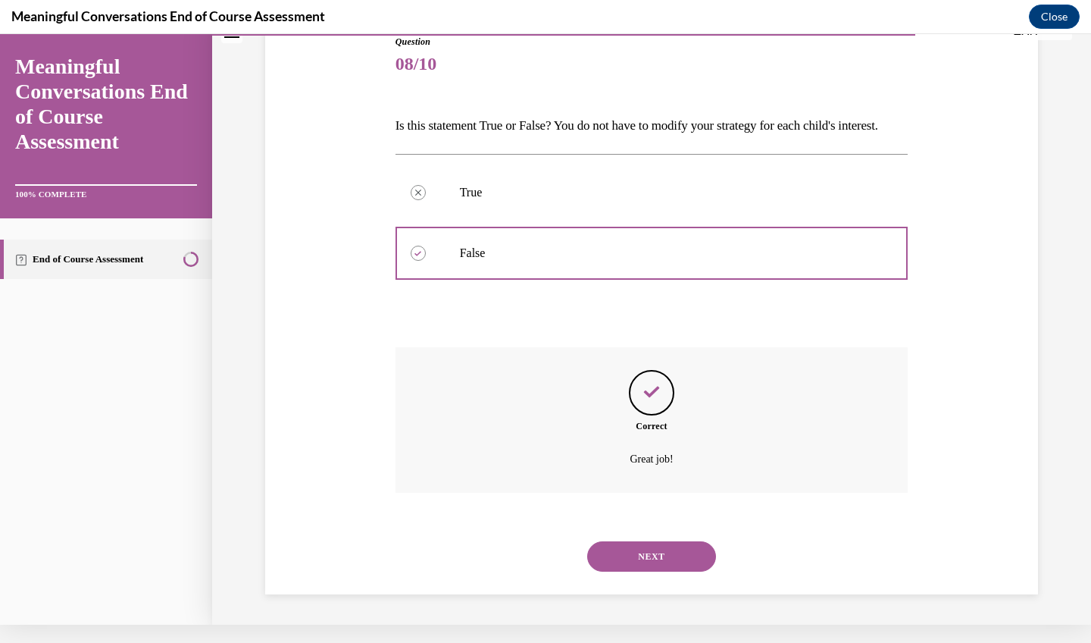
click at [644, 557] on button "NEXT" at bounding box center [651, 556] width 129 height 30
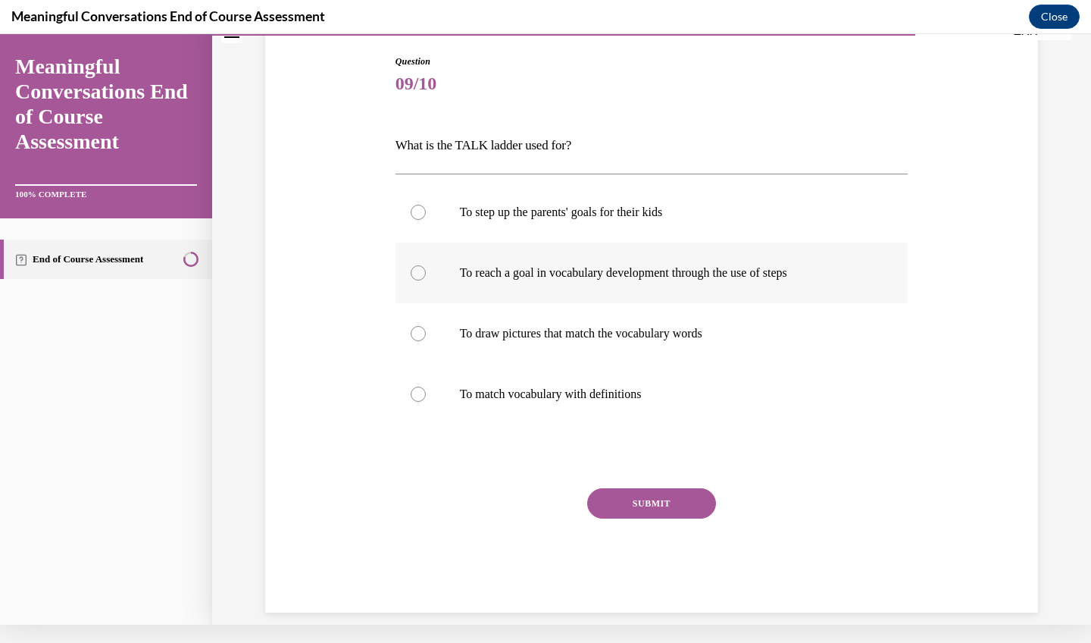
click at [699, 265] on p "To reach a goal in vocabulary development through the use of steps" at bounding box center [665, 272] width 411 height 15
click at [426, 265] on input "To reach a goal in vocabulary development through the use of steps" at bounding box center [418, 272] width 15 height 15
radio input "true"
click at [650, 484] on div "Question 09/10 What is the TALK ladder used for? To step up the parents' goals …" at bounding box center [652, 334] width 513 height 558
click at [650, 479] on div "Question 09/10 What is the TALK ladder used for? To step up the parents' goals …" at bounding box center [652, 334] width 513 height 558
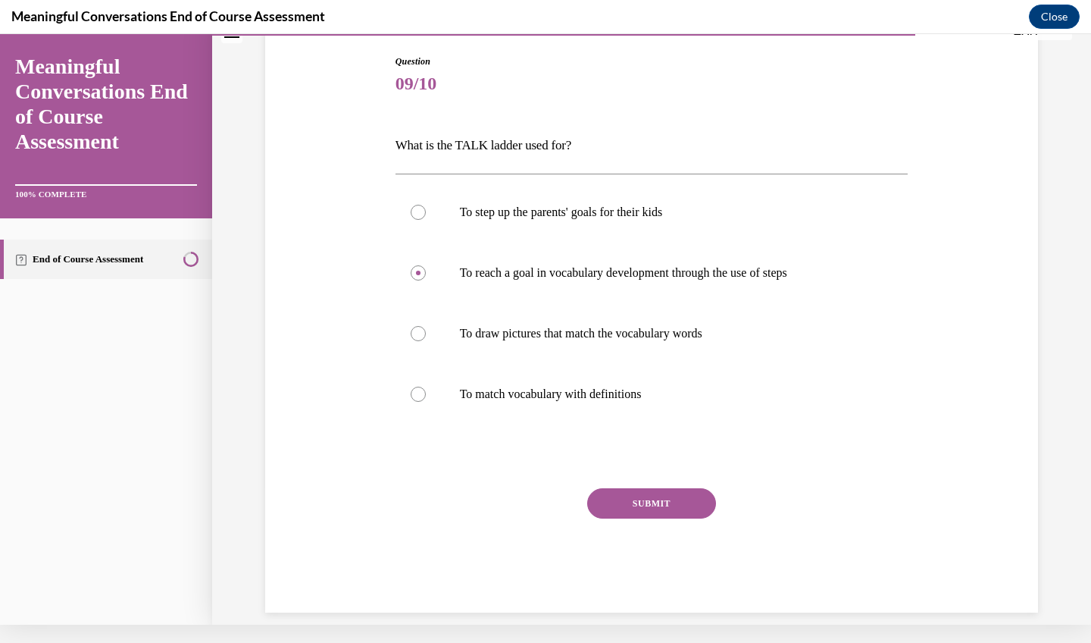
click at [649, 499] on button "SUBMIT" at bounding box center [651, 503] width 129 height 30
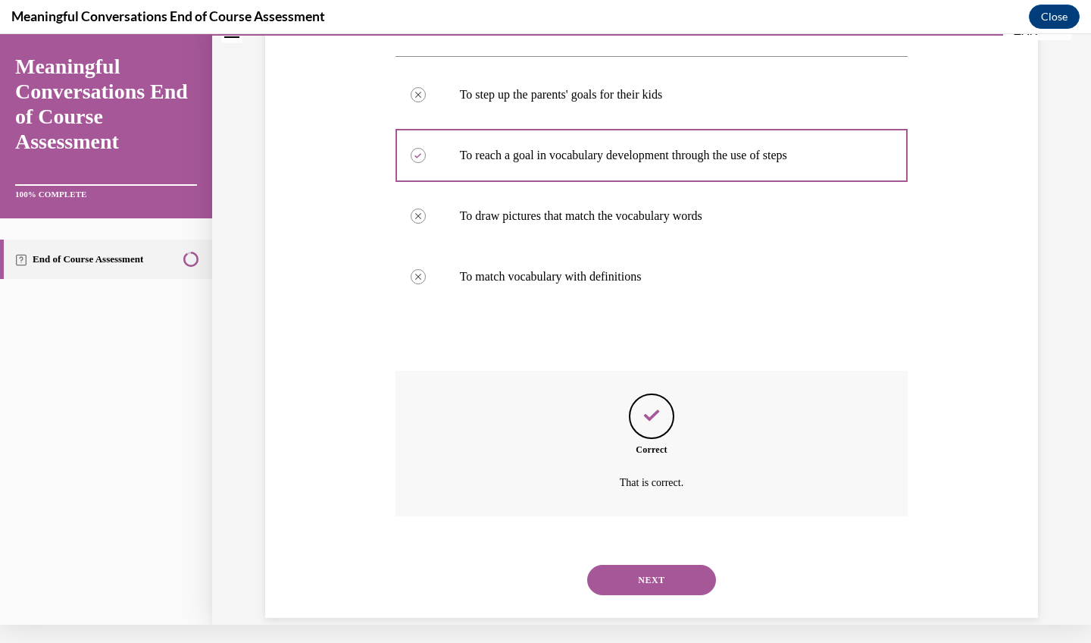
scroll to position [260, 0]
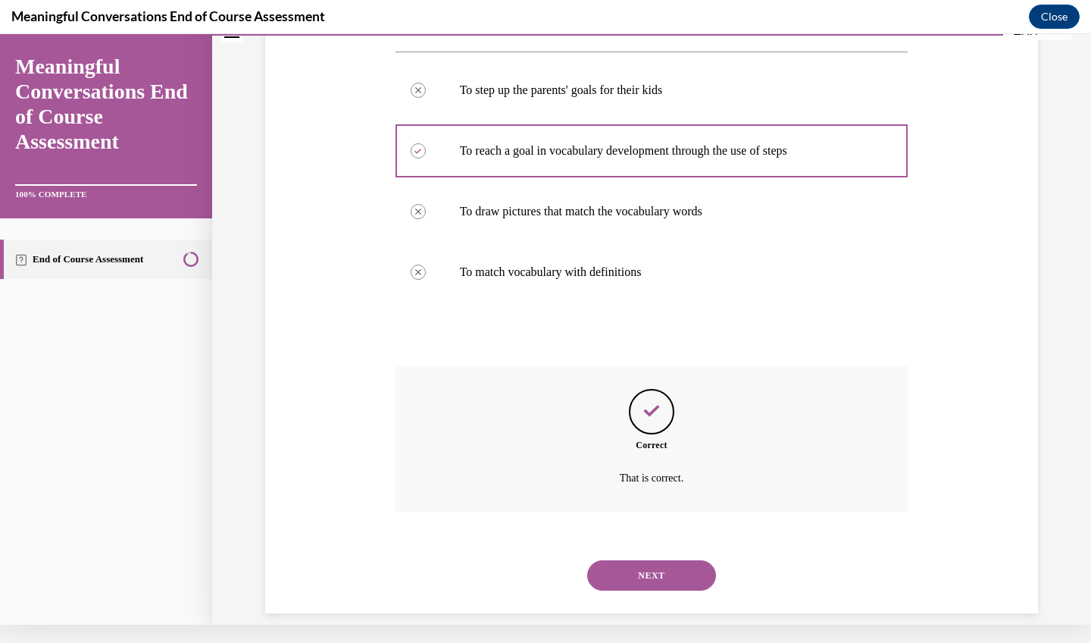
click at [652, 564] on button "NEXT" at bounding box center [651, 575] width 129 height 30
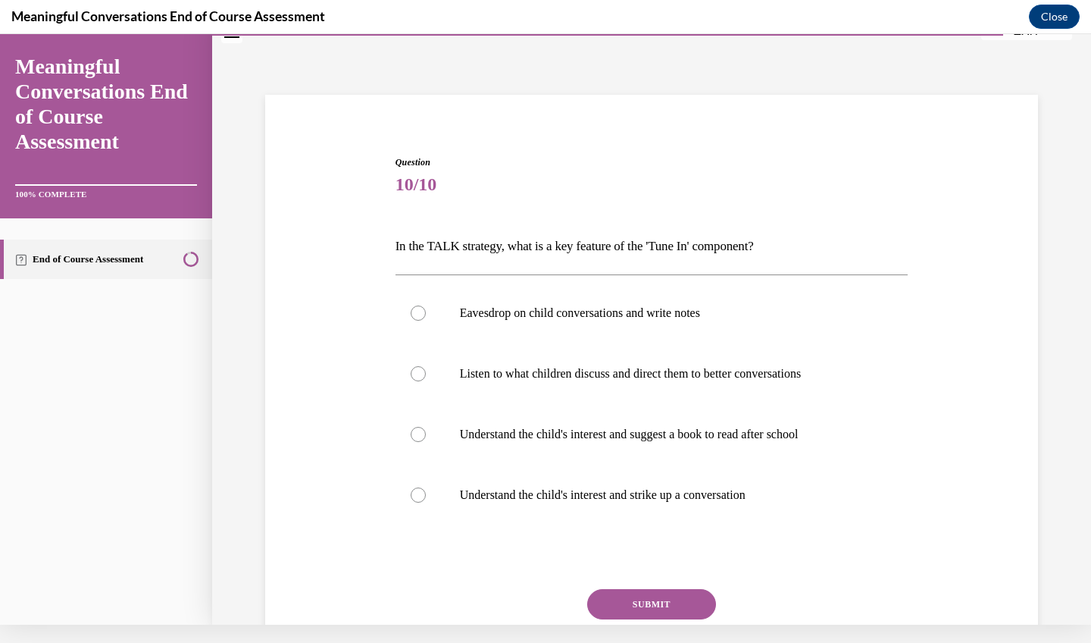
scroll to position [36, 0]
click at [561, 368] on p "Listen to what children discuss and direct them to better conversations" at bounding box center [665, 374] width 411 height 15
click at [426, 368] on input "Listen to what children discuss and direct them to better conversations" at bounding box center [418, 374] width 15 height 15
radio input "true"
click at [623, 594] on button "SUBMIT" at bounding box center [651, 605] width 129 height 30
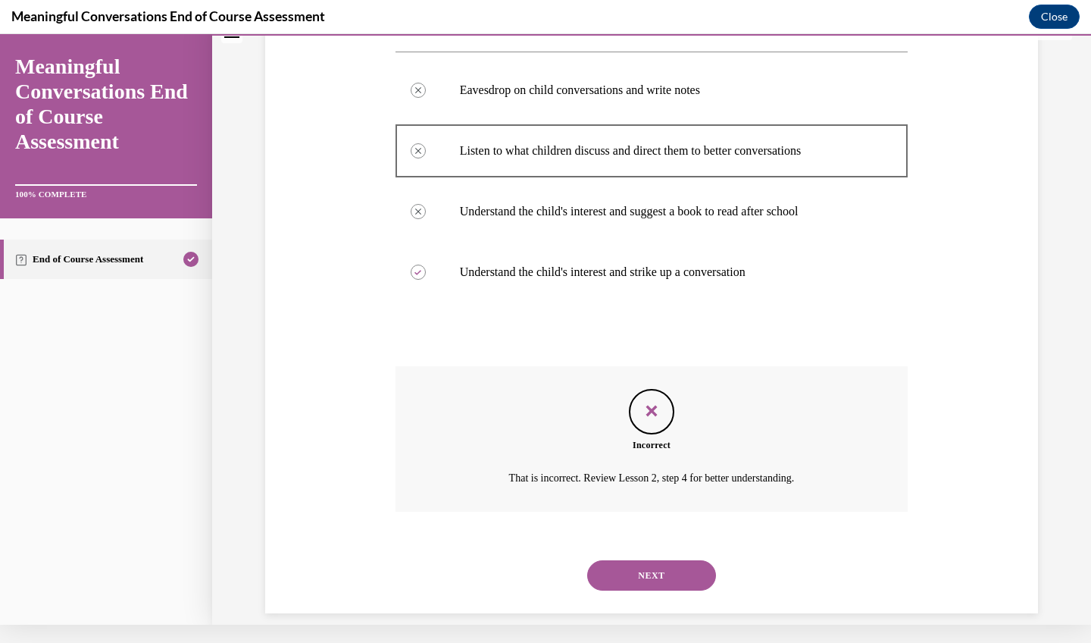
click at [654, 560] on button "NEXT" at bounding box center [651, 575] width 129 height 30
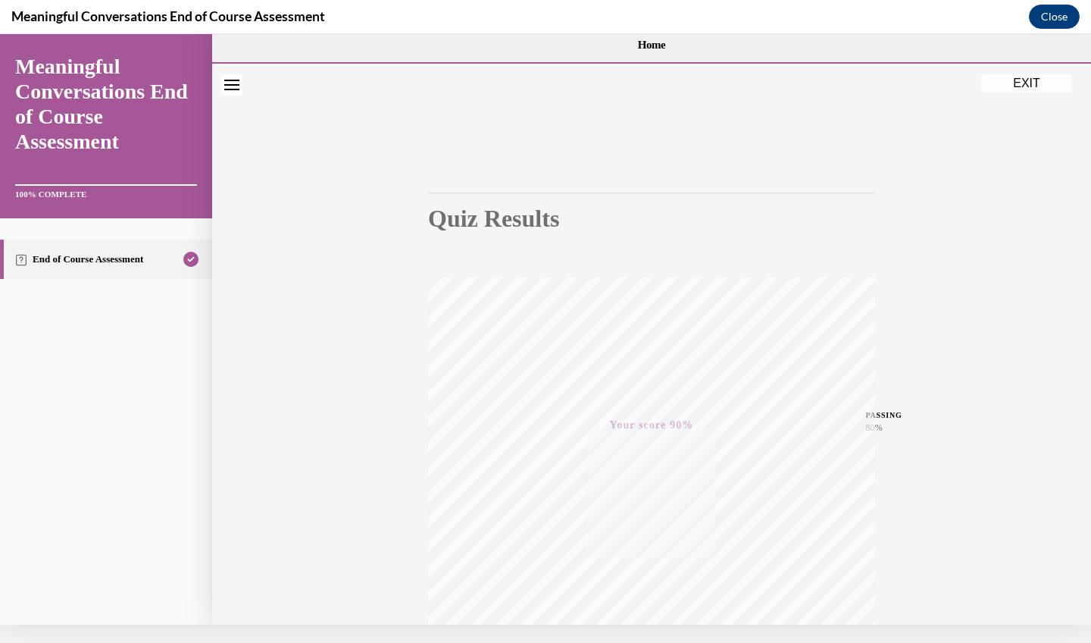
scroll to position [0, 0]
click at [1045, 80] on button "EXIT" at bounding box center [1026, 77] width 91 height 18
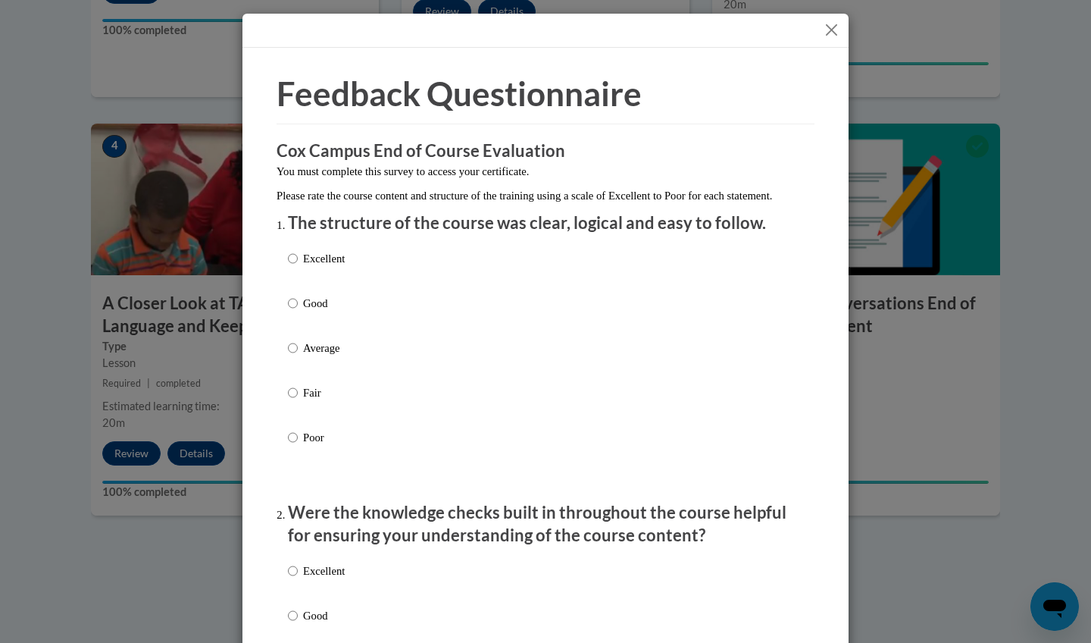
click at [335, 267] on p "Excellent" at bounding box center [324, 258] width 42 height 17
click at [298, 267] on input "Excellent" at bounding box center [293, 258] width 10 height 17
radio input "true"
click at [328, 579] on p "Excellent" at bounding box center [324, 570] width 42 height 17
click at [298, 579] on input "Excellent" at bounding box center [293, 570] width 10 height 17
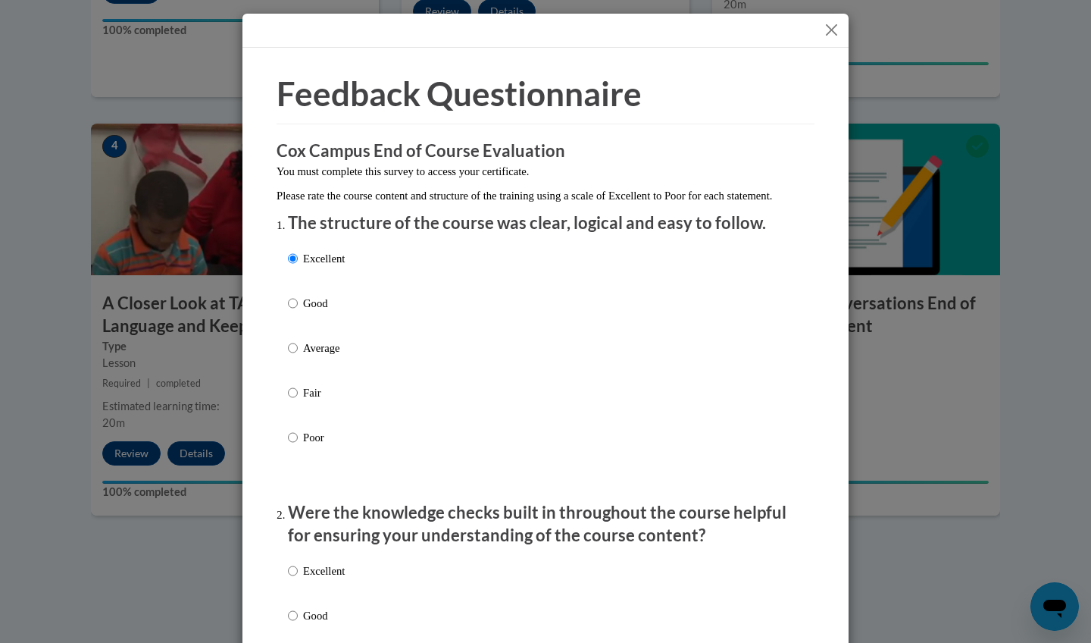
radio input "true"
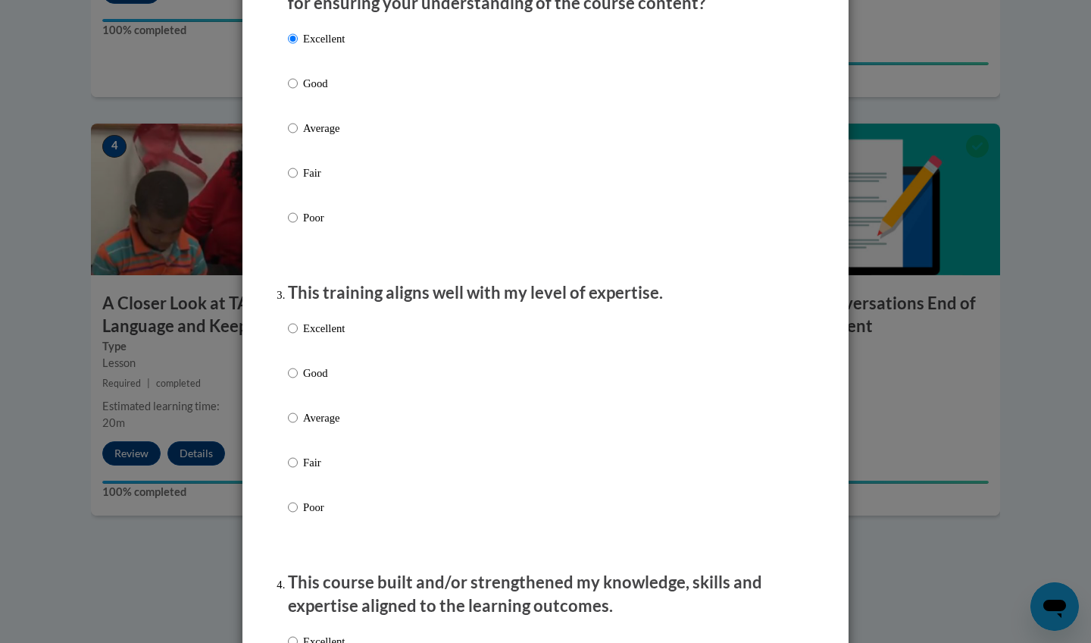
scroll to position [534, 0]
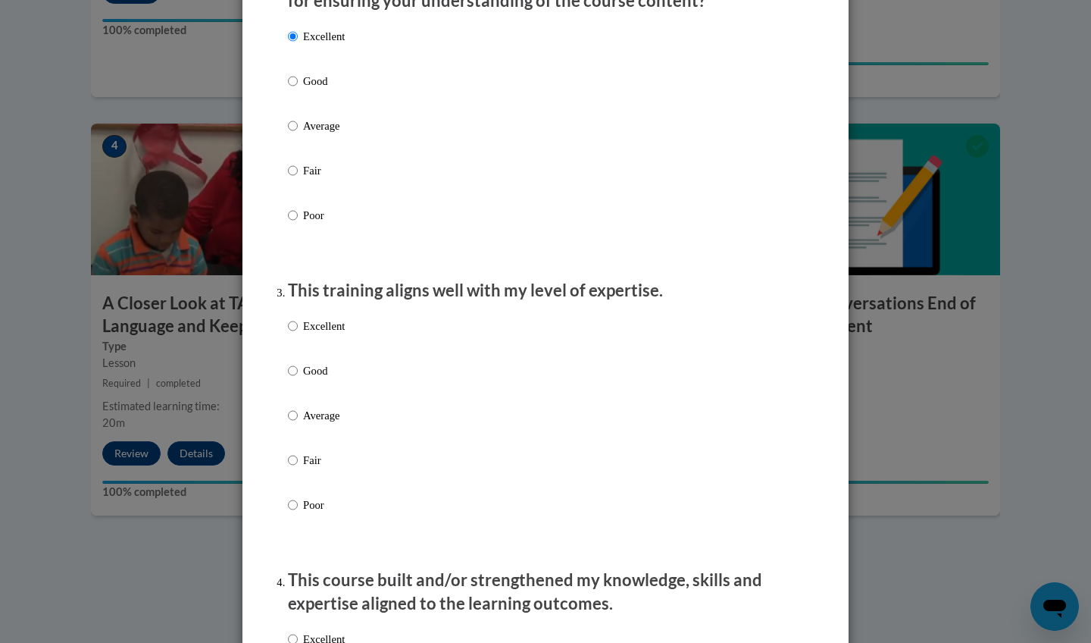
click at [306, 334] on p "Excellent" at bounding box center [324, 326] width 42 height 17
click at [298, 334] on input "Excellent" at bounding box center [293, 326] width 10 height 17
radio input "true"
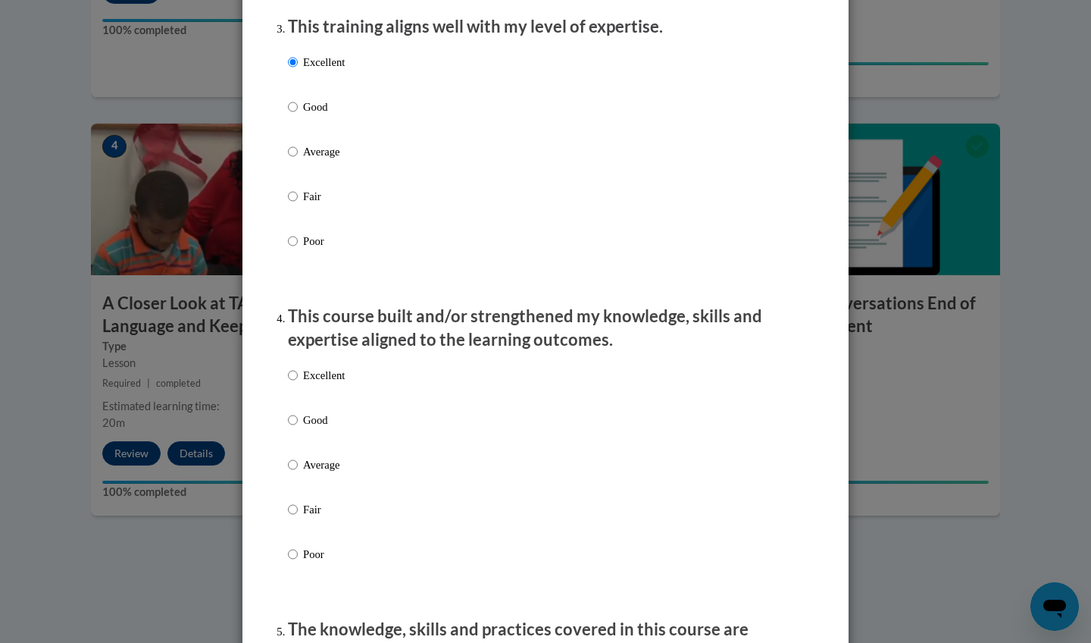
scroll to position [821, 0]
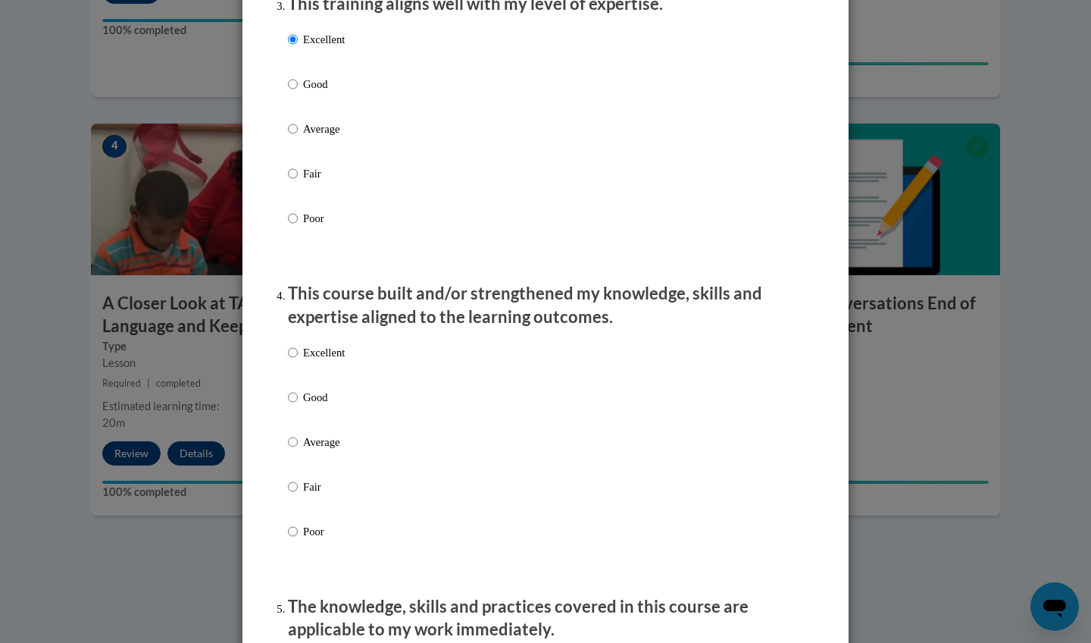
click at [309, 361] on p "Excellent" at bounding box center [324, 352] width 42 height 17
click at [298, 361] on input "Excellent" at bounding box center [293, 352] width 10 height 17
radio input "true"
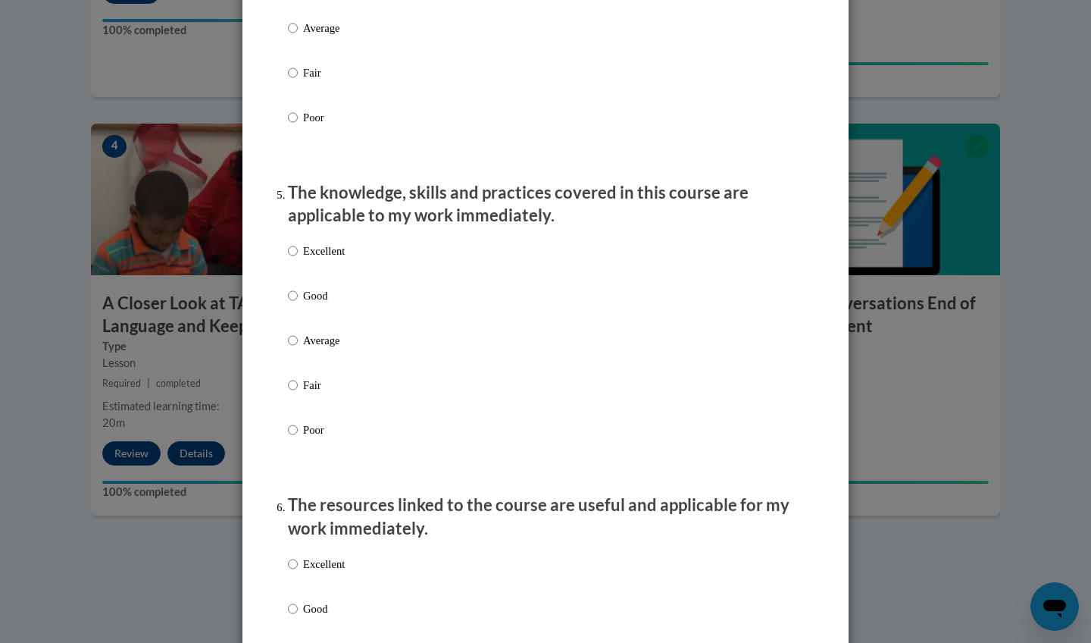
scroll to position [1237, 0]
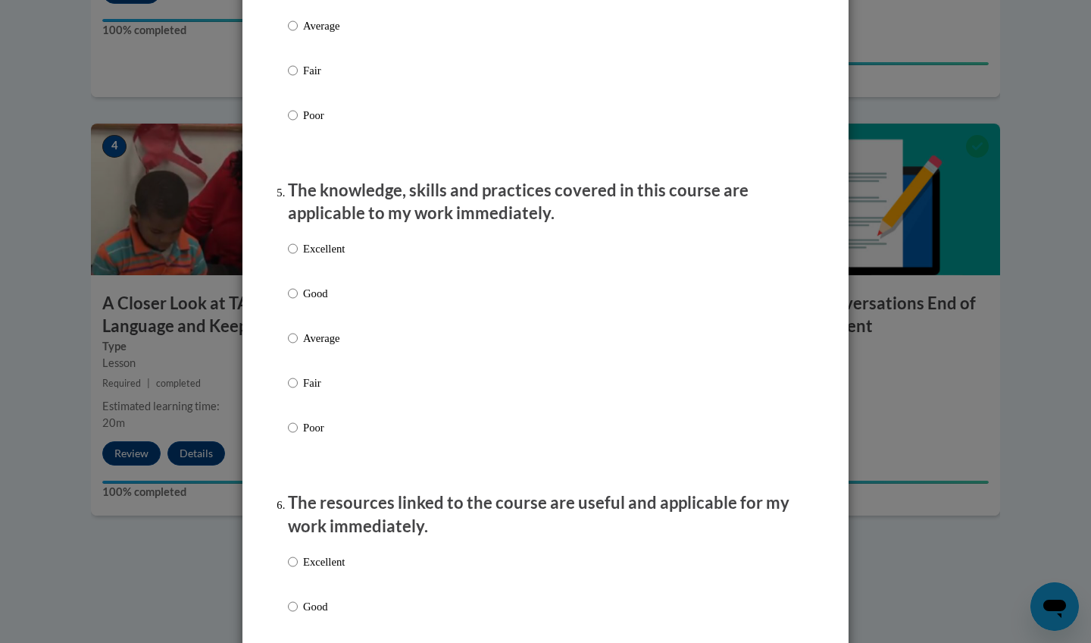
click at [327, 252] on p "Excellent" at bounding box center [324, 248] width 42 height 17
click at [298, 252] on input "Excellent" at bounding box center [293, 248] width 10 height 17
radio input "true"
click at [337, 559] on p "Excellent" at bounding box center [324, 561] width 42 height 17
click at [298, 559] on input "Excellent" at bounding box center [293, 561] width 10 height 17
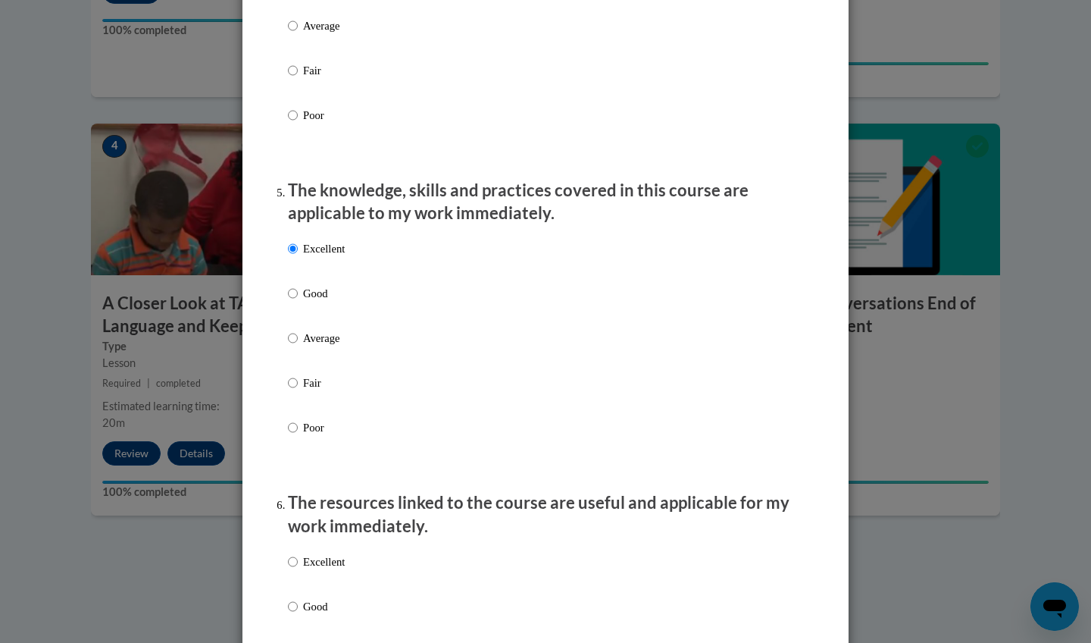
radio input "true"
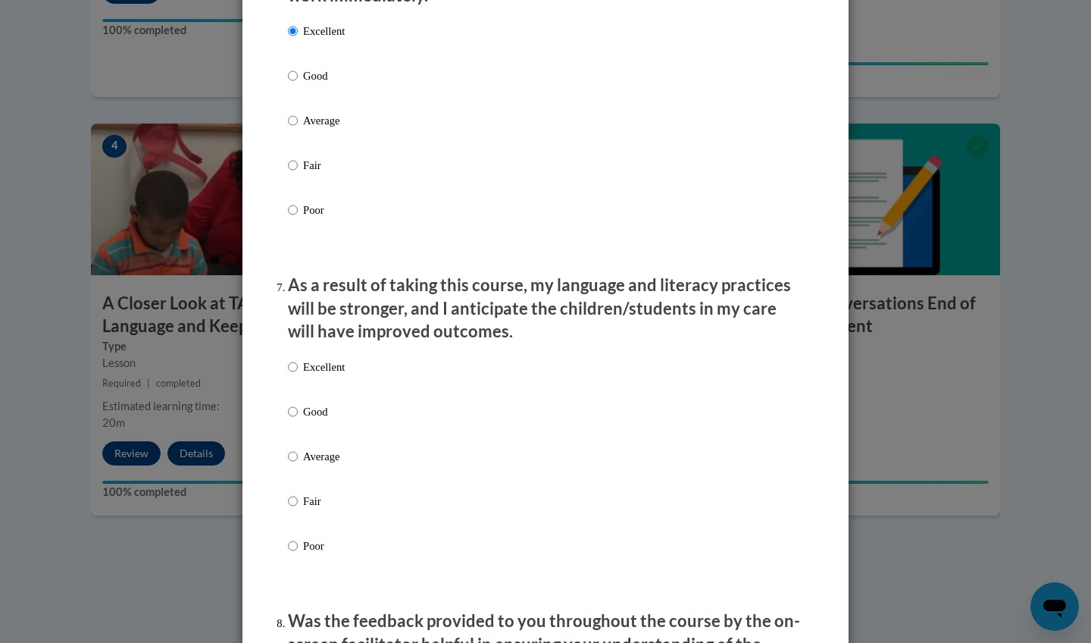
scroll to position [1805, 0]
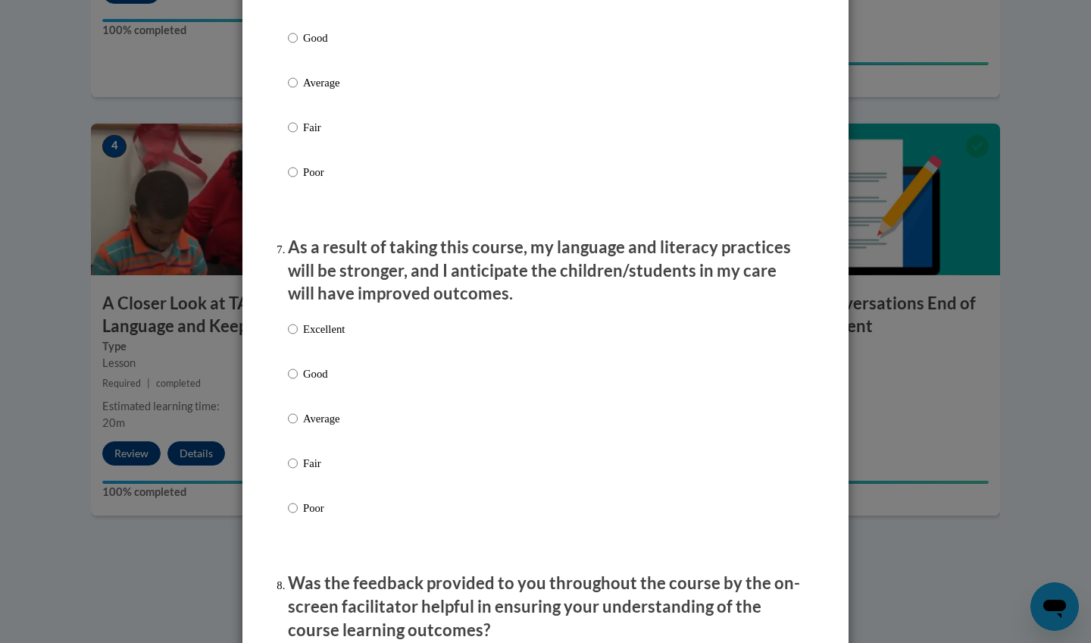
click at [337, 333] on p "Excellent" at bounding box center [324, 329] width 42 height 17
click at [298, 333] on input "Excellent" at bounding box center [293, 329] width 10 height 17
radio input "true"
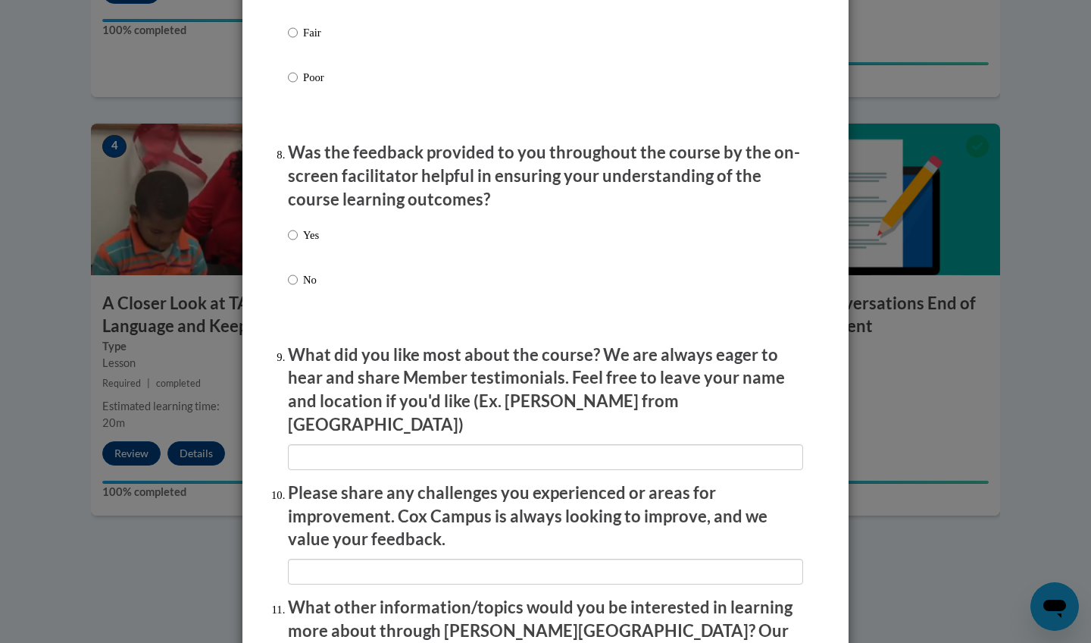
scroll to position [2238, 0]
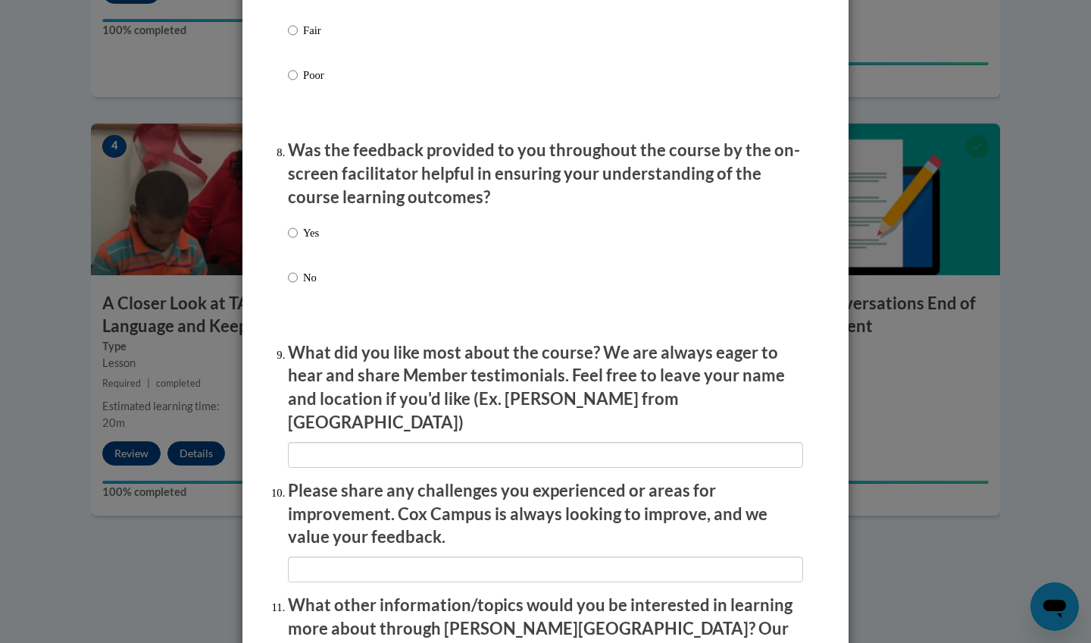
click at [292, 221] on div "Yes No" at bounding box center [303, 267] width 31 height 101
click at [299, 234] on label "Yes" at bounding box center [303, 244] width 31 height 41
click at [298, 234] on input "Yes" at bounding box center [293, 232] width 10 height 17
radio input "true"
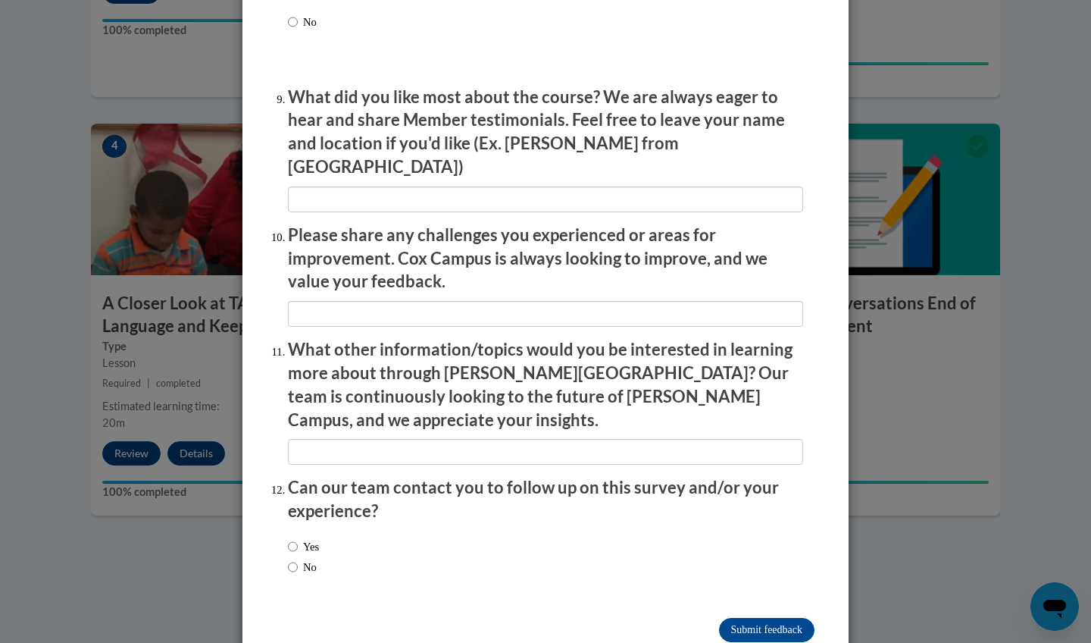
scroll to position [2489, 0]
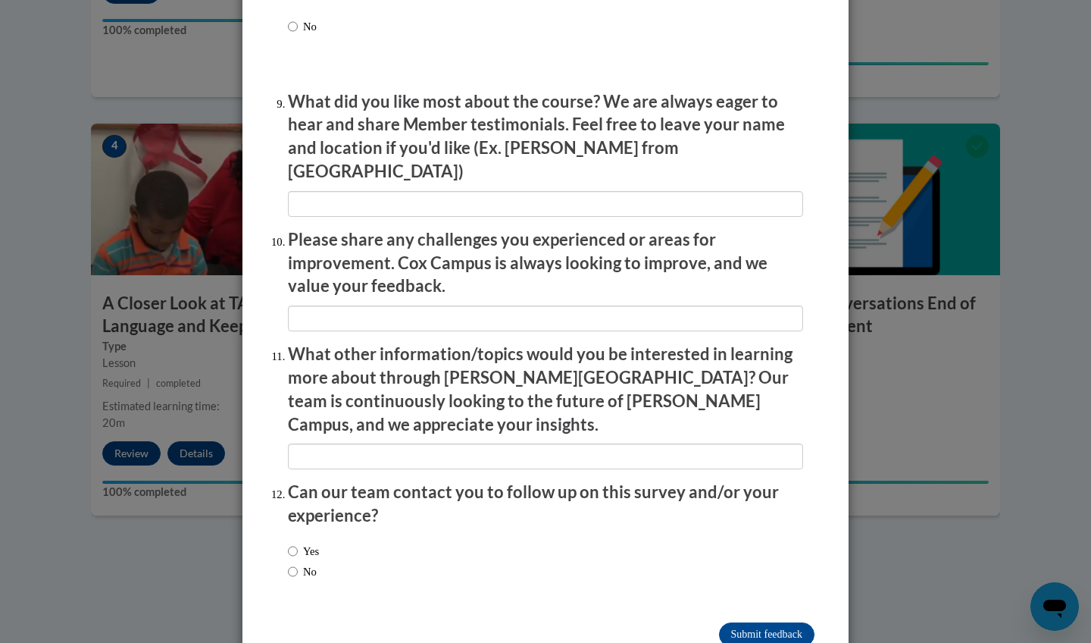
click at [313, 535] on div "Yes No" at bounding box center [303, 561] width 31 height 52
click at [313, 543] on label "Yes" at bounding box center [303, 551] width 31 height 17
click at [298, 543] on input "Yes" at bounding box center [293, 551] width 10 height 17
radio input "true"
click at [750, 622] on input "Submit feedback" at bounding box center [766, 634] width 95 height 24
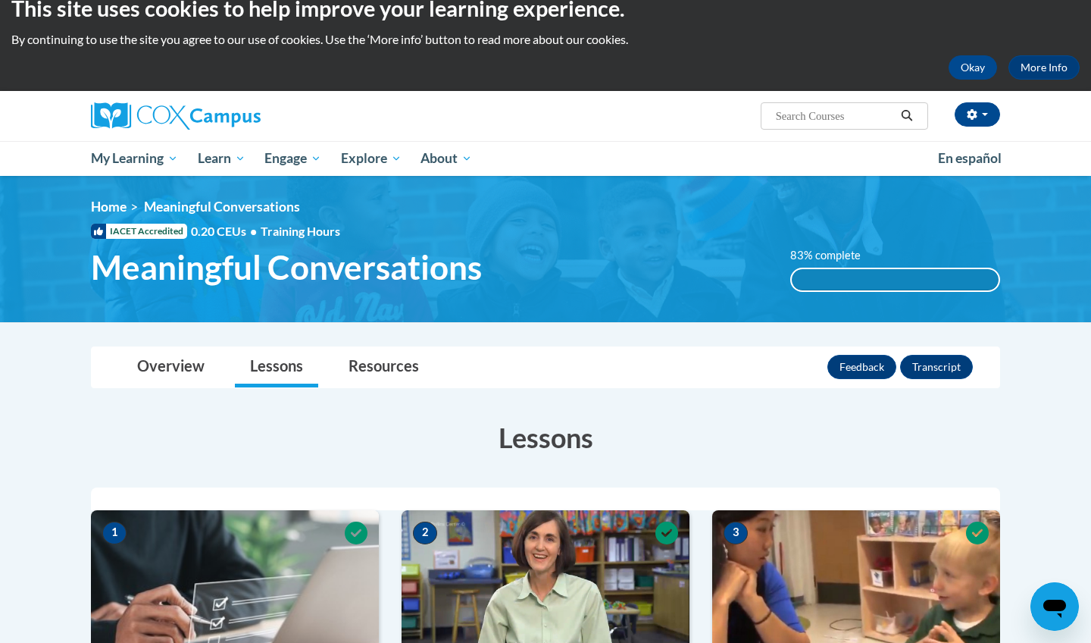
scroll to position [-1, 0]
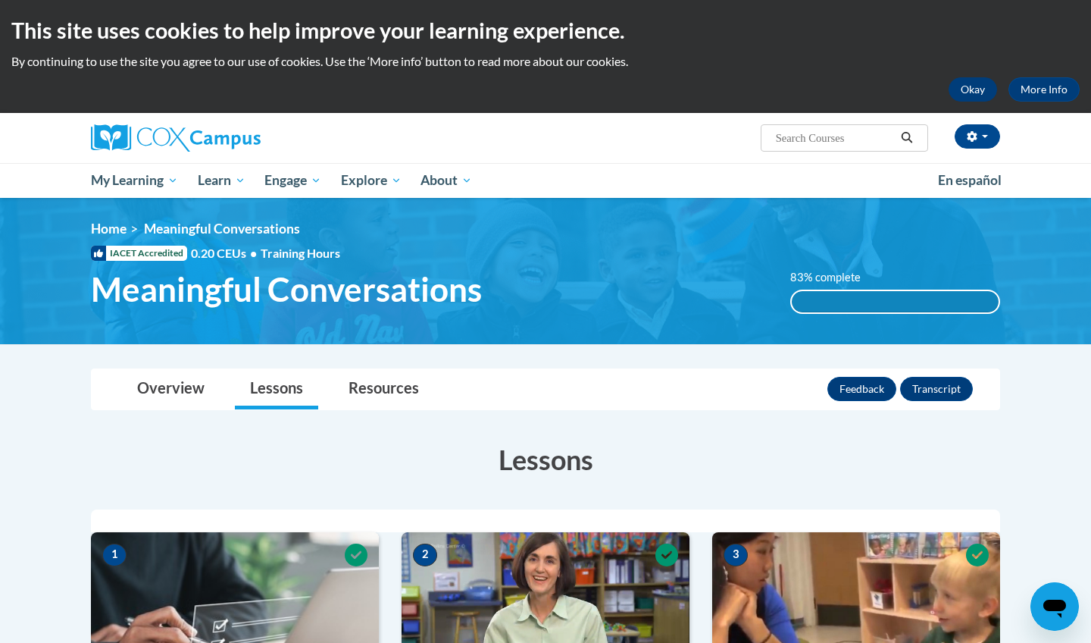
click at [983, 91] on button "Okay" at bounding box center [973, 89] width 49 height 24
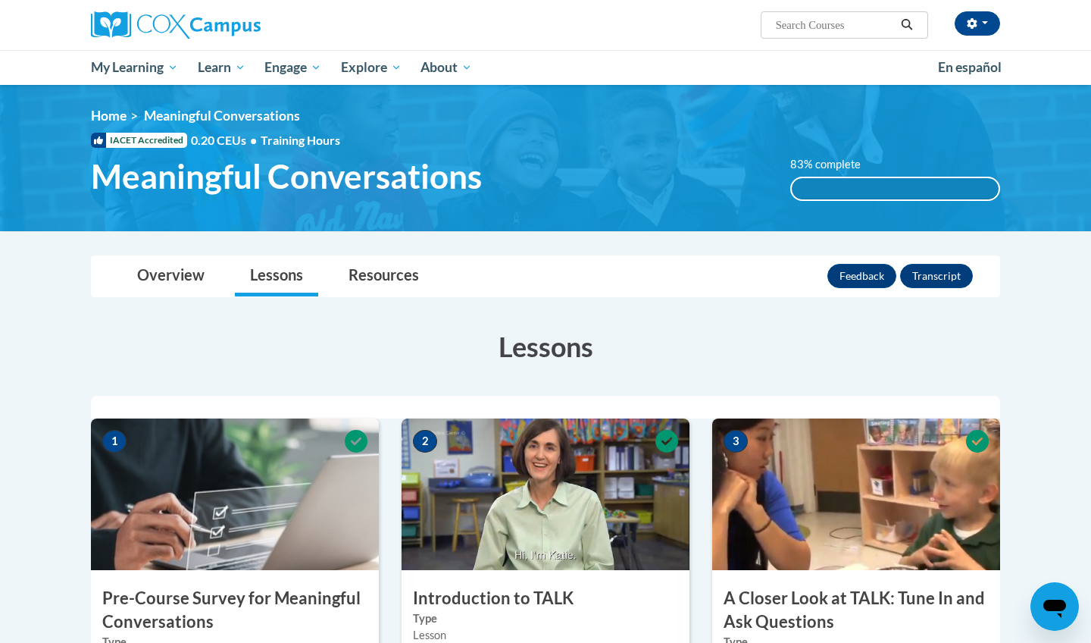
scroll to position [0, 0]
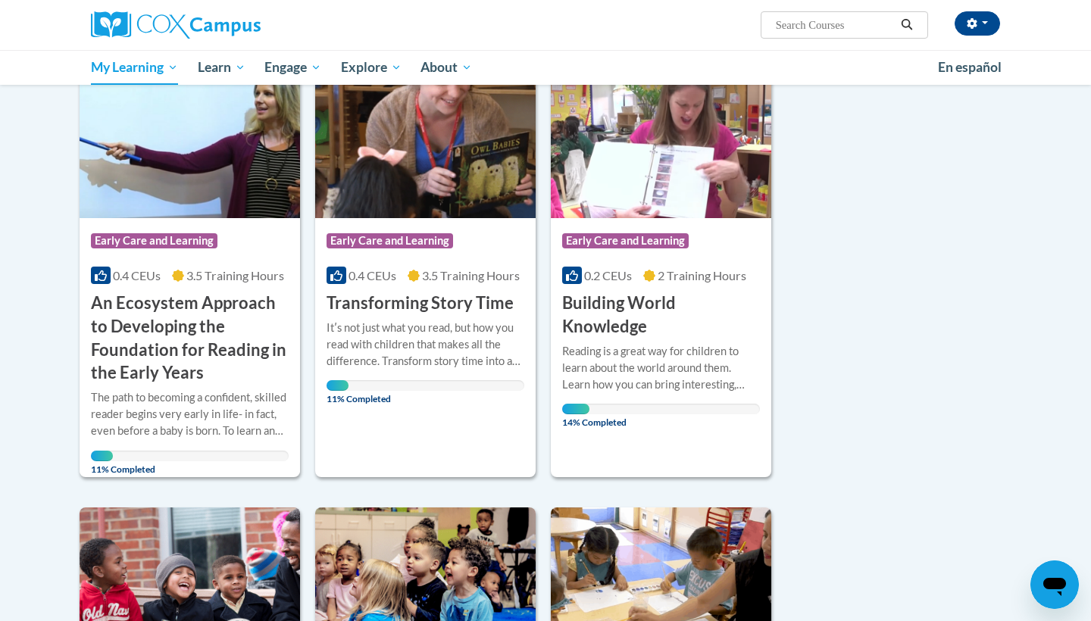
scroll to position [206, 0]
